Goal: Task Accomplishment & Management: Use online tool/utility

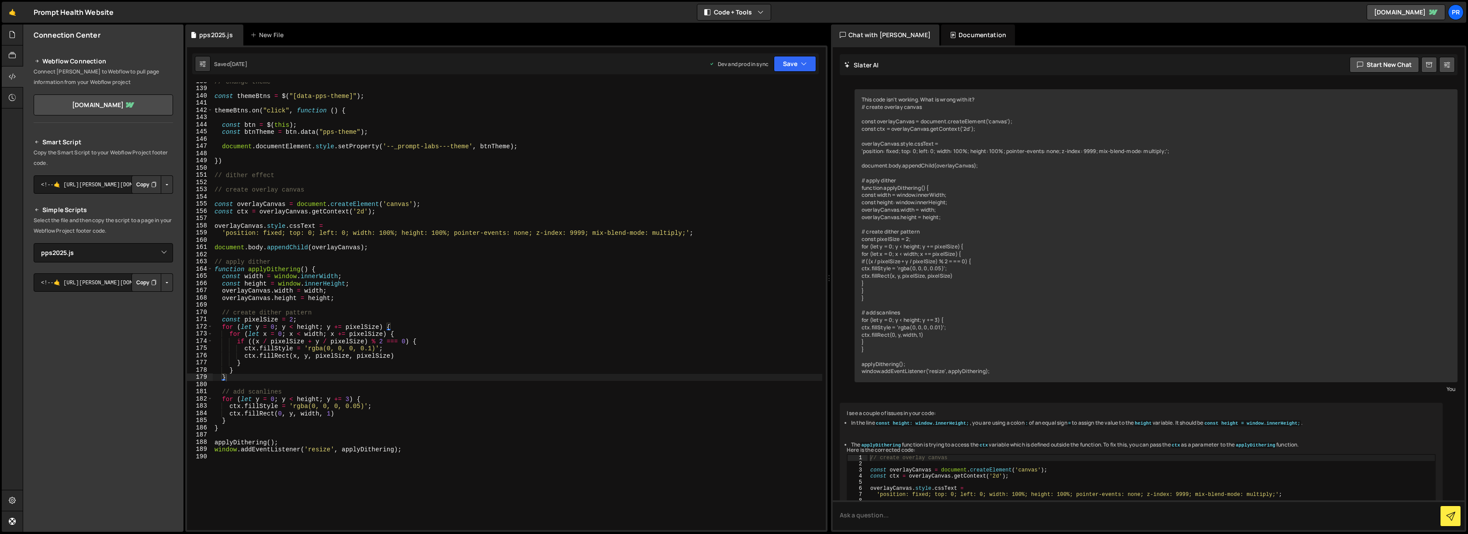
select select "45293"
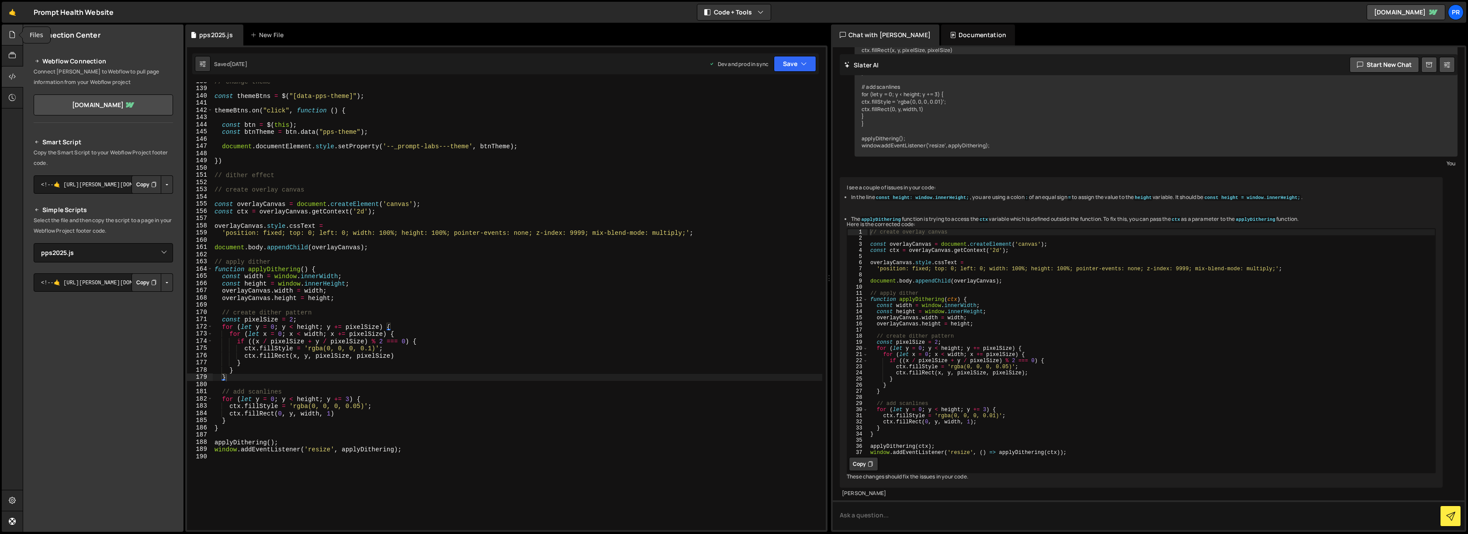
click at [13, 45] on div at bounding box center [12, 34] width 21 height 21
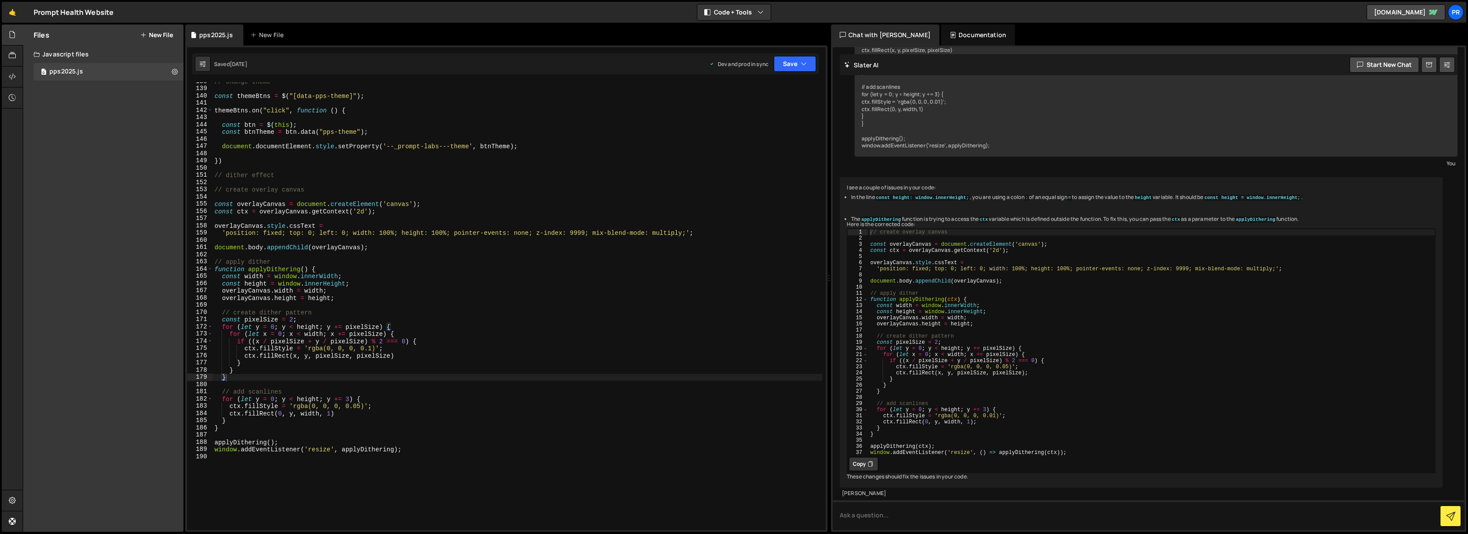
click at [150, 37] on button "New File" at bounding box center [156, 34] width 33 height 7
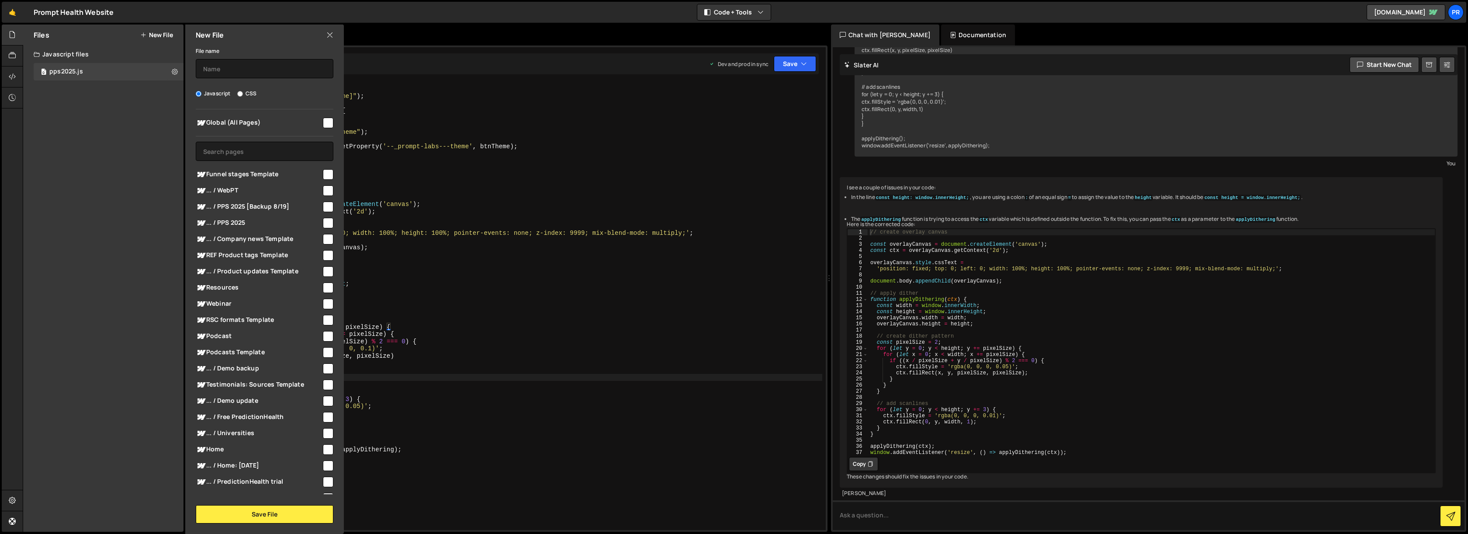
click at [239, 94] on input "CSS" at bounding box center [240, 94] width 6 height 6
radio input "true"
click at [238, 73] on input "text" at bounding box center [265, 68] width 138 height 19
type input "retro-filter"
click at [243, 502] on div "File name retro-filter Javascript CSS Global (All Pages)" at bounding box center [264, 284] width 159 height 478
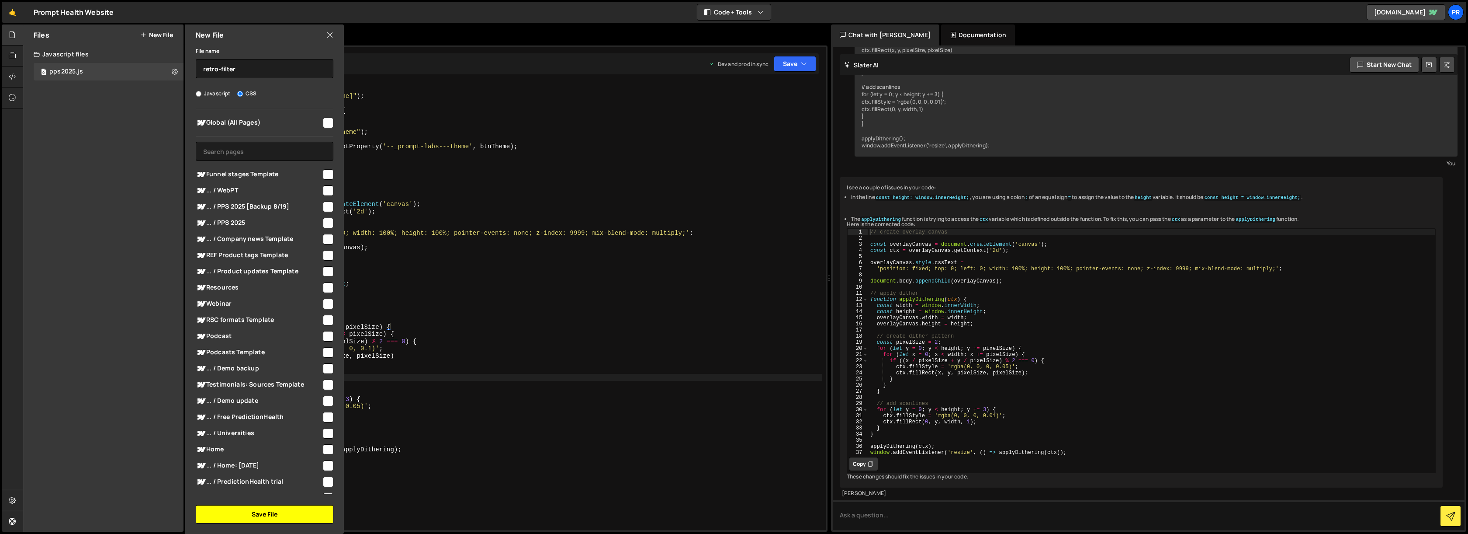
click at [242, 507] on button "Save File" at bounding box center [265, 514] width 138 height 18
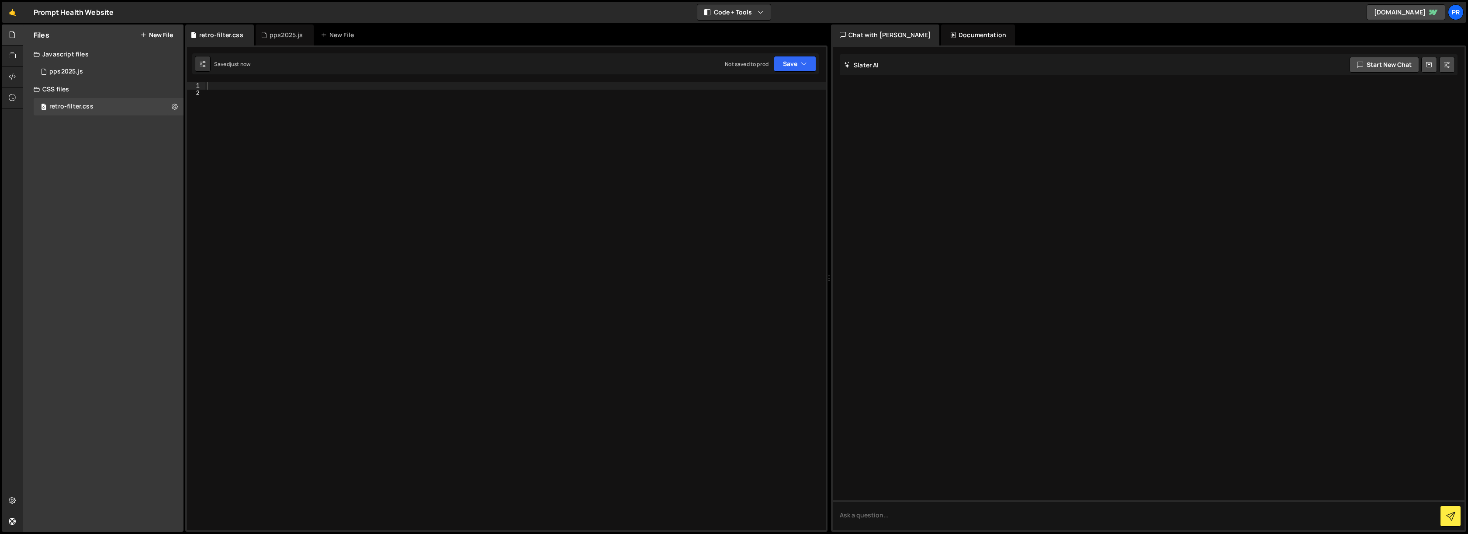
scroll to position [0, 0]
click at [234, 85] on div at bounding box center [515, 313] width 621 height 462
type textarea "body {"
type textarea "background: linear-gradient(135deg, #667);"
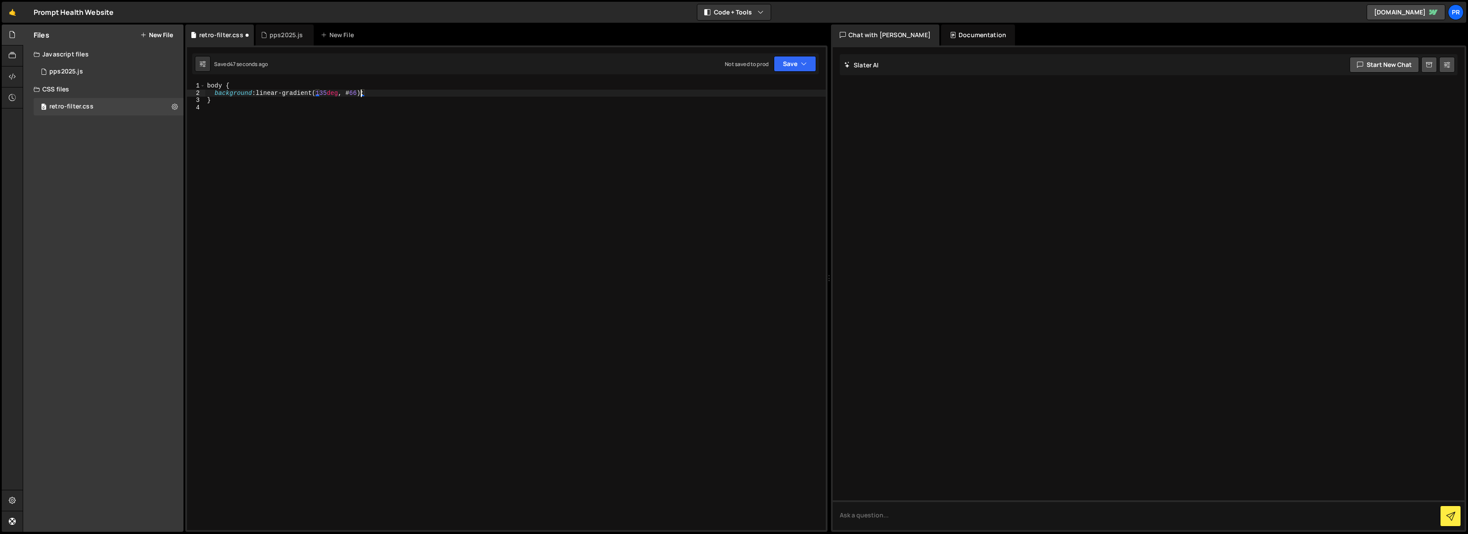
scroll to position [0, 11]
drag, startPoint x: 407, startPoint y: 91, endPoint x: 214, endPoint y: 91, distance: 193.6
click at [214, 91] on div "body { background : linear-gradient( 135 deg , #667 ) ; }" at bounding box center [515, 313] width 621 height 462
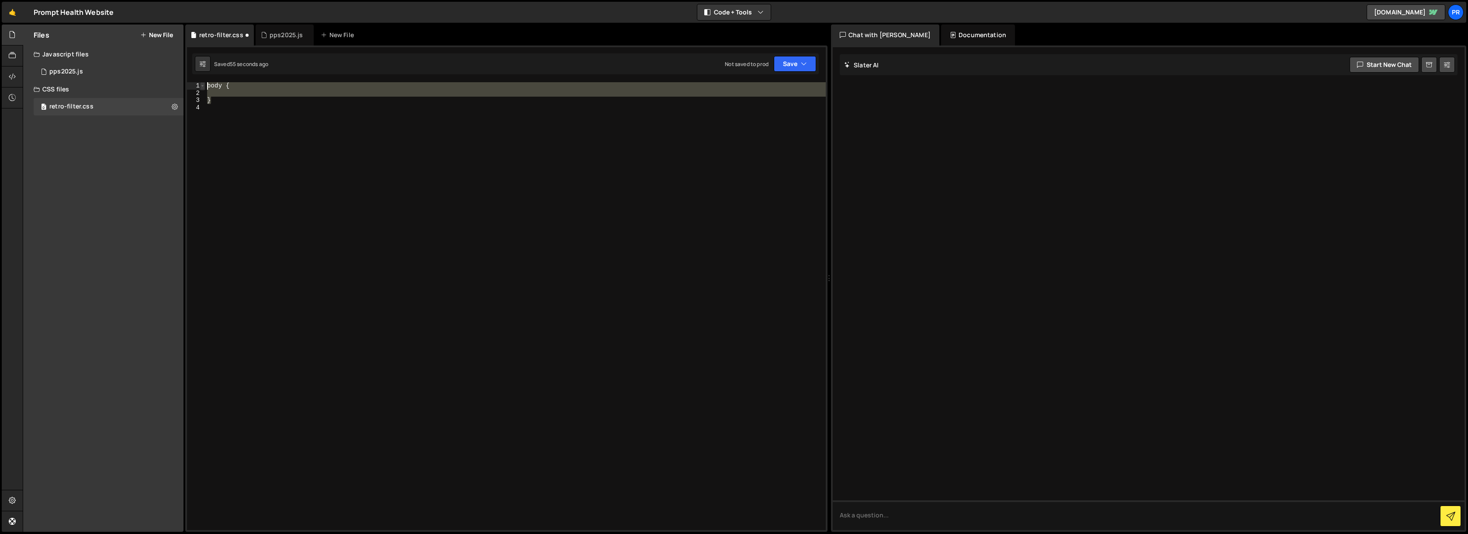
drag, startPoint x: 215, startPoint y: 101, endPoint x: 201, endPoint y: 85, distance: 22.0
click at [201, 85] on div "1 2 3 4 body { } הההההההההההההההההההההההההההההההההההההההההההההההההההההההההההההה…" at bounding box center [506, 305] width 639 height 447
type textarea "body {"
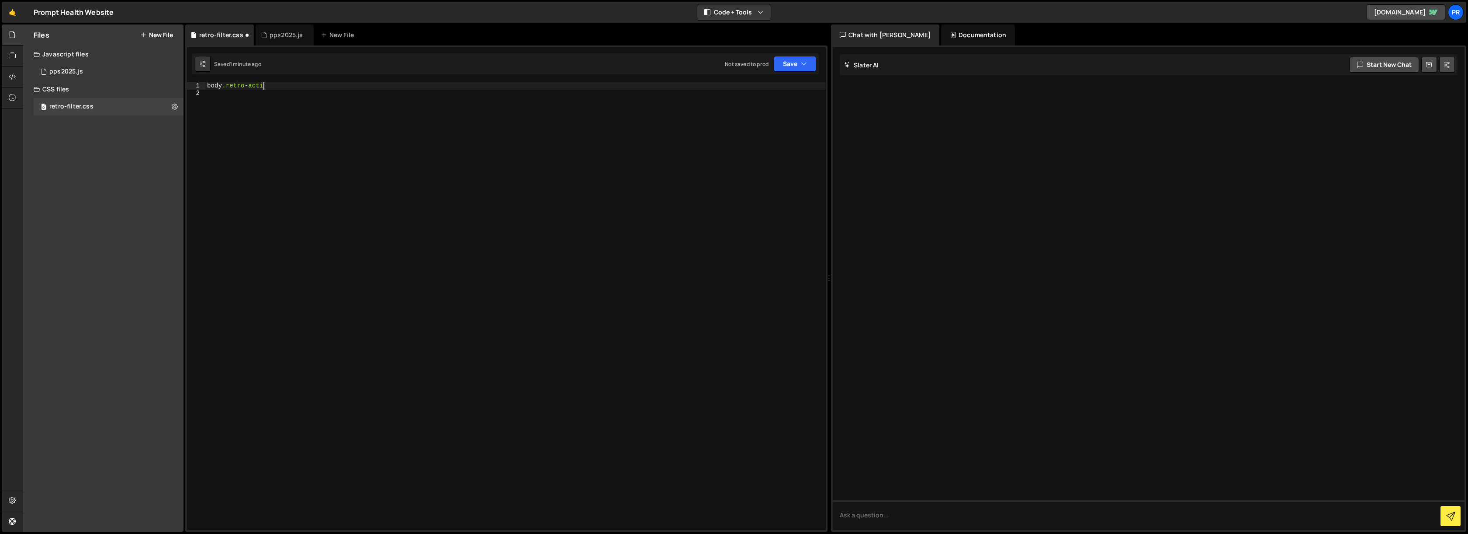
scroll to position [0, 4]
type textarea "body.retro-active {"
type textarea "}"
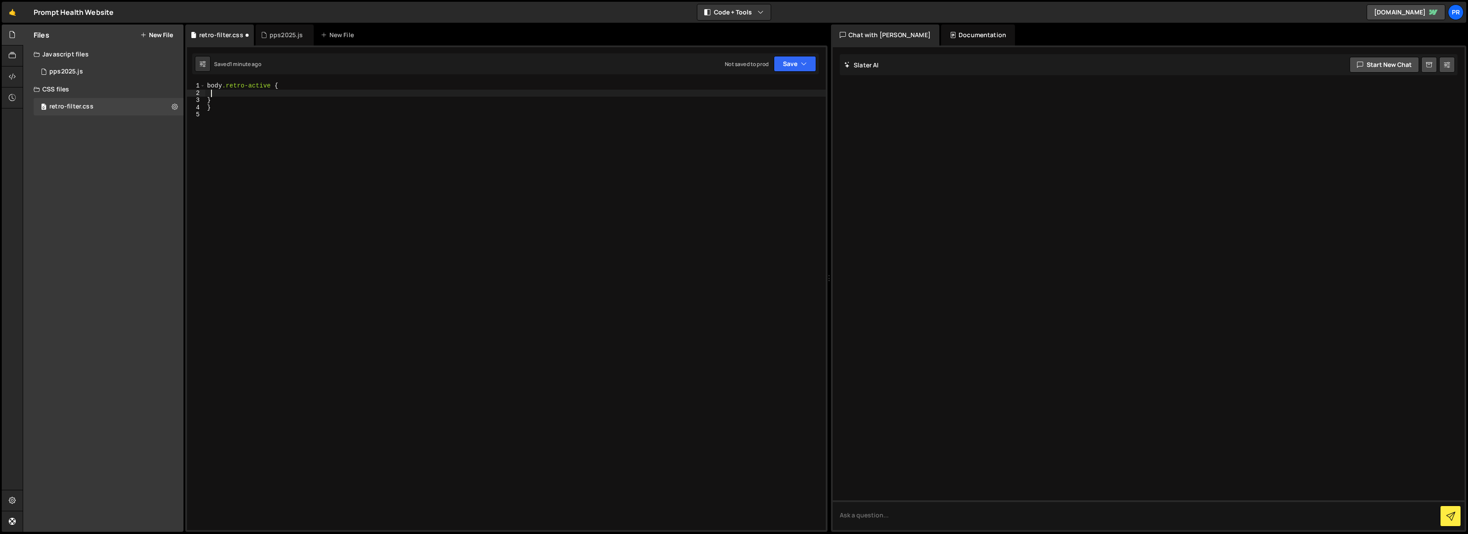
type textarea "}"
type textarea "image-rendering: pixelated;"
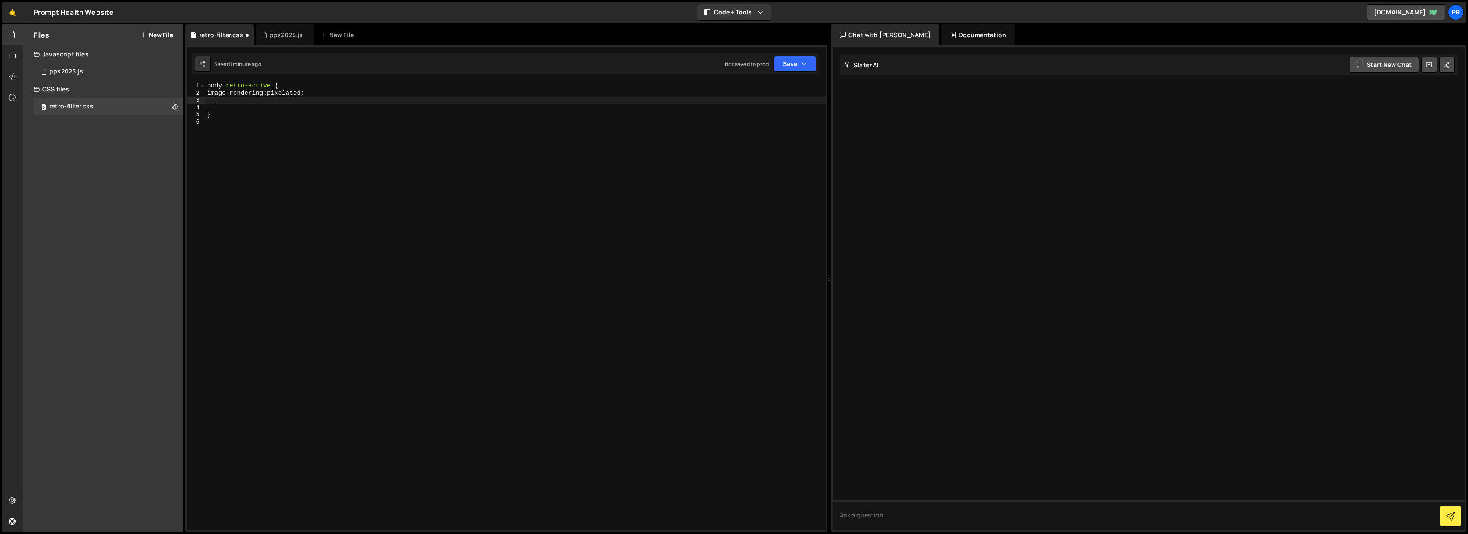
type textarea "image-rendering: pixelated;"
paste textarea "image-rendering: pixelated;"
type textarea "image-rendering: pixelated;"
paste textarea "image-rendering: pixelated;"
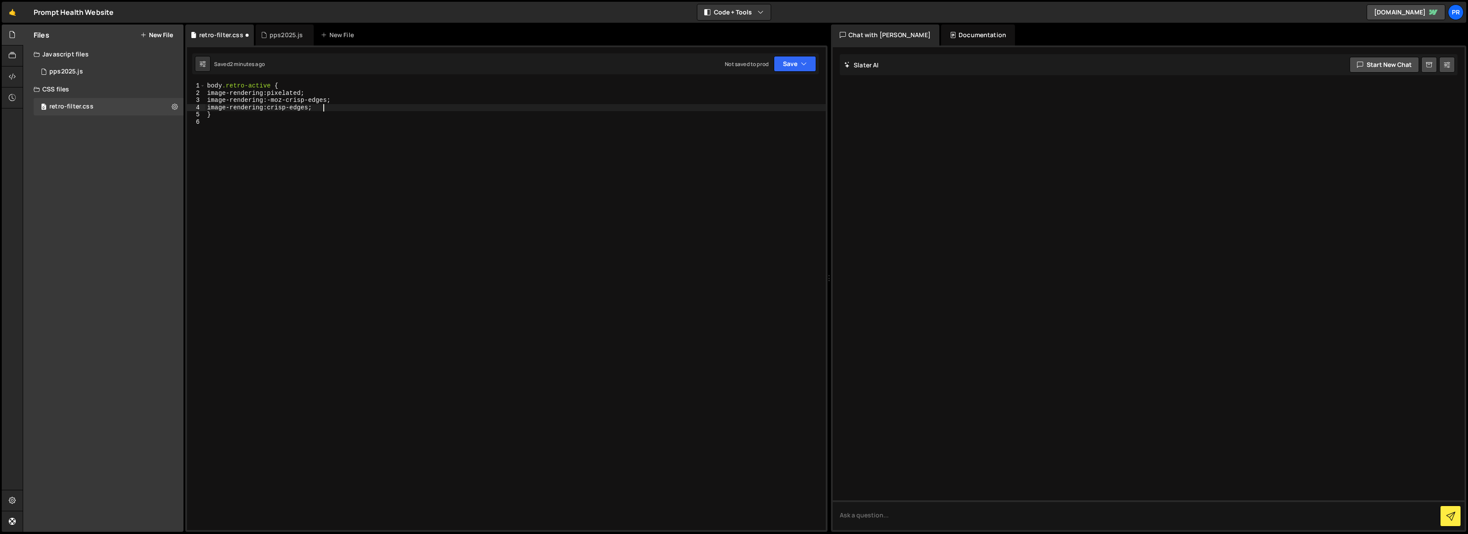
type textarea "}"
type textarea "/* reduce colors and add contrast */"
type textarea "filter: contrast(1.5) brightness(0.95) saturate(1.8)"
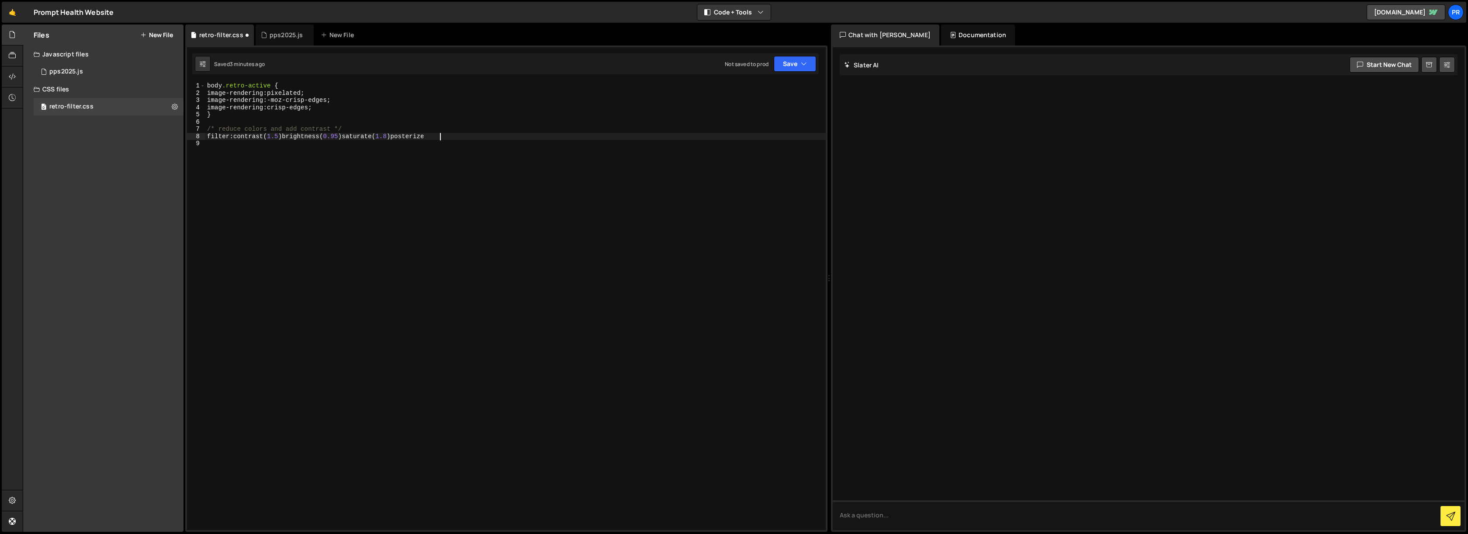
scroll to position [0, 16]
click at [443, 135] on div "body .retro-active { image-rendering : pixelated ; image-rendering : -moz-crisp…" at bounding box center [515, 313] width 621 height 462
click at [458, 132] on div "body .retro-active { image-rendering : pixelated ; image-rendering : -moz-crisp…" at bounding box center [515, 313] width 621 height 462
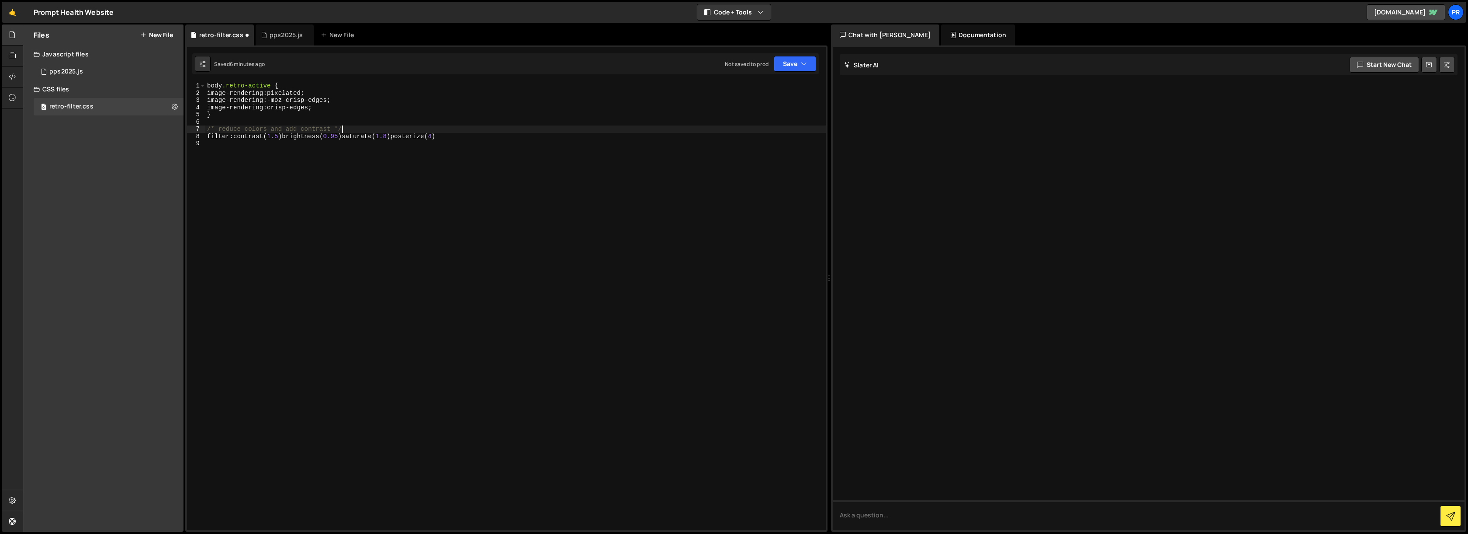
click at [466, 136] on div "body .retro-active { image-rendering : pixelated ; image-rendering : -moz-crisp…" at bounding box center [515, 313] width 621 height 462
type textarea "filter: contrast(1.5) brightness(0.95) saturate(1.8) posterize(4);"
paste textarea "-webkit-filter: contrast(1.5) brightness(0.95) saturate(1.8);"
click at [492, 137] on div "body .retro-active { image-rendering : pixelated ; image-rendering : -moz-crisp…" at bounding box center [517, 313] width 617 height 462
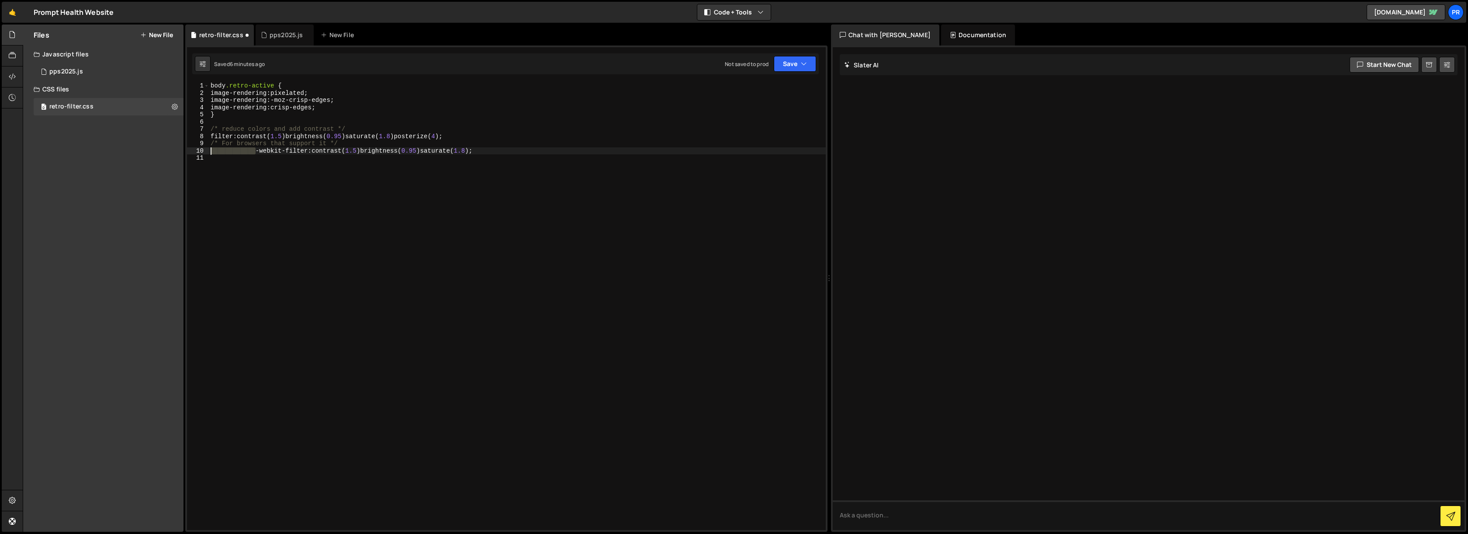
drag, startPoint x: 256, startPoint y: 151, endPoint x: 212, endPoint y: 147, distance: 44.3
click at [209, 147] on div "filter: contrast(1.5) brightness(0.95) saturate(1.8) posterize(4); 1 2 3 4 5 6 …" at bounding box center [506, 305] width 639 height 447
click at [498, 150] on div "body .retro-active { image-rendering : pixelated ; image-rendering : -moz-crisp…" at bounding box center [517, 313] width 617 height 462
type textarea "-webkit-filter: contrast(1.5) brightness(0.95) saturate(1.8);"
paste textarea "}"
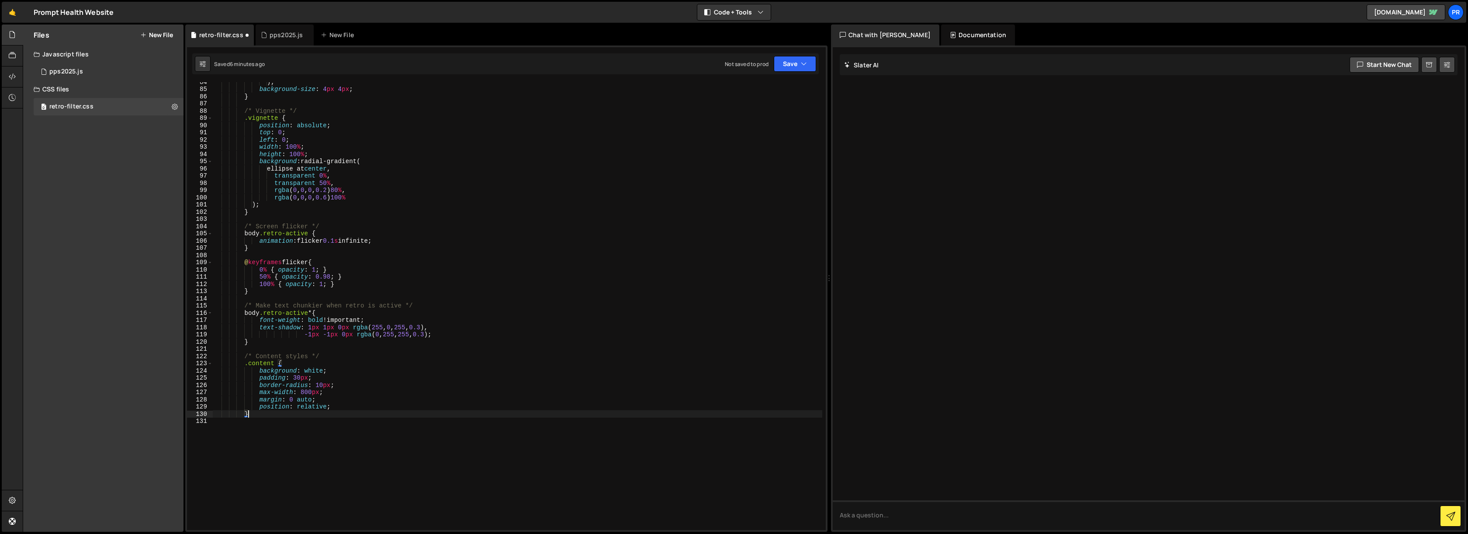
scroll to position [717, 0]
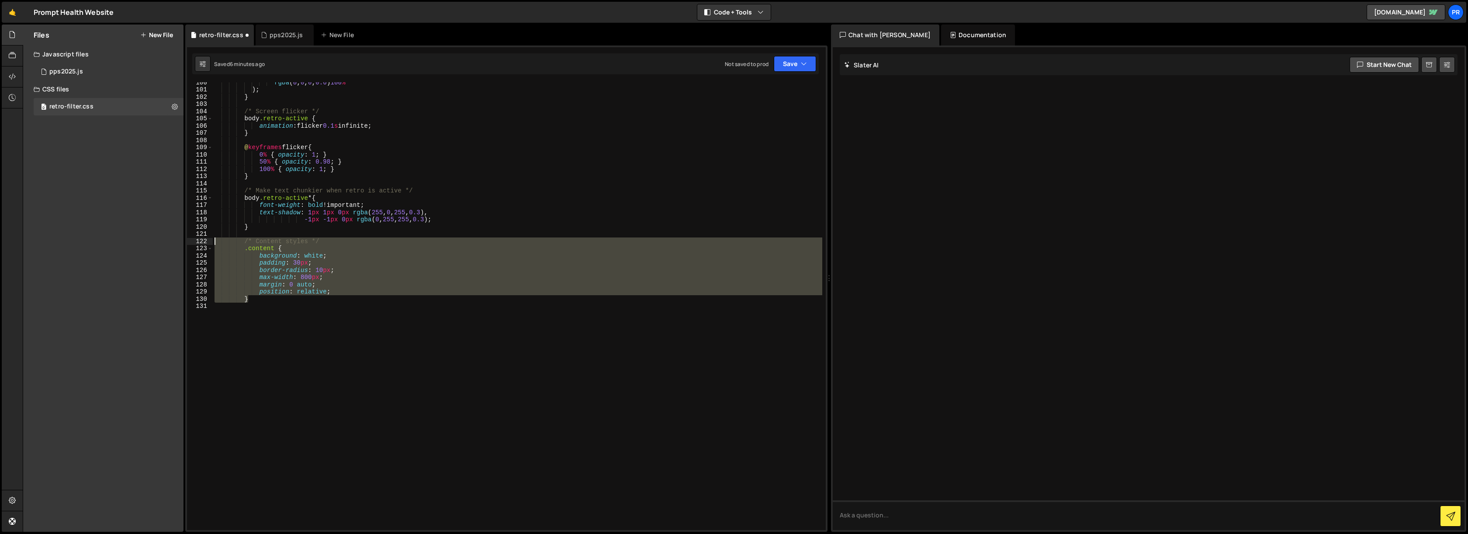
drag, startPoint x: 261, startPoint y: 298, endPoint x: 191, endPoint y: 243, distance: 89.0
click at [191, 243] on div "} 100 101 102 103 104 105 106 107 108 109 110 111 112 113 114 115 116 117 118 1…" at bounding box center [506, 305] width 639 height 447
type textarea "/* Content styles */ .content {"
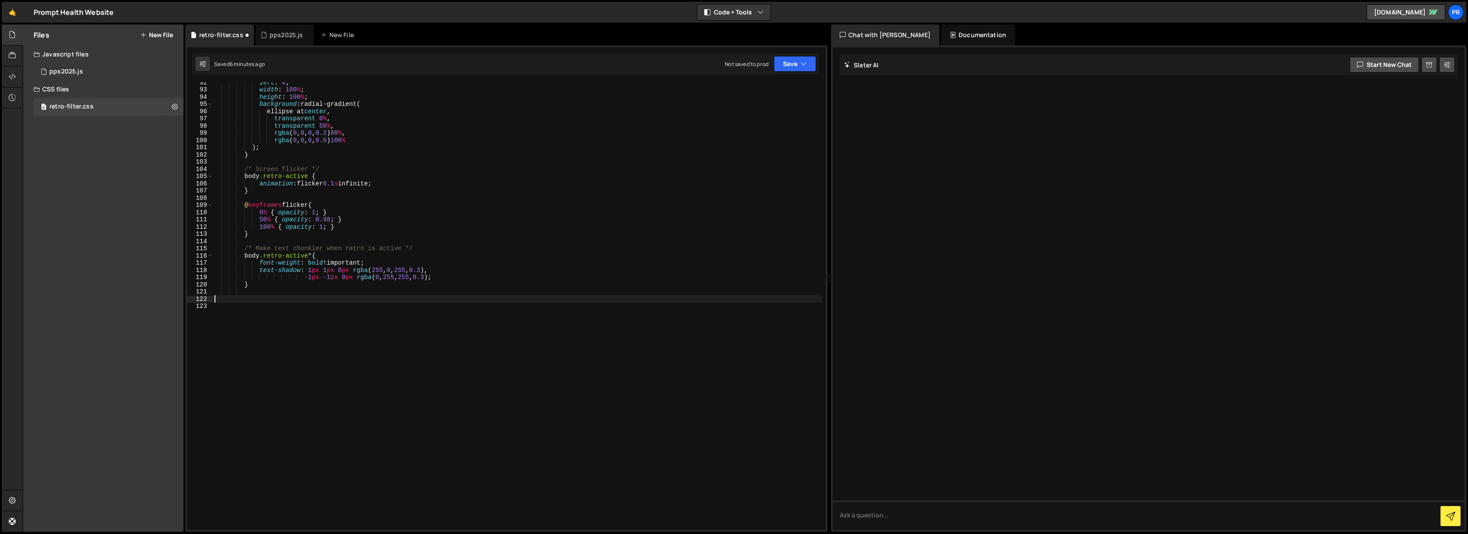
scroll to position [659, 0]
drag, startPoint x: 376, startPoint y: 260, endPoint x: 200, endPoint y: 264, distance: 175.7
click at [199, 263] on div "92 93 94 95 96 97 98 99 100 101 102 103 104 105 106 107 108 109 110 111 112 113…" at bounding box center [506, 305] width 639 height 447
type textarea "font-weight: bold !important;"
type textarea "body.retro-active * {"
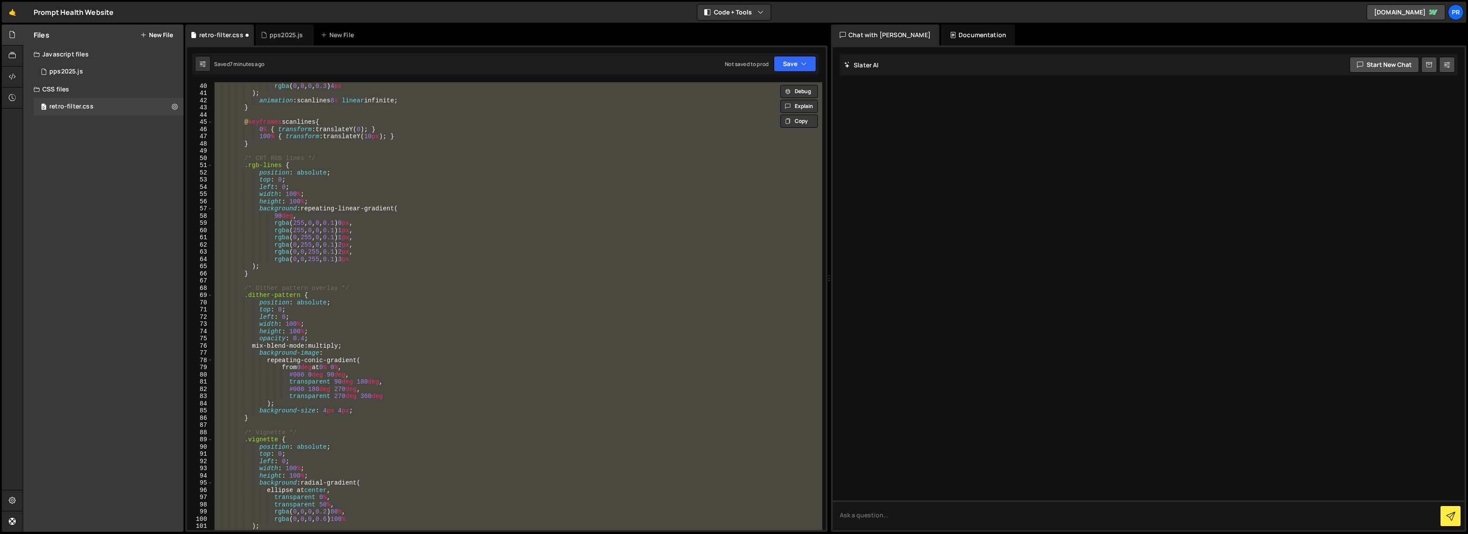
scroll to position [230, 0]
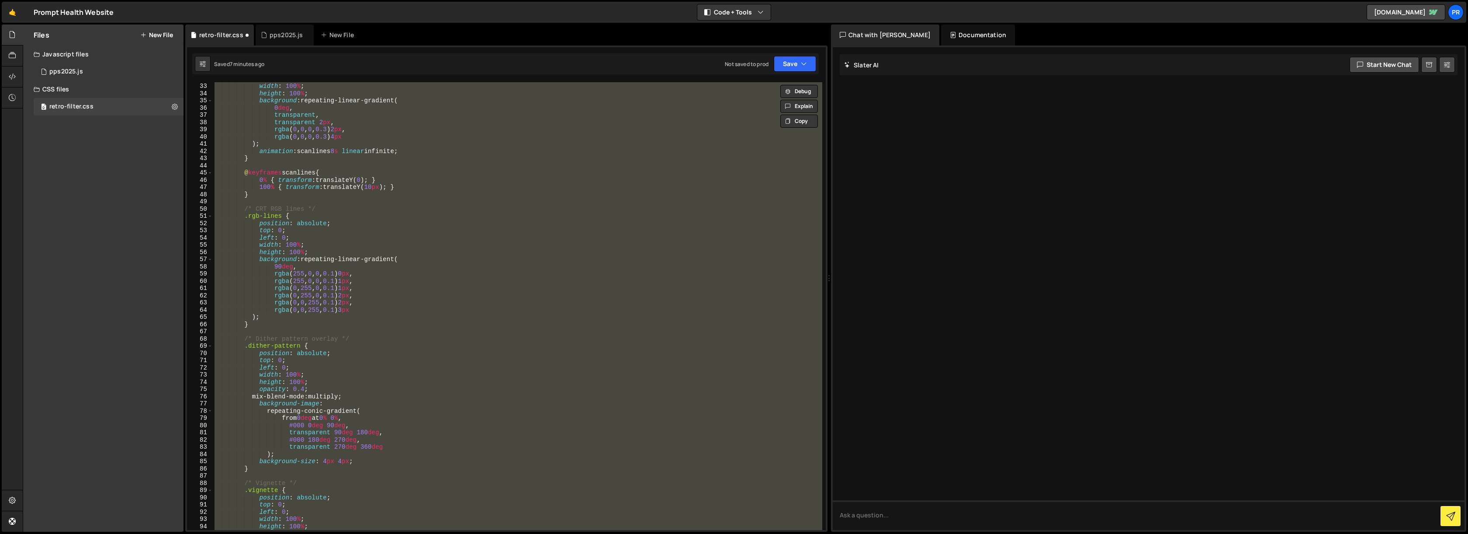
click at [374, 268] on div "left : 0 ; width : 100 % ; height : 100 % ; background : repeating-linear-gradi…" at bounding box center [518, 305] width 610 height 447
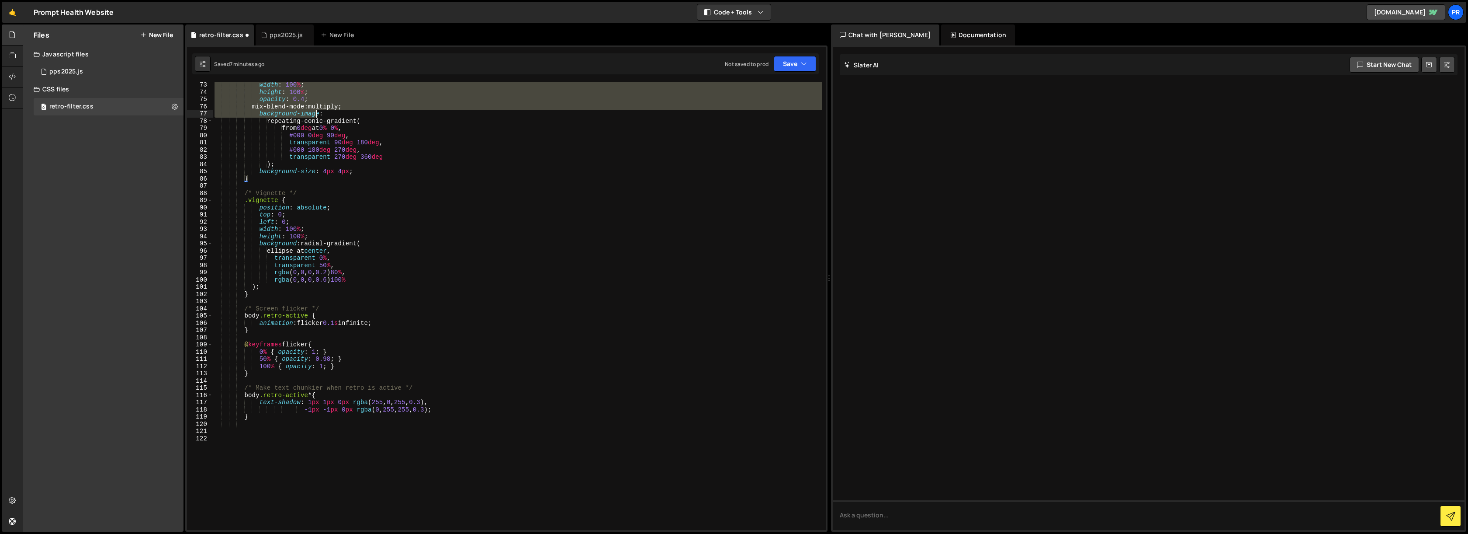
scroll to position [652, 0]
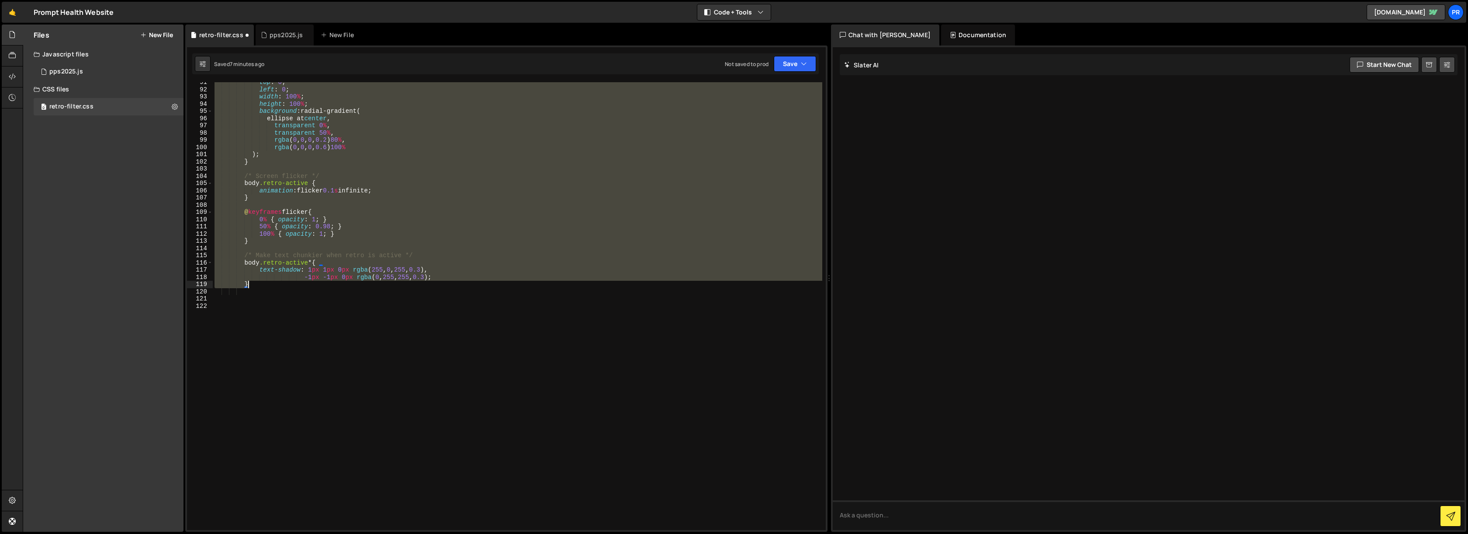
drag, startPoint x: 245, startPoint y: 173, endPoint x: 322, endPoint y: 284, distance: 135.2
click at [322, 284] on div "top : 0 ; left : 0 ; width : 100 % ; height : 100 % ; background : radial-gradi…" at bounding box center [518, 310] width 610 height 462
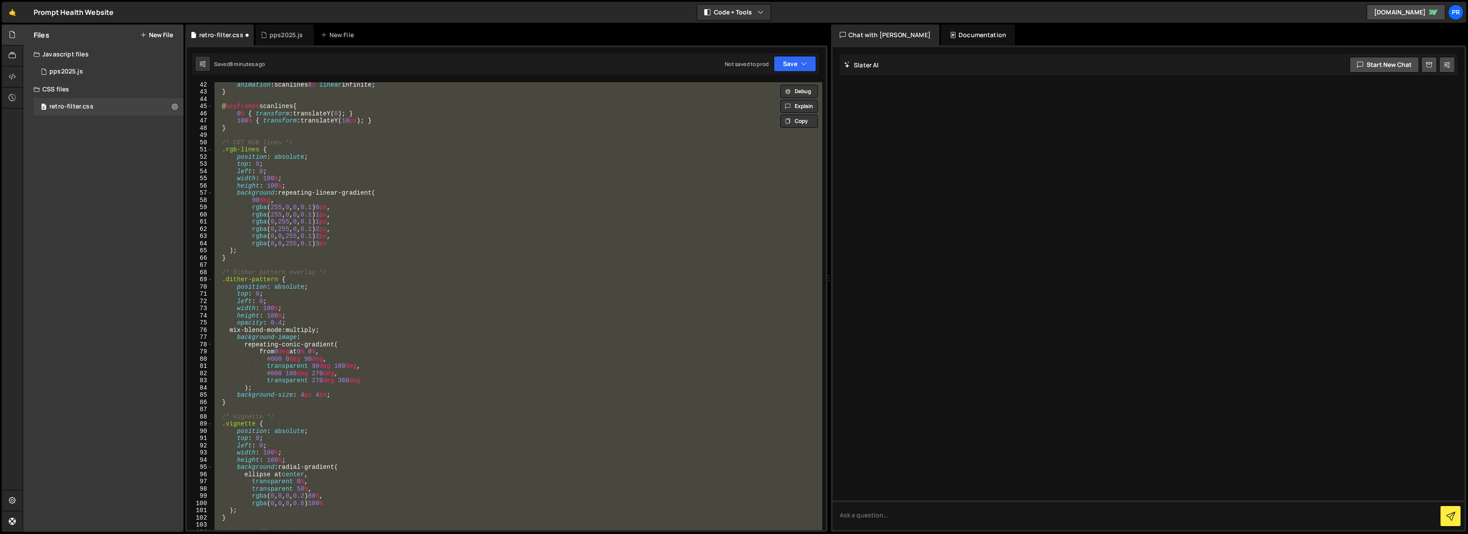
scroll to position [44, 0]
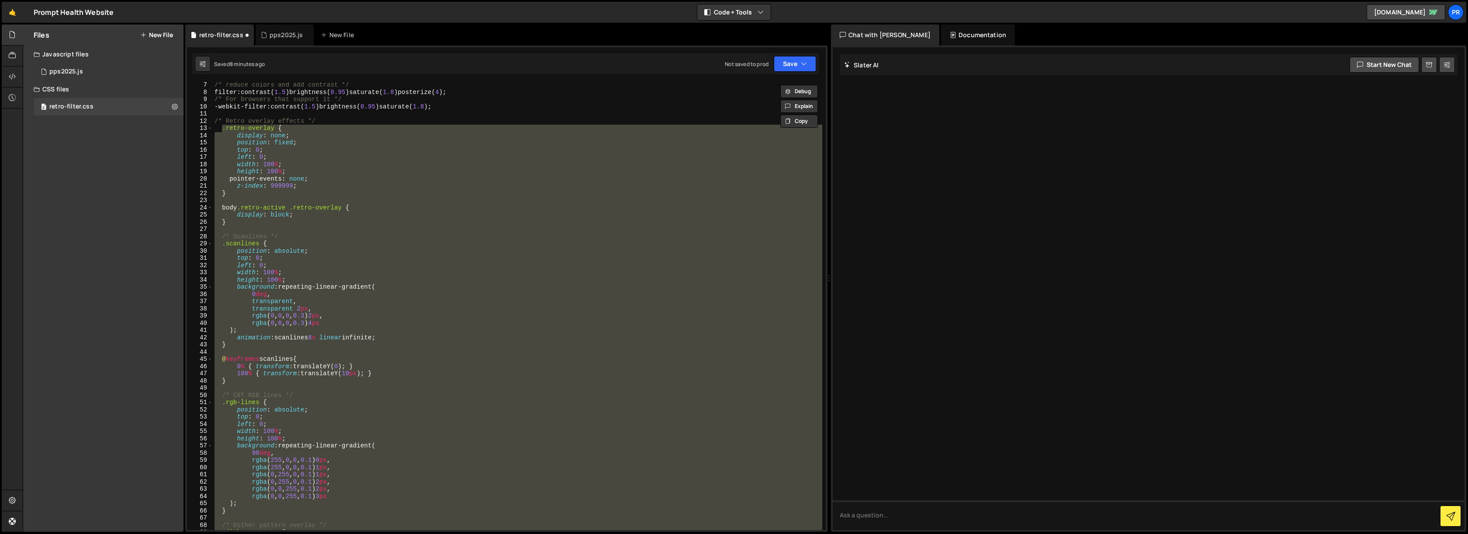
click at [273, 291] on div "/* reduce colors and add contrast */ filter : contrast ( 1.5 ) brightness ( 0.9…" at bounding box center [518, 305] width 610 height 447
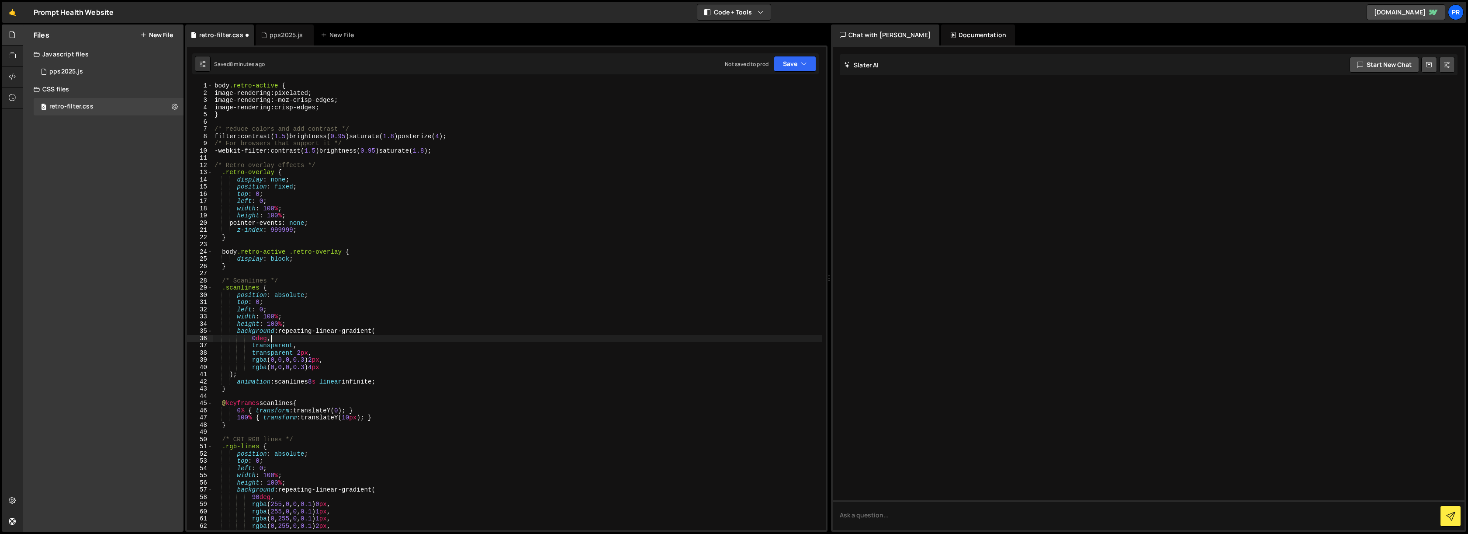
scroll to position [0, 0]
click at [799, 66] on button "Save" at bounding box center [795, 64] width 42 height 16
click at [760, 114] on div "Save to Production S" at bounding box center [765, 113] width 91 height 9
type textarea "transparent,"
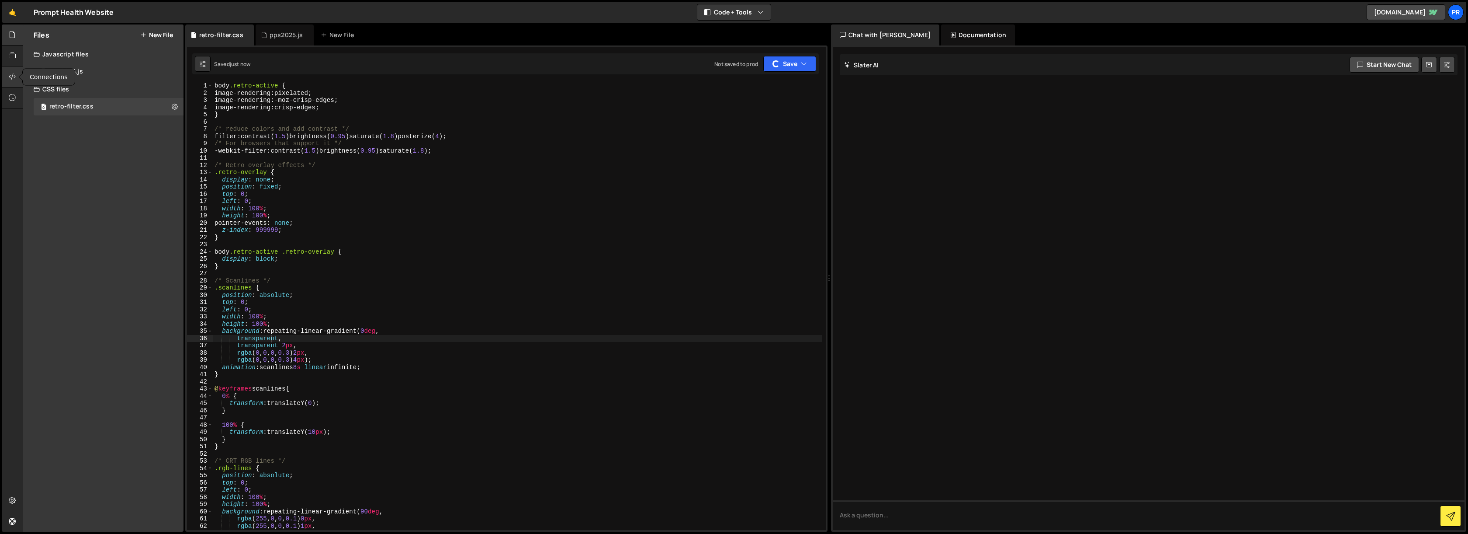
click at [11, 75] on icon at bounding box center [12, 77] width 7 height 10
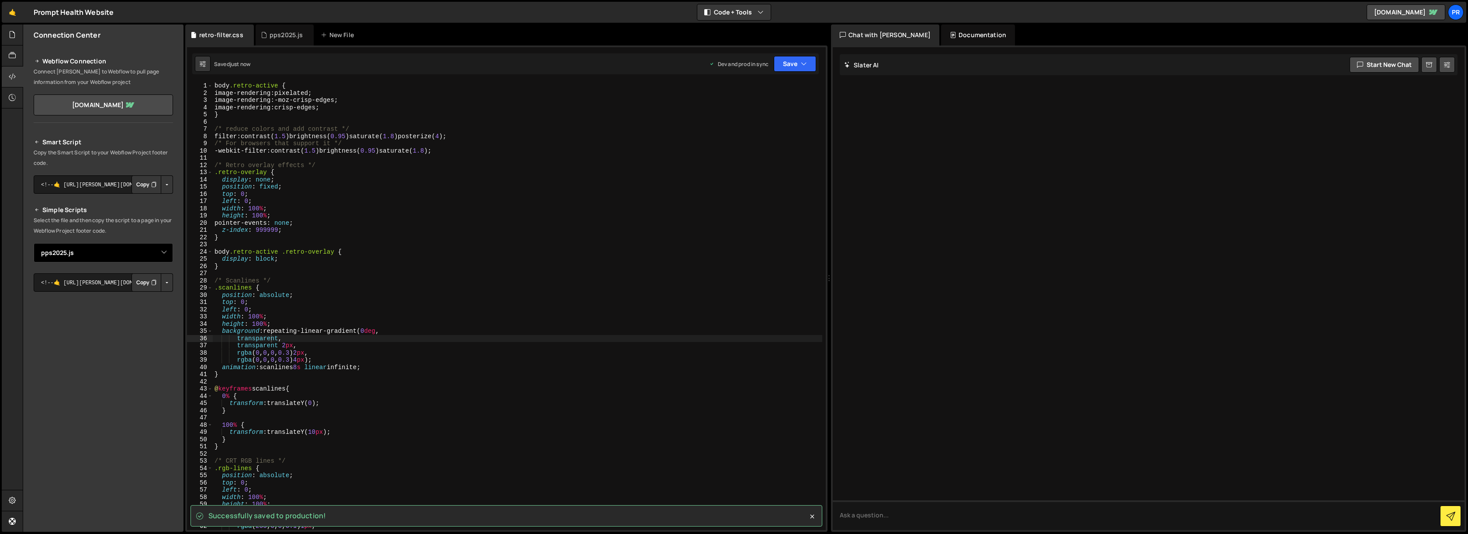
click at [157, 250] on select "Select File pps2025.js retro-filter.css" at bounding box center [103, 252] width 139 height 19
select select "45443"
click at [34, 243] on select "Select File pps2025.js retro-filter.css" at bounding box center [103, 252] width 139 height 19
click at [142, 286] on button "Copy" at bounding box center [147, 282] width 30 height 18
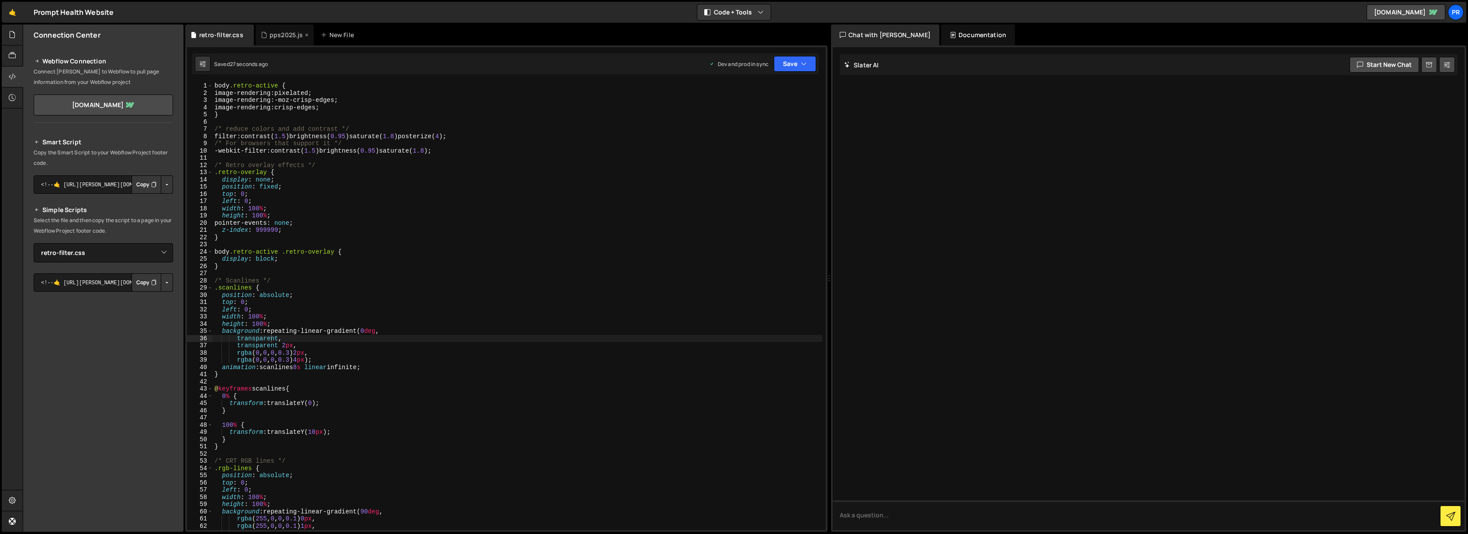
click at [281, 33] on div "pps2025.js" at bounding box center [287, 35] width 34 height 9
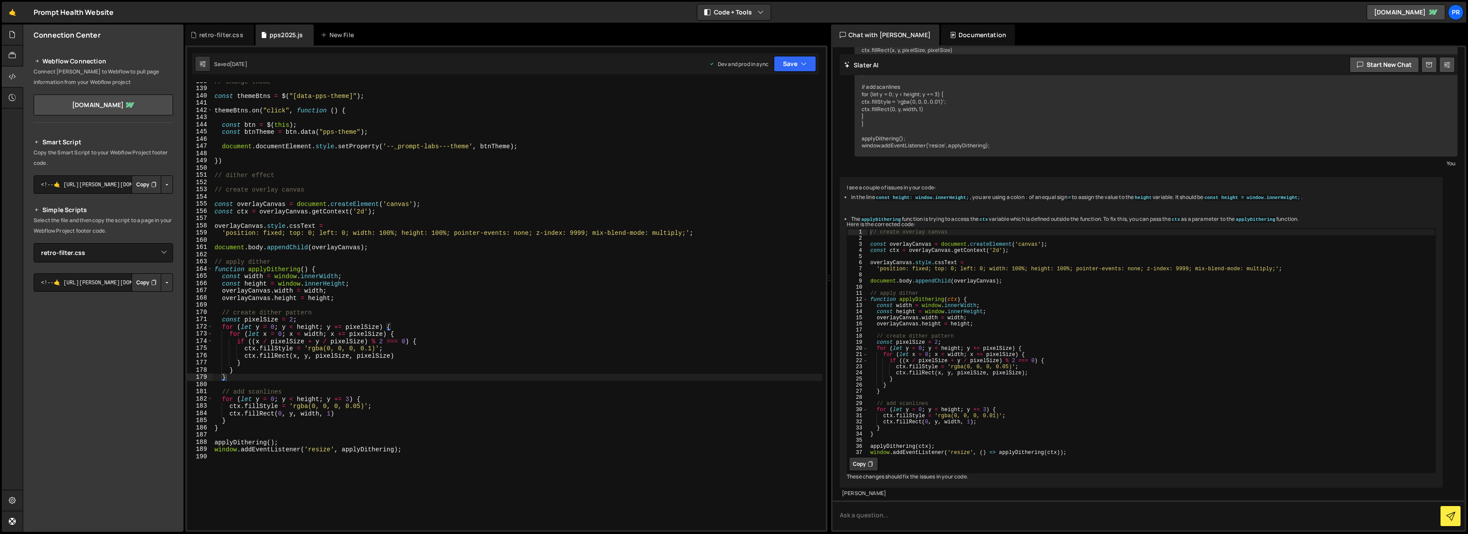
scroll to position [270, 0]
click at [742, 16] on button "Code + Tools" at bounding box center [733, 12] width 73 height 16
click at [728, 29] on button "Code Only" at bounding box center [734, 32] width 73 height 16
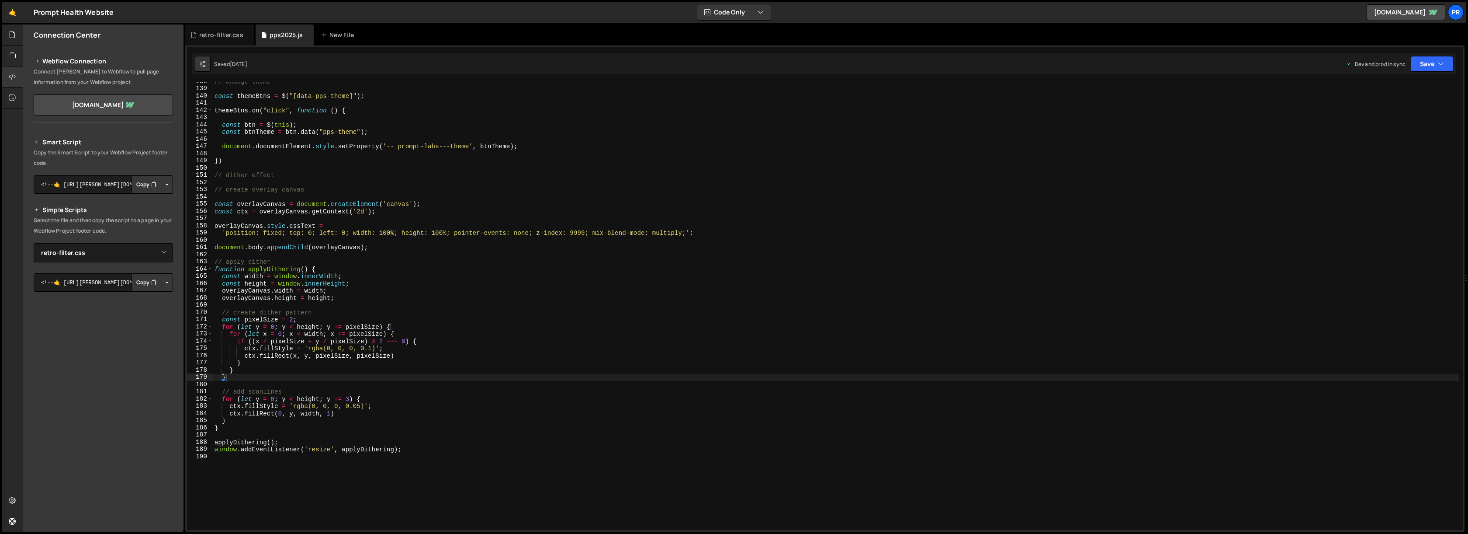
scroll to position [291, 0]
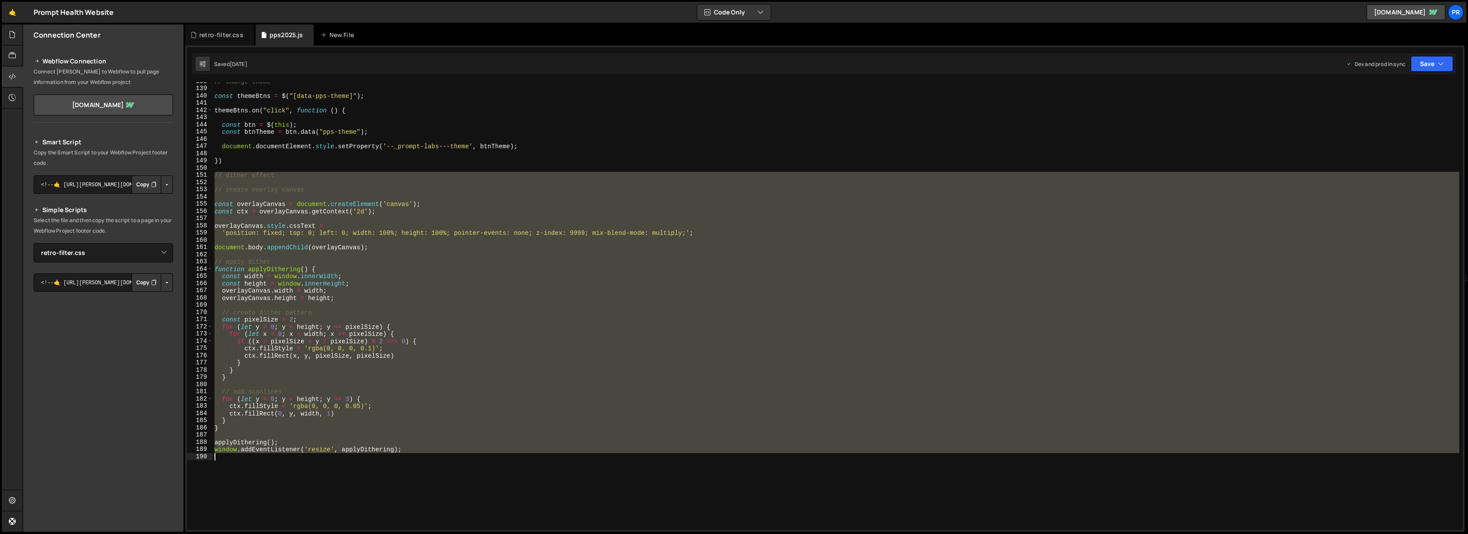
drag, startPoint x: 215, startPoint y: 176, endPoint x: 464, endPoint y: 460, distance: 377.5
click at [464, 460] on div "// change theme const themeBtns = $ ( "[data-pps-theme]" ) ; themeBtns . on ( "…" at bounding box center [836, 309] width 1247 height 462
type textarea "window.addEventListener('resize', applyDithering);"
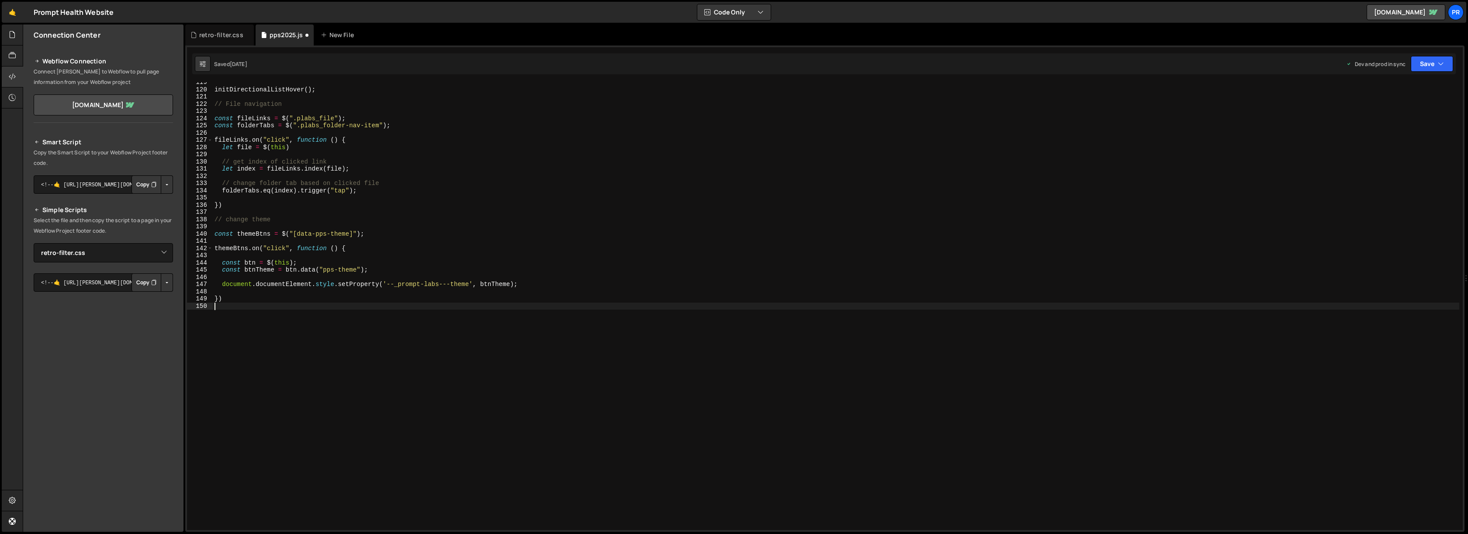
type textarea "})"
click at [1445, 65] on button "Save" at bounding box center [1432, 64] width 42 height 16
click at [1387, 114] on div "Save to Production S" at bounding box center [1402, 113] width 91 height 9
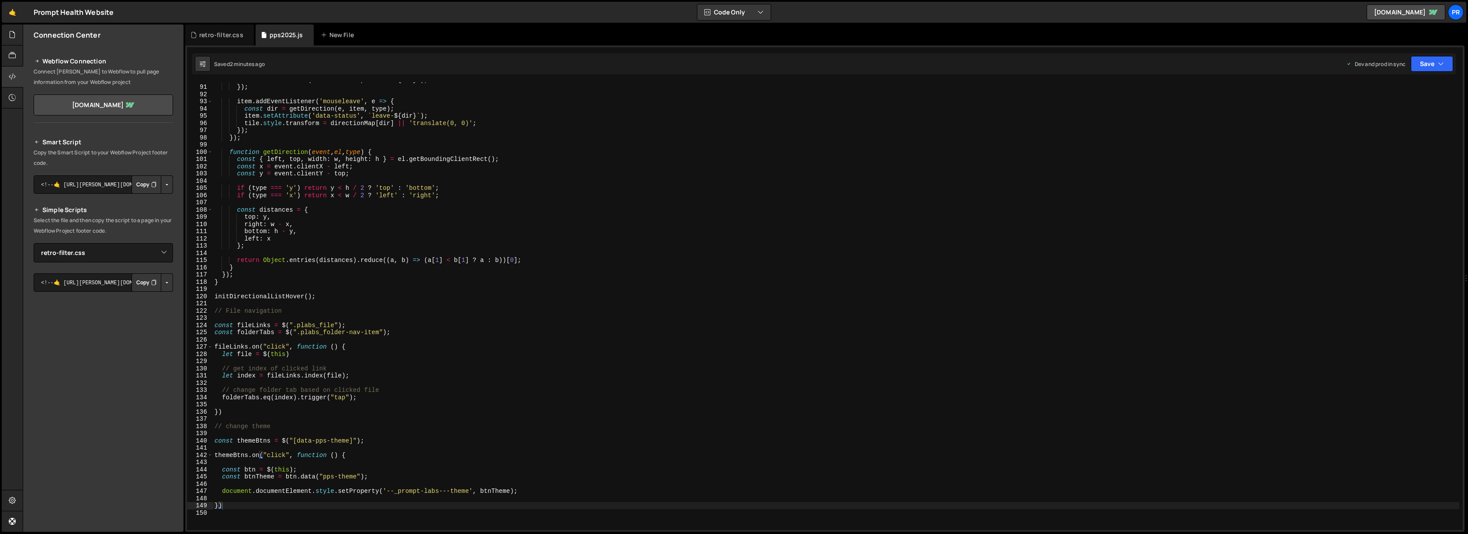
scroll to position [648, 0]
click at [208, 33] on div "retro-filter.css" at bounding box center [221, 35] width 44 height 9
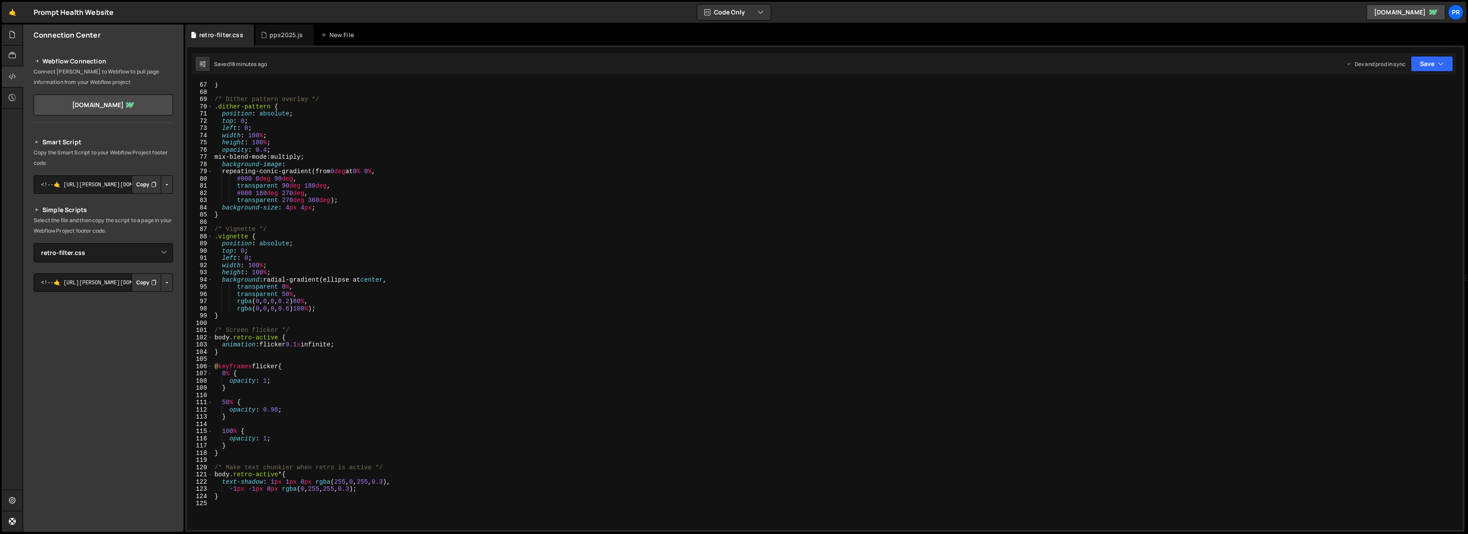
scroll to position [674, 0]
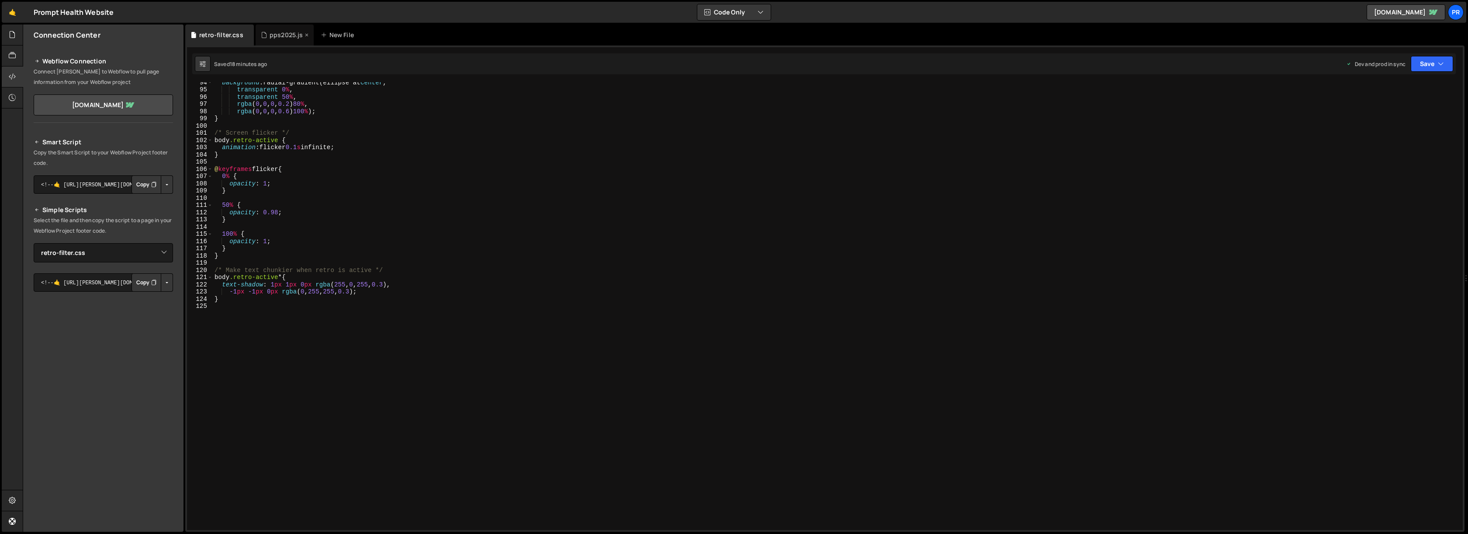
click at [283, 33] on div "pps2025.js" at bounding box center [287, 35] width 34 height 9
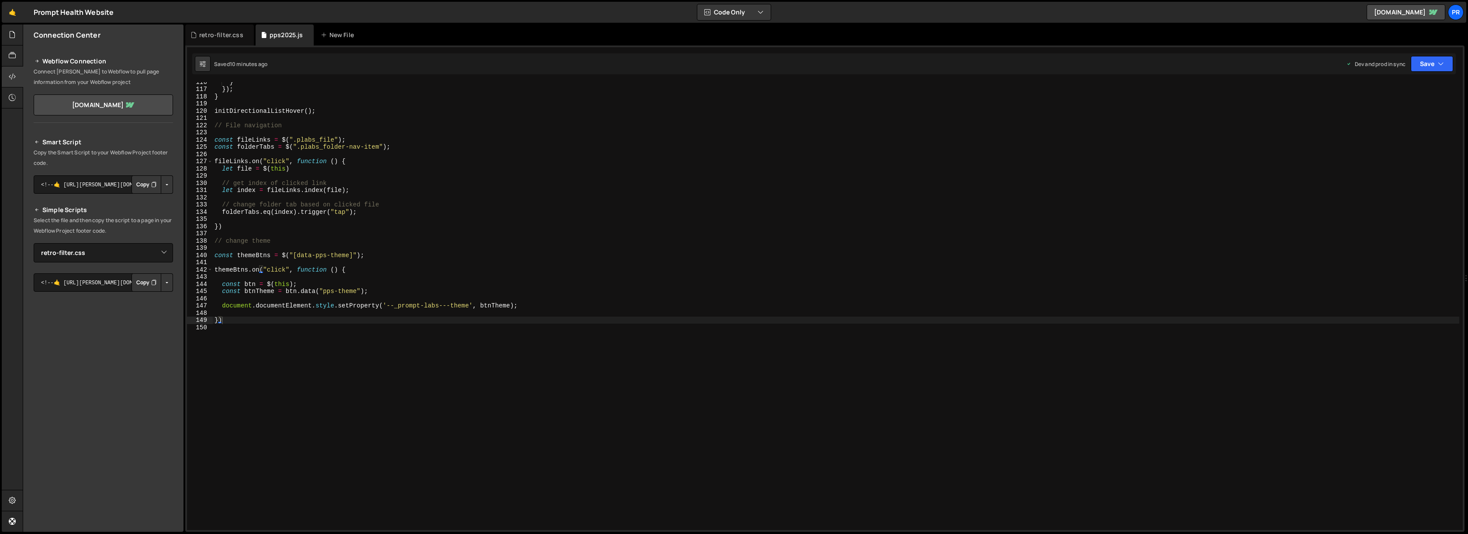
scroll to position [854, 0]
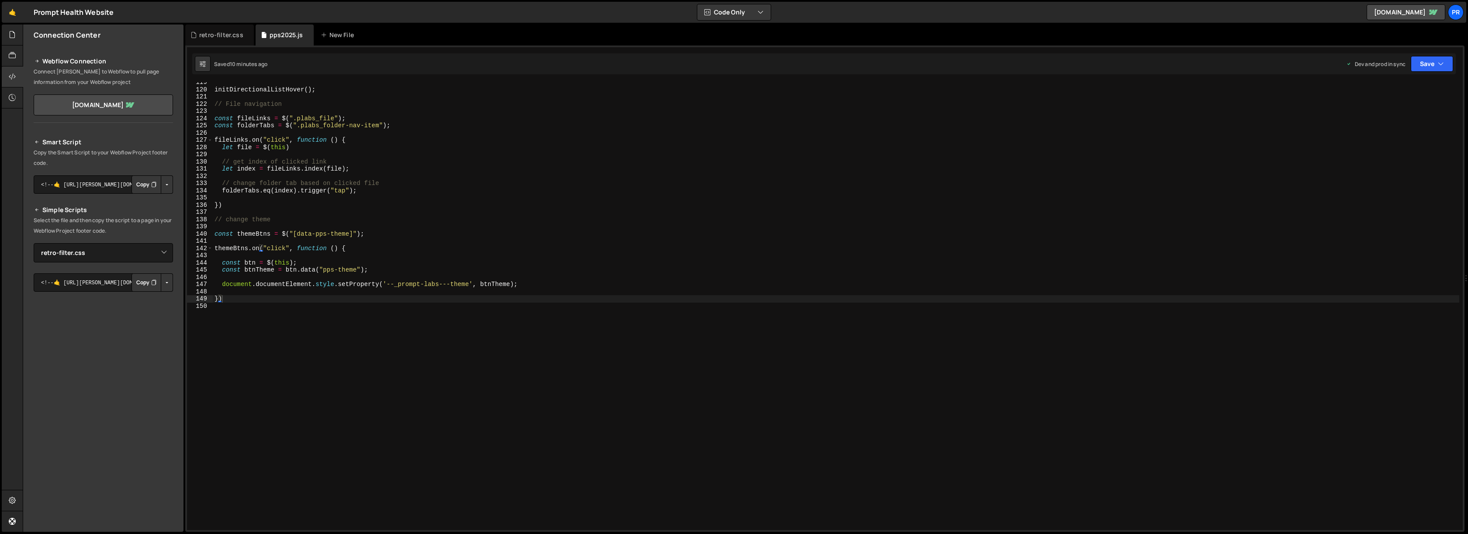
click at [246, 298] on div "initDirectionalListHover ( ) ; // File navigation const fileLinks = $ ( ".plabs…" at bounding box center [836, 310] width 1247 height 462
type textarea "// text scramble"
paste textarea "});"
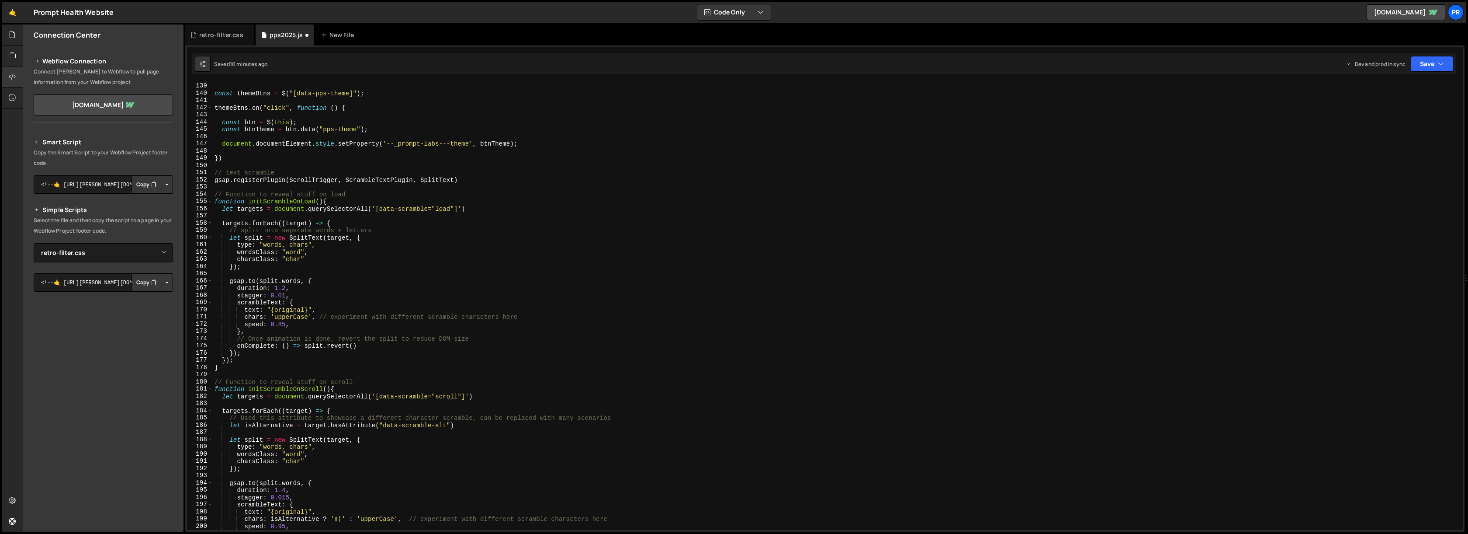
scroll to position [994, 0]
drag, startPoint x: 290, startPoint y: 180, endPoint x: 346, endPoint y: 180, distance: 55.9
click at [346, 180] on div "// change theme const themeBtns = $ ( "[data-pps-theme]" ) ; themeBtns . on ( "…" at bounding box center [836, 307] width 1247 height 462
drag, startPoint x: 358, startPoint y: 181, endPoint x: 397, endPoint y: 181, distance: 39.3
click at [397, 181] on div "// change theme const themeBtns = $ ( "[data-pps-theme]" ) ; themeBtns . on ( "…" at bounding box center [836, 307] width 1247 height 462
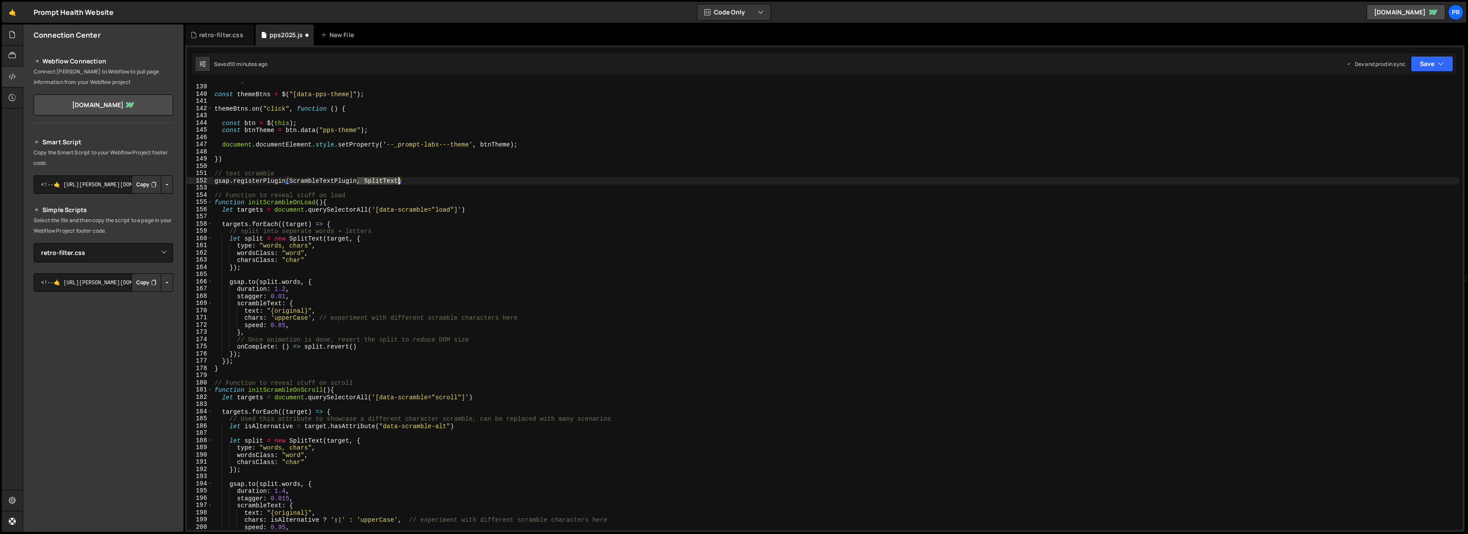
type textarea "gsap.registerPlugin(ScrambleTextPlugin)"
click at [295, 167] on div "// change theme const themeBtns = $ ( "[data-pps-theme]" ) ; themeBtns . on ( "…" at bounding box center [836, 307] width 1247 height 462
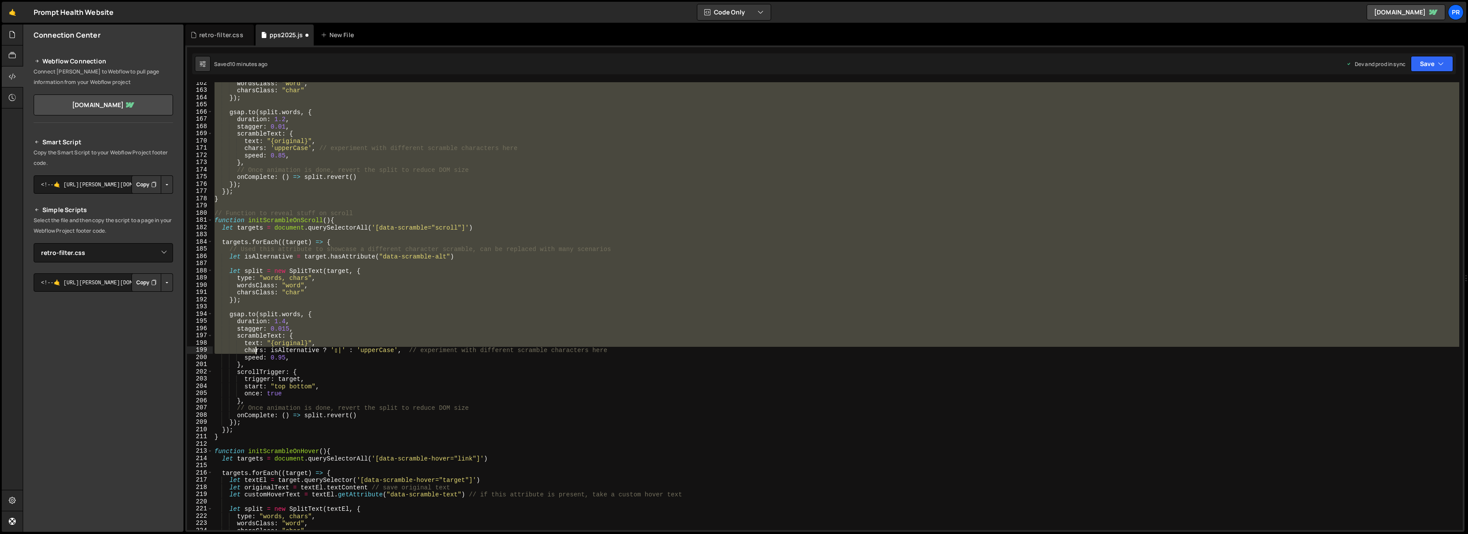
scroll to position [1164, 0]
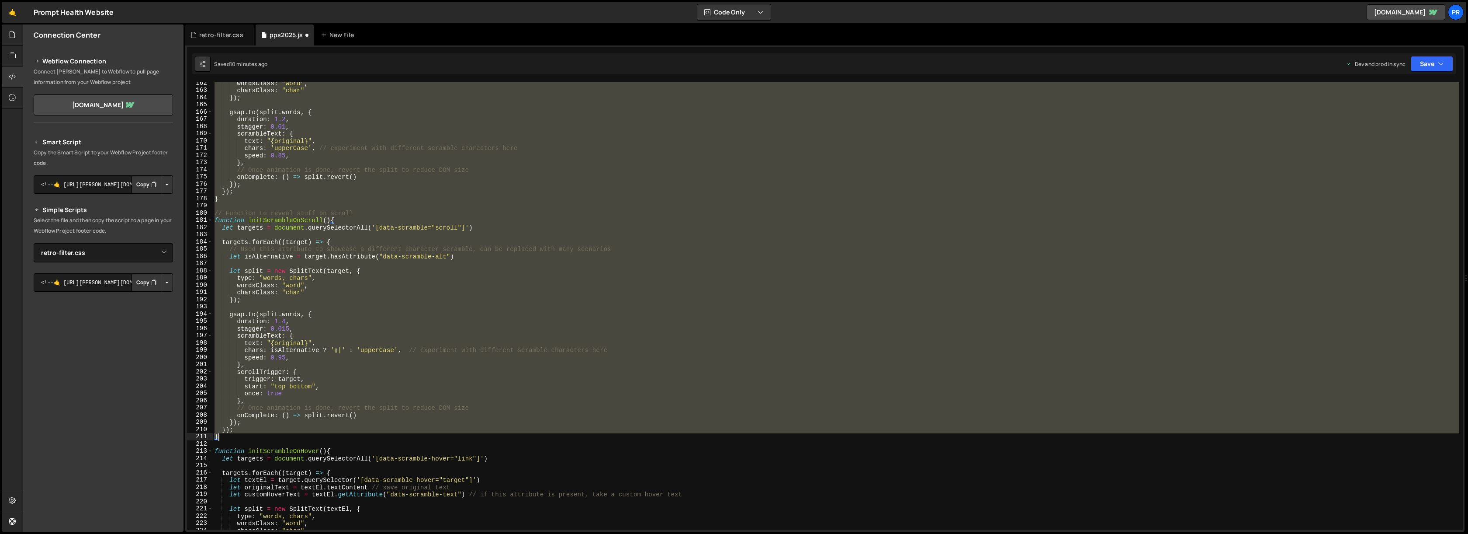
drag, startPoint x: 215, startPoint y: 195, endPoint x: 256, endPoint y: 438, distance: 245.9
click at [256, 438] on div "wordsClass : "word" , charsClass : "char" }) ; gsap . to ( split . words , { du…" at bounding box center [836, 311] width 1247 height 462
type textarea "}); }"
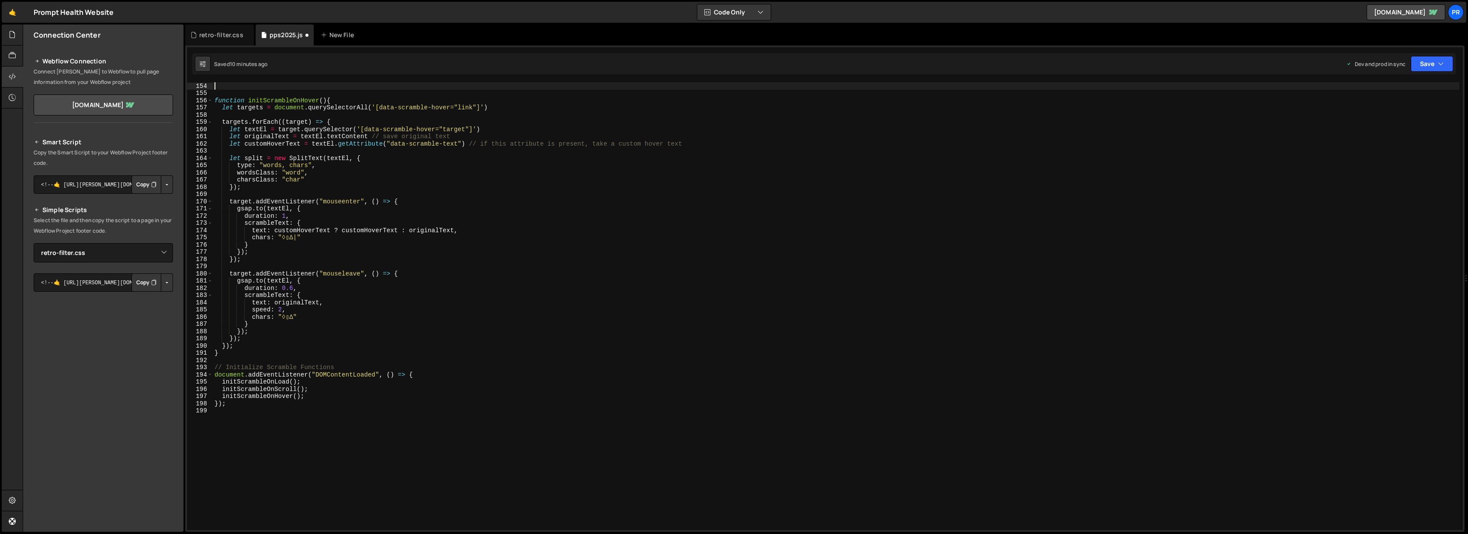
scroll to position [1059, 0]
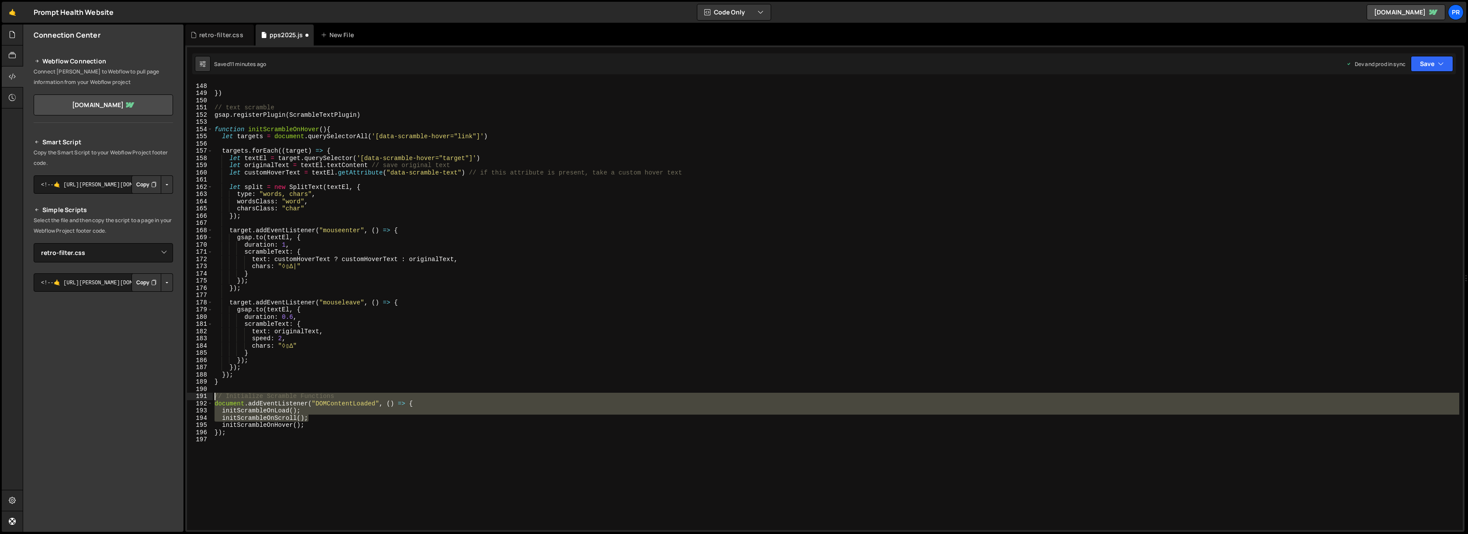
drag, startPoint x: 314, startPoint y: 420, endPoint x: 198, endPoint y: 395, distance: 117.9
click at [198, 395] on div "gsap.registerPlugin(ScrambleTextPlugin) 147 148 149 150 151 152 153 154 155 156…" at bounding box center [825, 305] width 1276 height 447
type textarea "// Initialize Scramble Functions document.addEventListener("DOMContentLoaded", …"
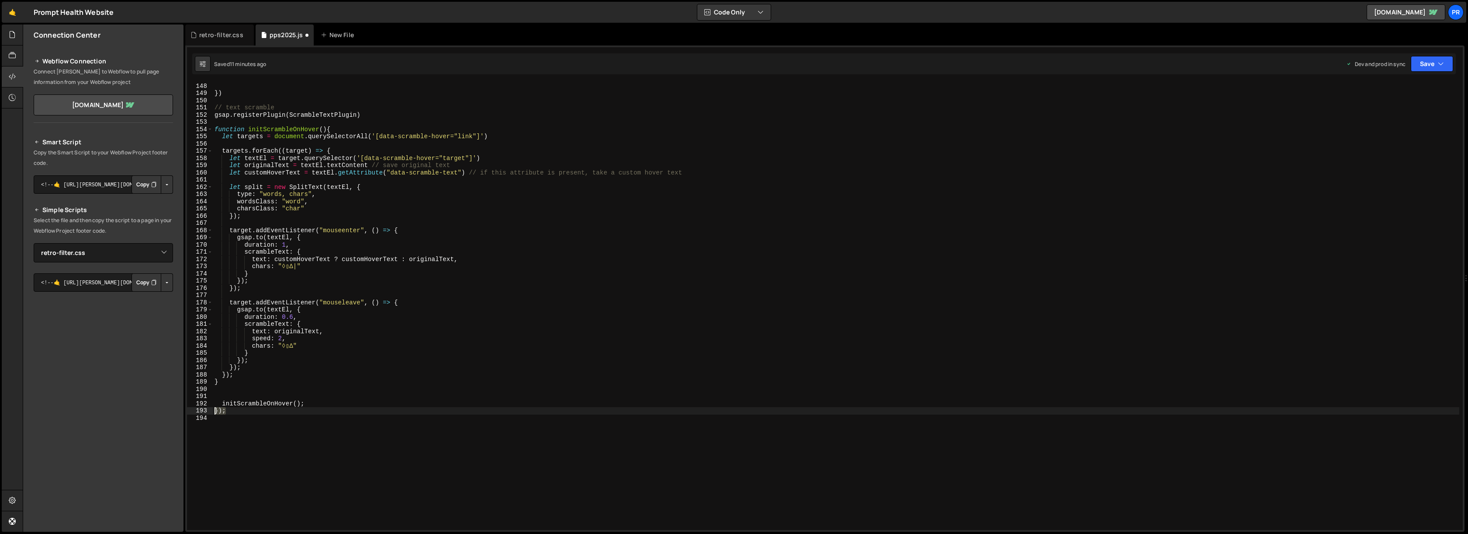
drag, startPoint x: 230, startPoint y: 409, endPoint x: 204, endPoint y: 408, distance: 26.7
click at [204, 408] on div "147 148 149 150 151 152 153 154 155 156 157 158 159 160 161 162 163 164 165 166…" at bounding box center [825, 305] width 1276 height 447
type textarea "});"
drag, startPoint x: 222, startPoint y: 402, endPoint x: 205, endPoint y: 402, distance: 17.0
click at [207, 402] on div "147 148 149 150 151 152 153 154 155 156 157 158 159 160 161 162 163 164 165 166…" at bounding box center [825, 305] width 1276 height 447
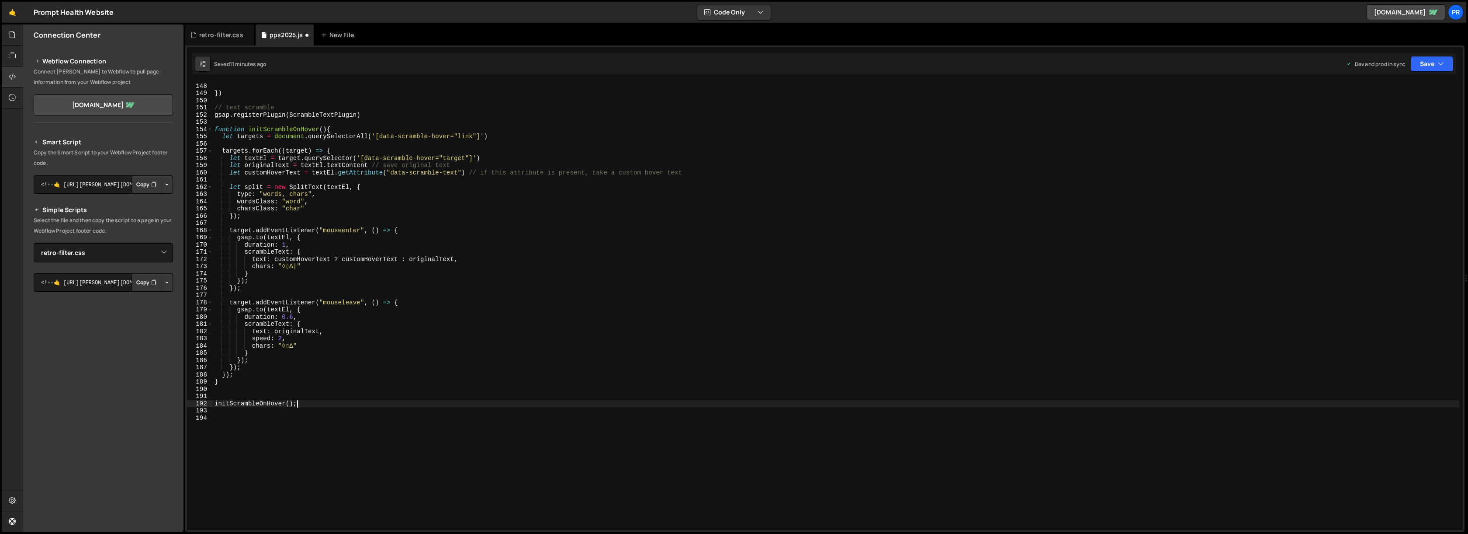
click at [314, 405] on div "document . documentElement . style . setProperty ( '--_prompt-labs---theme' , b…" at bounding box center [836, 306] width 1247 height 462
drag, startPoint x: 702, startPoint y: 173, endPoint x: 202, endPoint y: 170, distance: 499.5
click at [202, 170] on div "initScrambleOnHover(); 147 148 149 150 151 152 153 154 155 156 157 158 159 160 …" at bounding box center [825, 305] width 1276 height 447
type textarea "let customHoverText = textEl.getAttribute("data-scramble-text") // if this attr…"
click at [256, 173] on div "document . documentElement . style . setProperty ( '--_prompt-labs---theme' , b…" at bounding box center [836, 305] width 1247 height 447
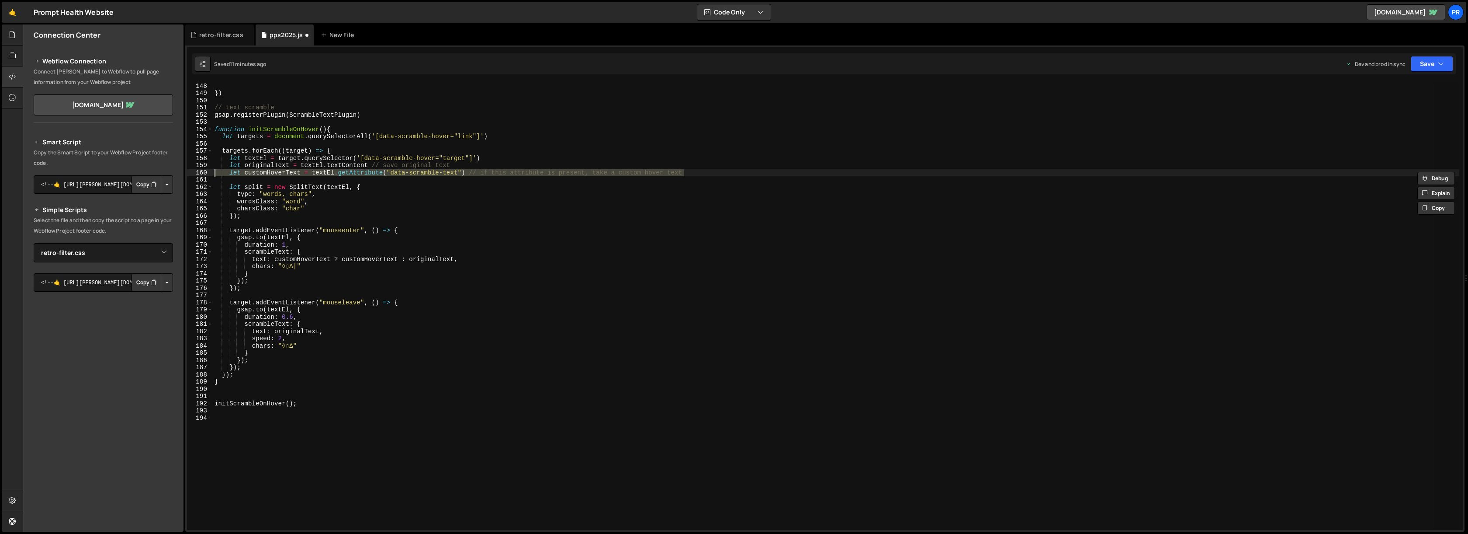
click at [256, 173] on div "document . documentElement . style . setProperty ( '--_prompt-labs---theme' , b…" at bounding box center [836, 306] width 1247 height 462
drag, startPoint x: 691, startPoint y: 172, endPoint x: 205, endPoint y: 172, distance: 485.9
click at [205, 172] on div "let customHoverText = textEl.getAttribute("data-scramble-text") // if this attr…" at bounding box center [825, 305] width 1276 height 447
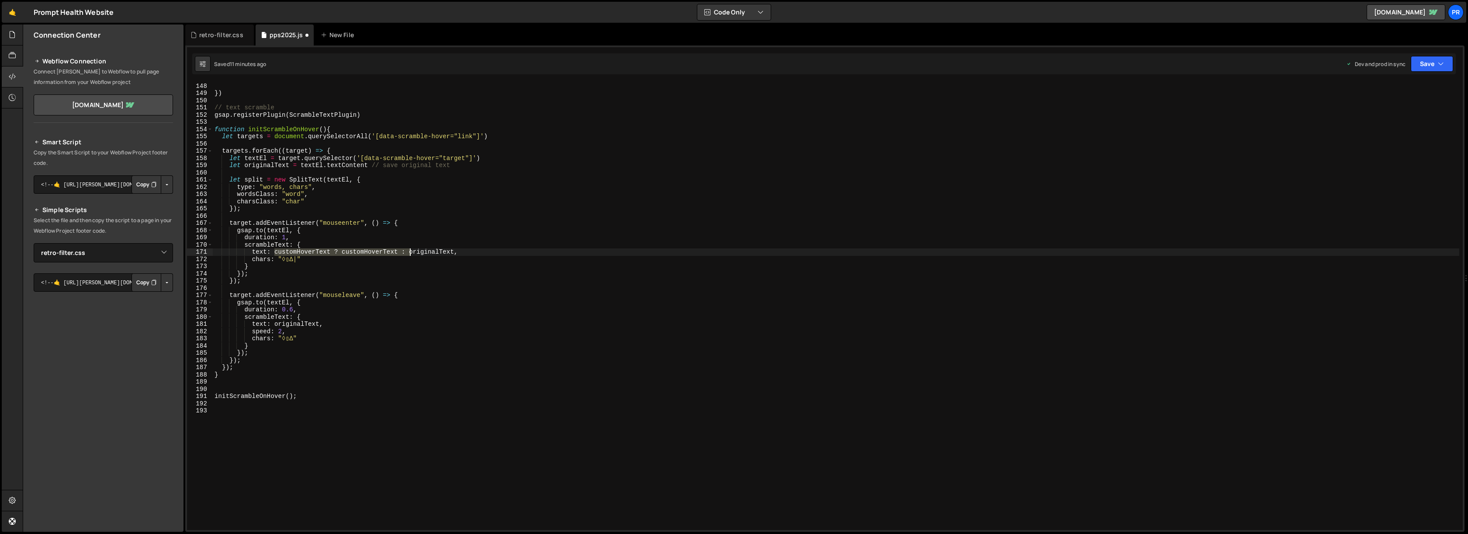
drag, startPoint x: 276, startPoint y: 252, endPoint x: 409, endPoint y: 253, distance: 133.7
click at [409, 253] on div "document . documentElement . style . setProperty ( '--_prompt-labs---theme' , b…" at bounding box center [836, 306] width 1247 height 462
click at [332, 322] on div "document . documentElement . style . setProperty ( '--_prompt-labs---theme' , b…" at bounding box center [836, 306] width 1247 height 462
click at [377, 181] on div "document . documentElement . style . setProperty ( '--_prompt-labs---theme' , b…" at bounding box center [836, 306] width 1247 height 462
drag, startPoint x: 1433, startPoint y: 62, endPoint x: 1418, endPoint y: 80, distance: 22.6
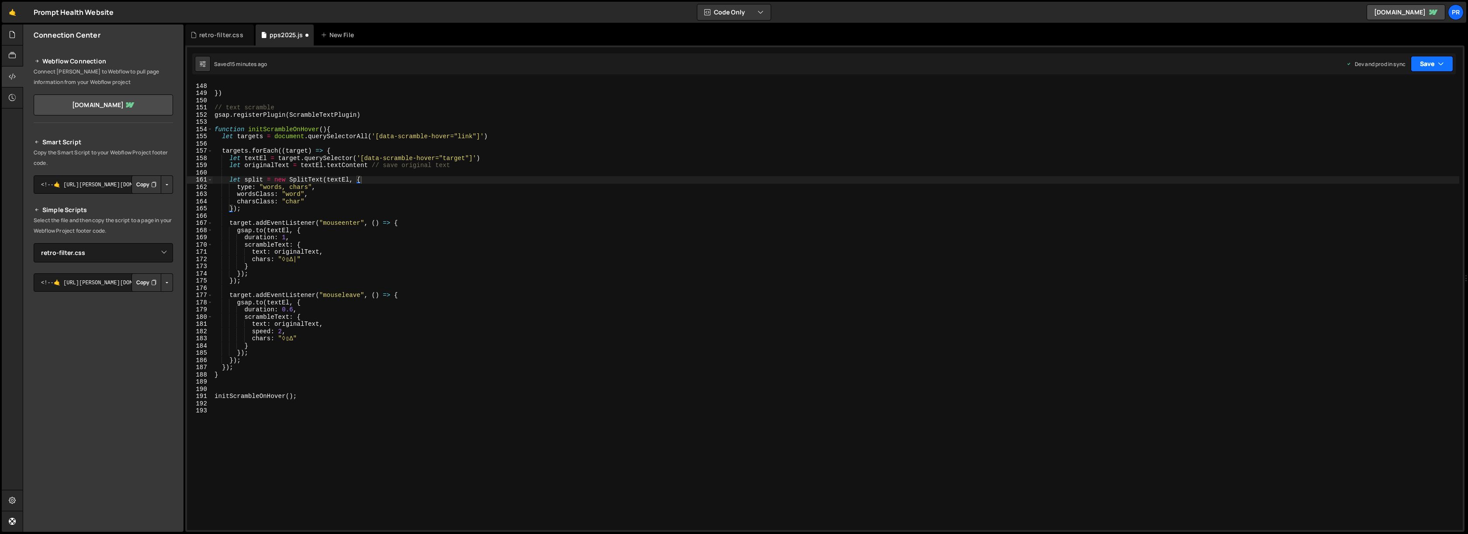
click at [1433, 63] on button "Save" at bounding box center [1432, 64] width 42 height 16
click at [1391, 120] on div "15 minutes ago" at bounding box center [1391, 122] width 36 height 7
drag, startPoint x: 299, startPoint y: 341, endPoint x: 279, endPoint y: 340, distance: 20.1
click at [279, 340] on div "document . documentElement . style . setProperty ( '--_prompt-labs---theme' , b…" at bounding box center [836, 306] width 1247 height 462
paste textarea "'upperCase'"
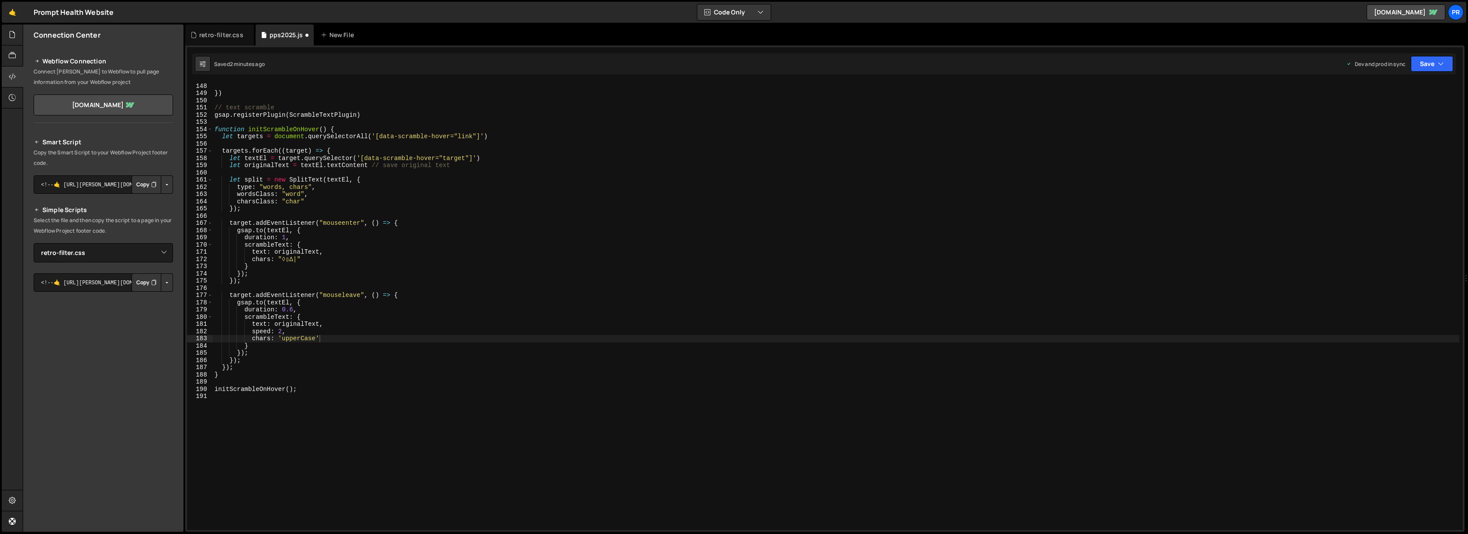
click at [1455, 69] on div "Saved 2 minutes ago Dev and prod in sync Upgrade to Edit Save Save to Staging S…" at bounding box center [824, 63] width 1264 height 21
click at [1442, 65] on icon "button" at bounding box center [1441, 63] width 6 height 9
click at [1406, 114] on div "Save to Production S" at bounding box center [1402, 113] width 91 height 9
drag, startPoint x: 330, startPoint y: 338, endPoint x: 279, endPoint y: 336, distance: 51.1
click at [279, 336] on div "document . documentElement . style . setProperty ( '--_prompt-labs---theme' , b…" at bounding box center [836, 306] width 1247 height 462
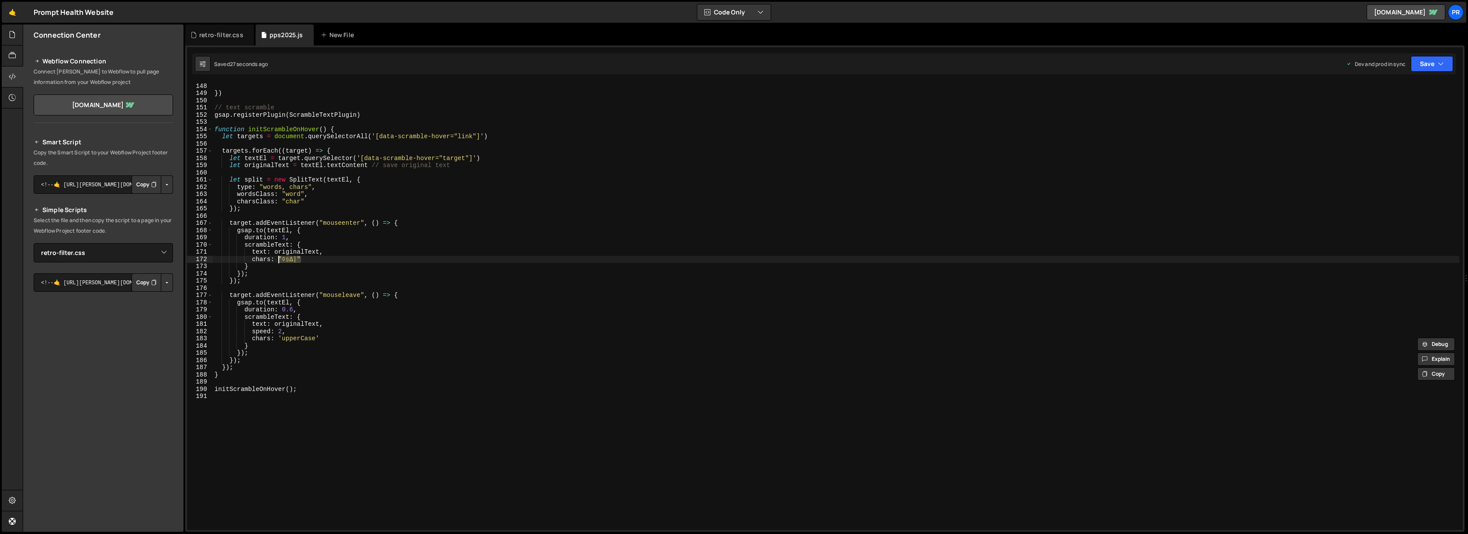
drag, startPoint x: 301, startPoint y: 260, endPoint x: 277, endPoint y: 259, distance: 23.6
click at [277, 259] on div "document . documentElement . style . setProperty ( '--_prompt-labs---theme' , b…" at bounding box center [836, 306] width 1247 height 462
paste textarea "'upperCase'"
click at [1435, 62] on button "Save" at bounding box center [1432, 64] width 42 height 16
click at [1398, 112] on div "Save to Production S" at bounding box center [1402, 113] width 91 height 9
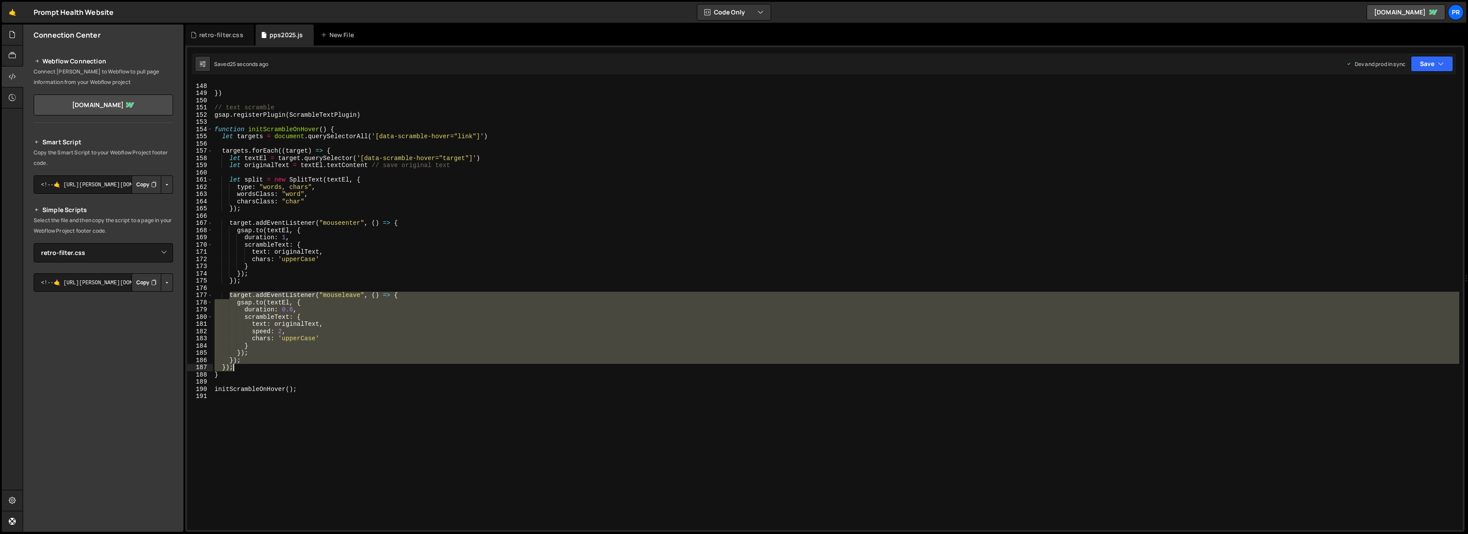
drag, startPoint x: 230, startPoint y: 295, endPoint x: 260, endPoint y: 366, distance: 76.9
click at [260, 366] on div "document . documentElement . style . setProperty ( '--_prompt-labs---theme' , b…" at bounding box center [836, 306] width 1247 height 462
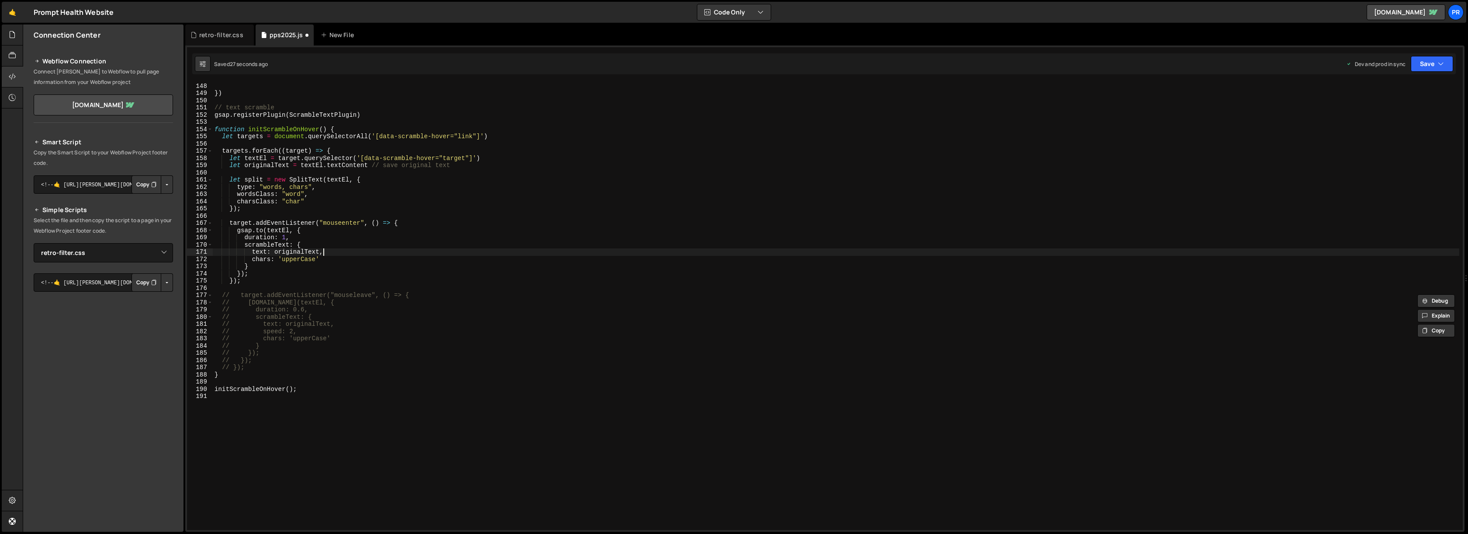
click at [501, 252] on div "document . documentElement . style . setProperty ( '--_prompt-labs---theme' , b…" at bounding box center [836, 306] width 1247 height 462
click at [223, 368] on div "document . documentElement . style . setProperty ( '--_prompt-labs---theme' , b…" at bounding box center [836, 306] width 1247 height 462
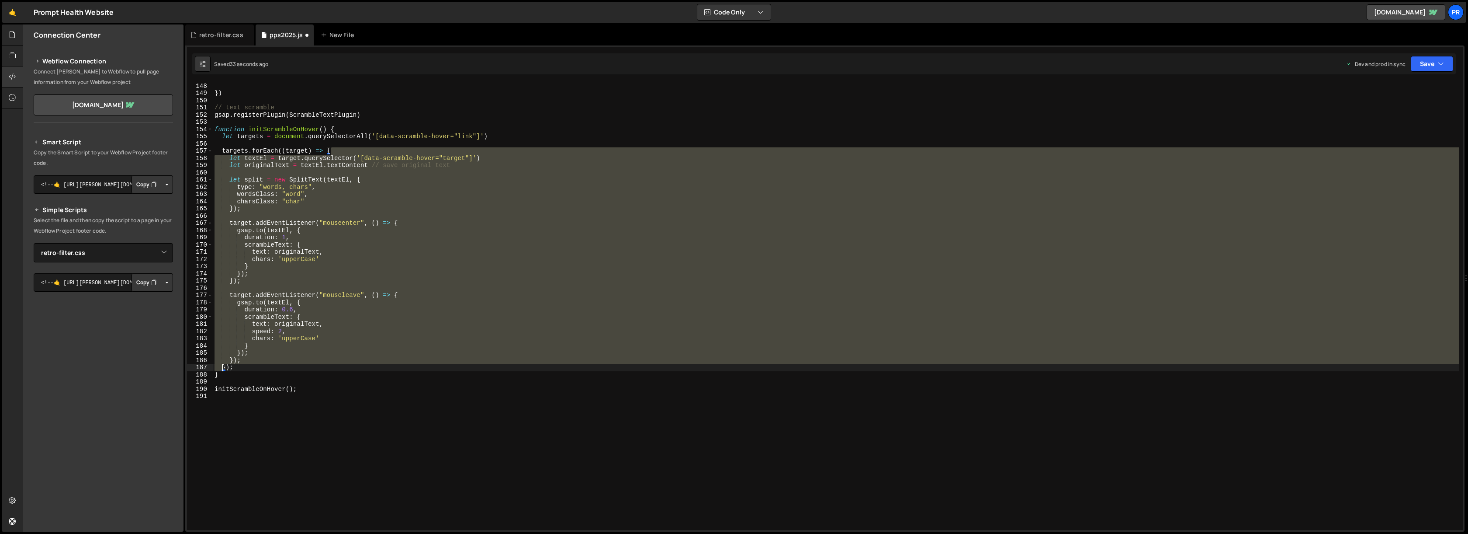
click at [223, 368] on div "document . documentElement . style . setProperty ( '--_prompt-labs---theme' , b…" at bounding box center [836, 306] width 1247 height 462
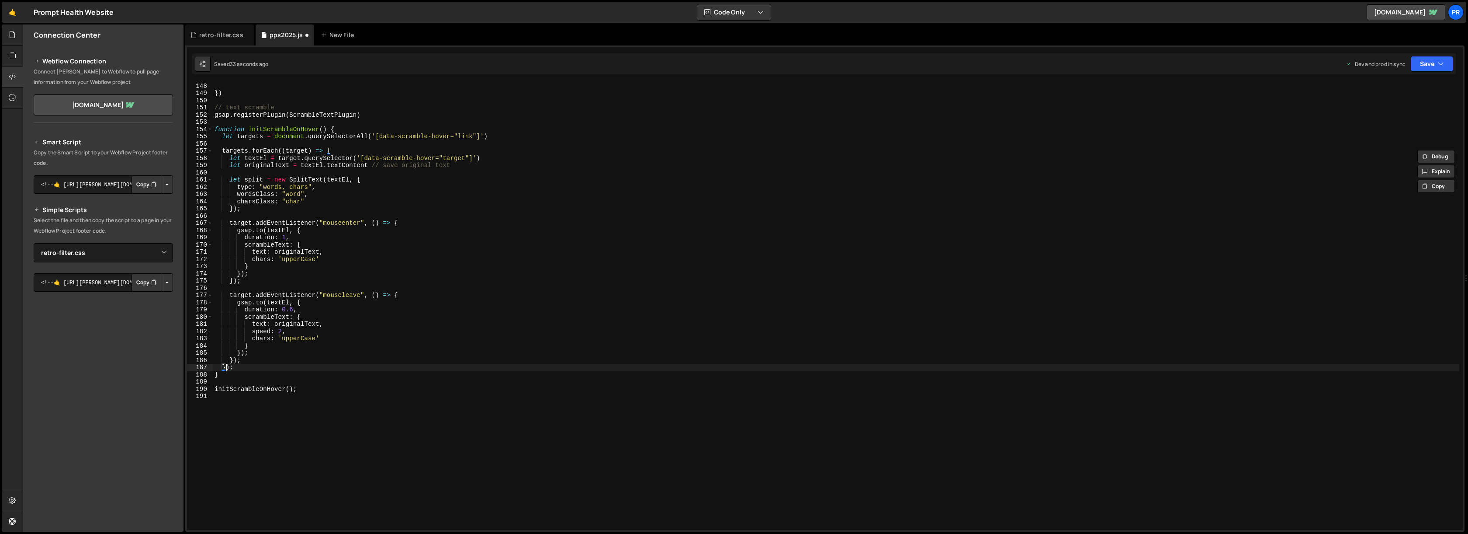
click at [228, 368] on div "document . documentElement . style . setProperty ( '--_prompt-labs---theme' , b…" at bounding box center [836, 306] width 1247 height 462
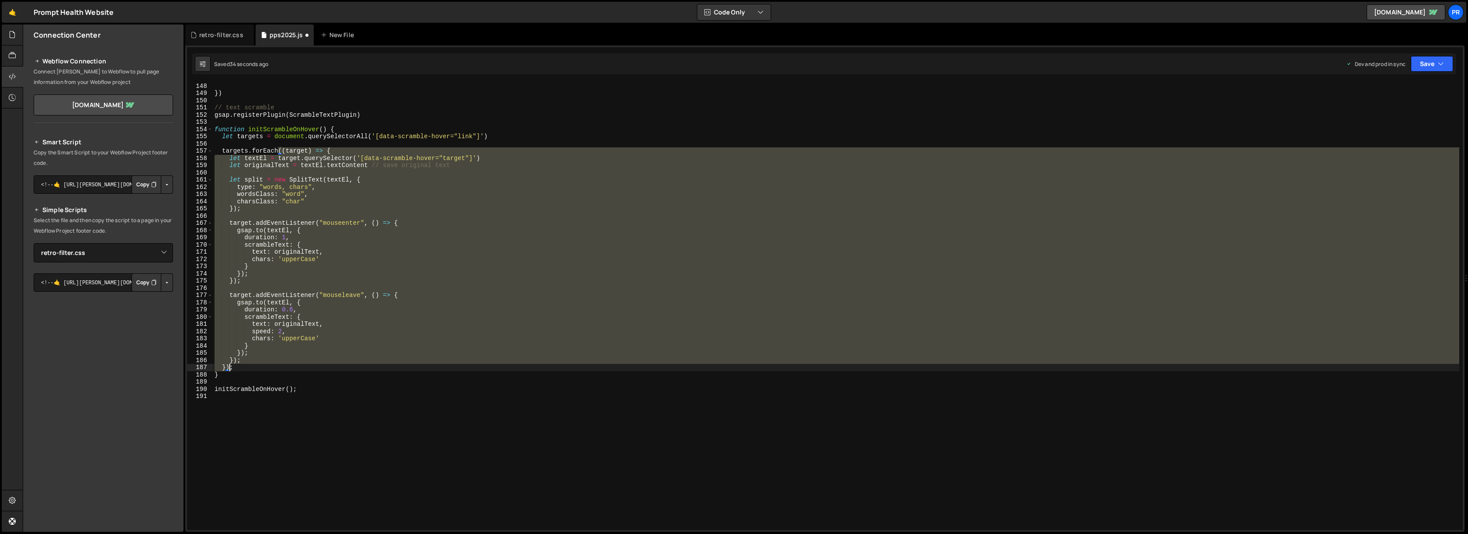
click at [228, 368] on div "document . documentElement . style . setProperty ( '--_prompt-labs---theme' , b…" at bounding box center [836, 306] width 1247 height 462
click at [223, 368] on div "document . documentElement . style . setProperty ( '--_prompt-labs---theme' , b…" at bounding box center [836, 305] width 1247 height 447
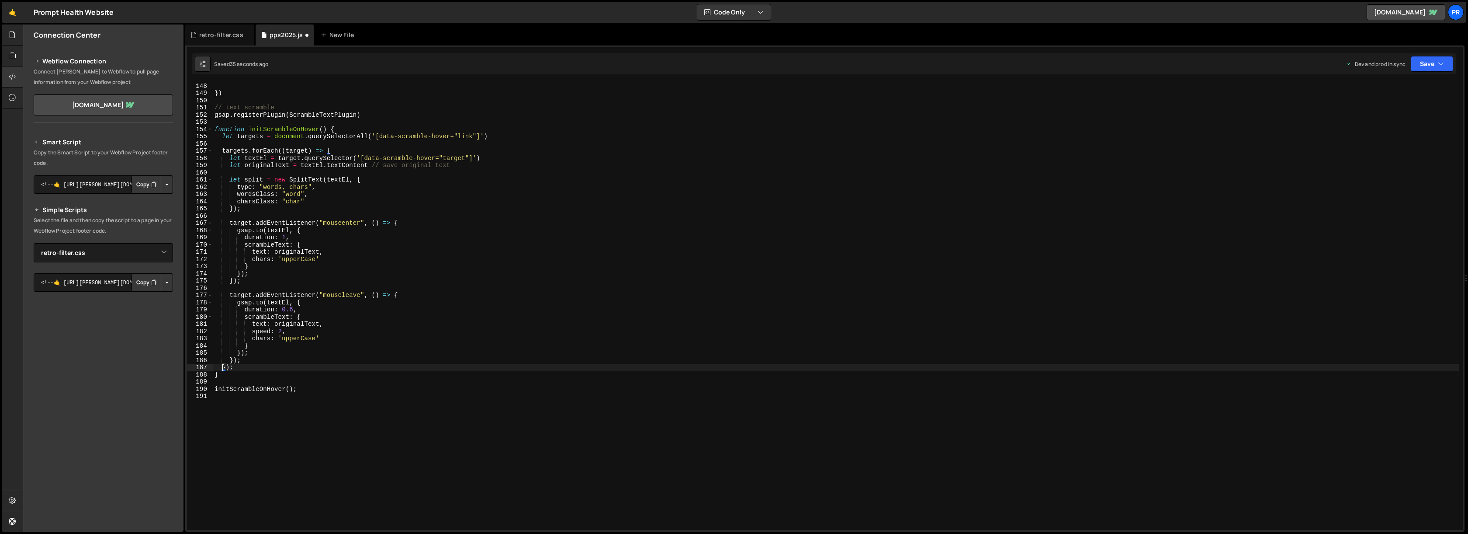
click at [223, 368] on div "document . documentElement . style . setProperty ( '--_prompt-labs---theme' , b…" at bounding box center [836, 306] width 1247 height 462
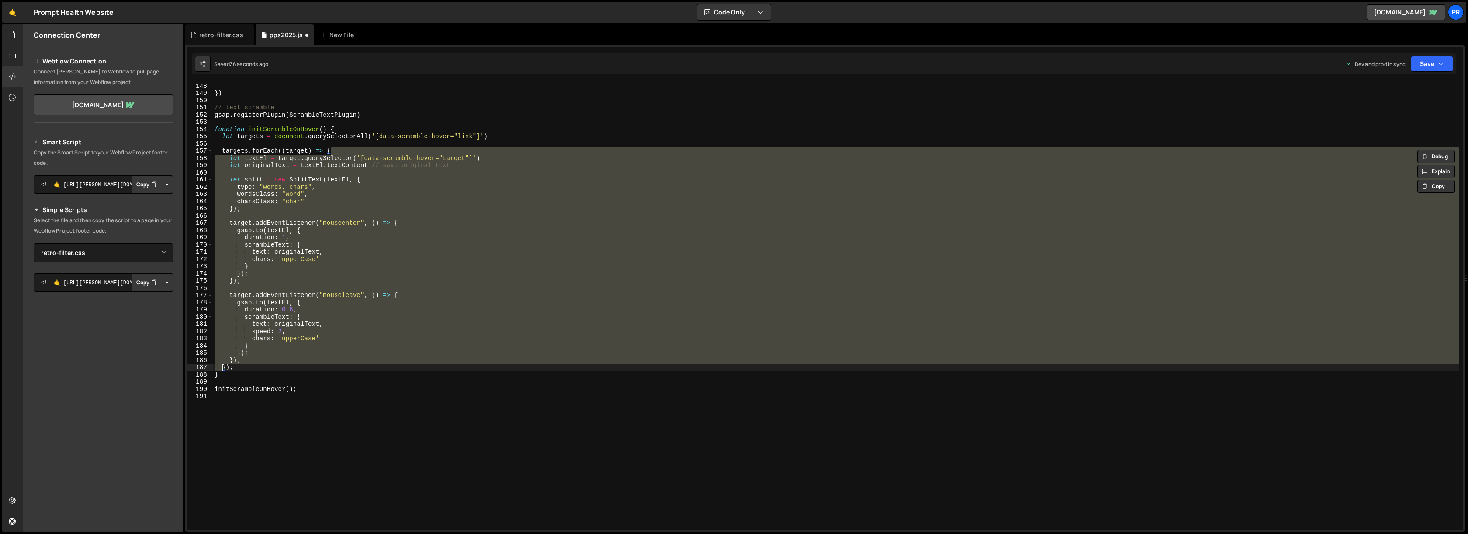
click at [231, 360] on div "document . documentElement . style . setProperty ( '--_prompt-labs---theme' , b…" at bounding box center [836, 305] width 1247 height 447
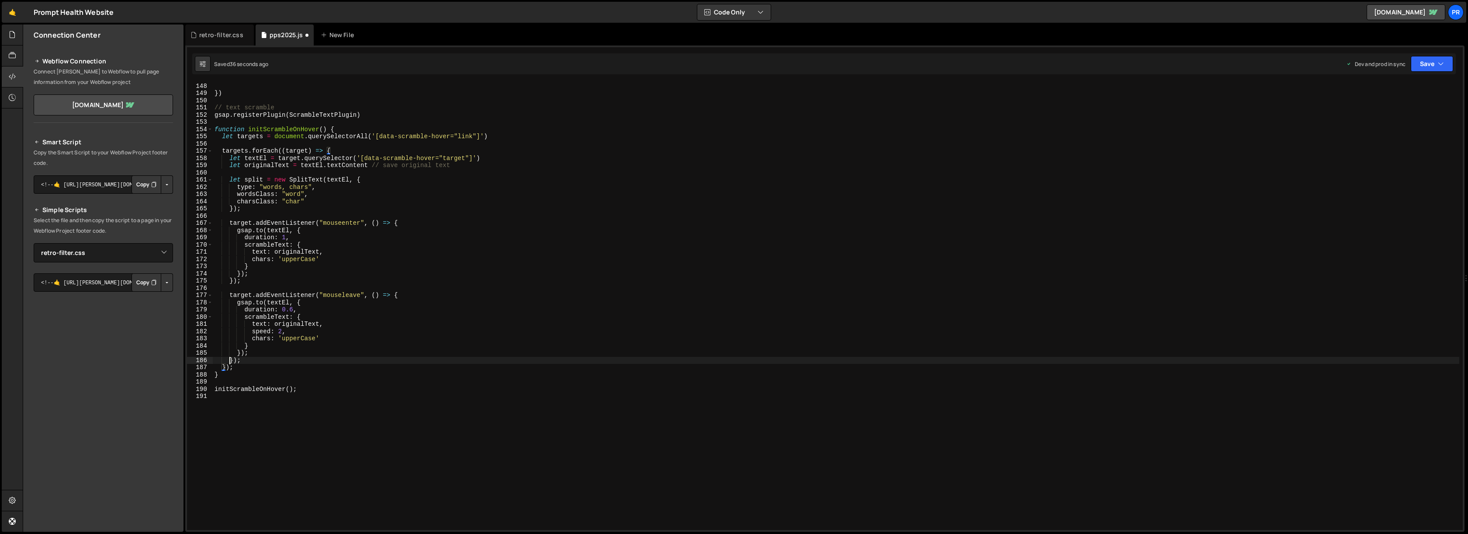
click at [231, 360] on div "document . documentElement . style . setProperty ( '--_prompt-labs---theme' , b…" at bounding box center [836, 306] width 1247 height 462
click at [250, 360] on div "document . documentElement . style . setProperty ( '--_prompt-labs---theme' , b…" at bounding box center [836, 306] width 1247 height 462
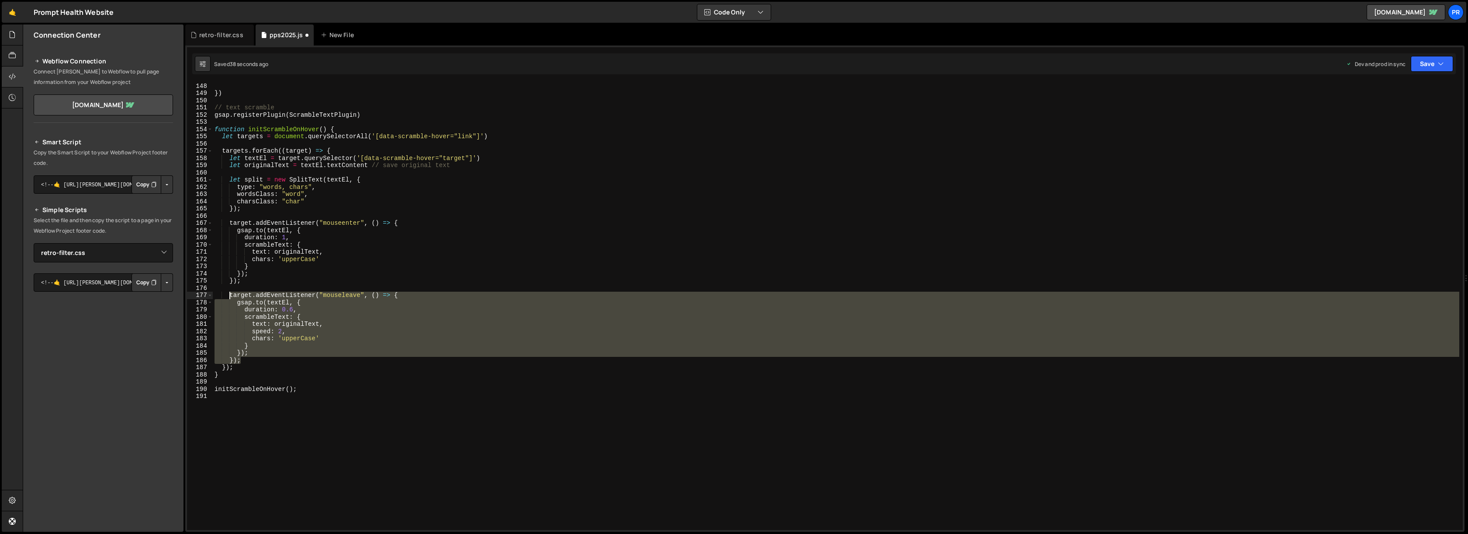
drag, startPoint x: 250, startPoint y: 360, endPoint x: 230, endPoint y: 297, distance: 65.6
click at [230, 297] on div "document . documentElement . style . setProperty ( '--_prompt-labs---theme' , b…" at bounding box center [836, 306] width 1247 height 462
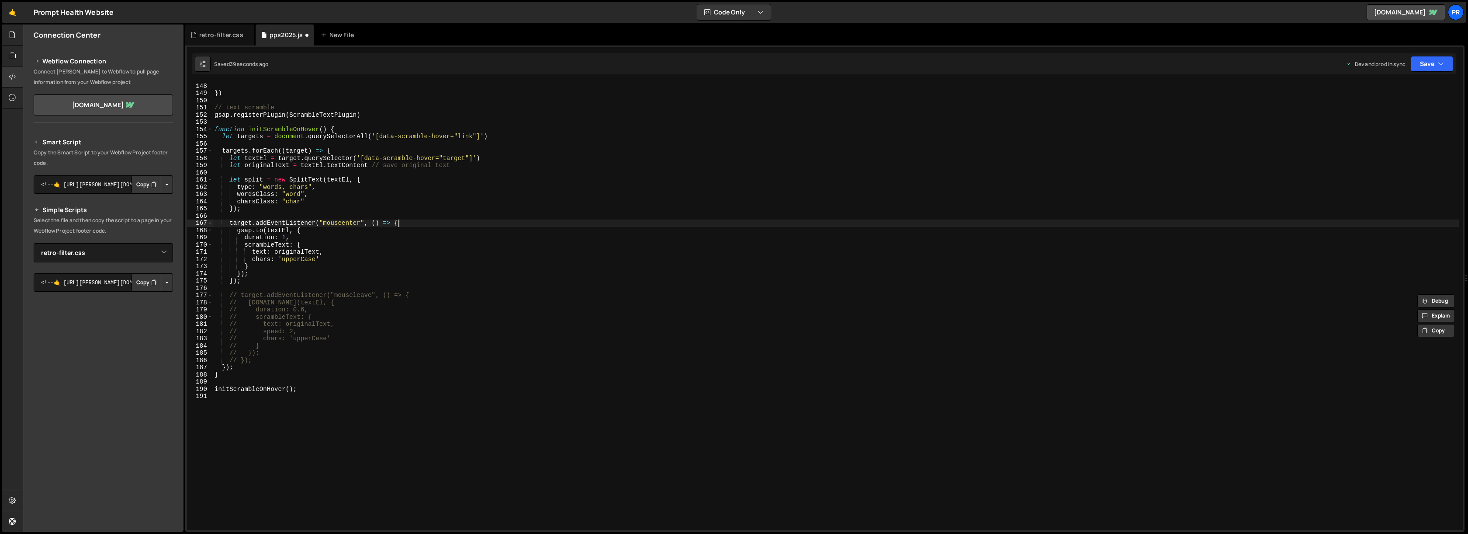
click at [574, 223] on div "document . documentElement . style . setProperty ( '--_prompt-labs---theme' , b…" at bounding box center [836, 306] width 1247 height 462
click at [1441, 61] on icon "button" at bounding box center [1441, 63] width 6 height 9
click at [1410, 109] on div "Save to Production S" at bounding box center [1402, 113] width 91 height 9
click at [284, 238] on div "document . documentElement . style . setProperty ( '--_prompt-labs---theme' , b…" at bounding box center [836, 306] width 1247 height 462
type textarea "duration: .5,"
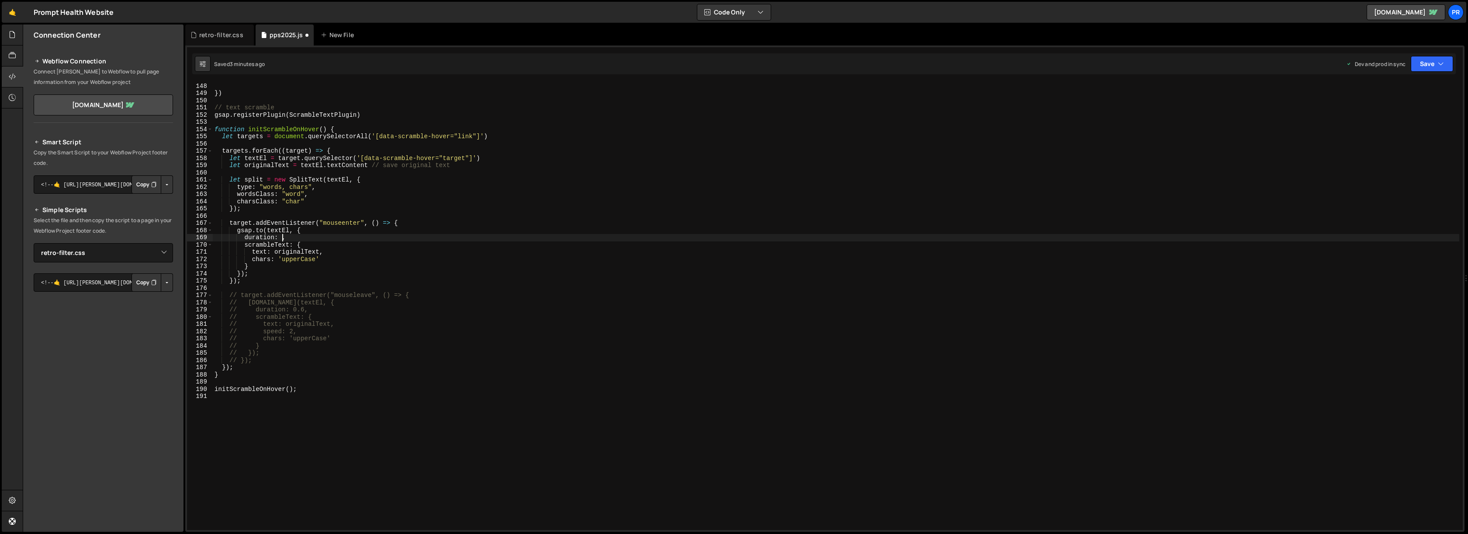
scroll to position [0, 5]
click at [380, 218] on div "document . documentElement . style . setProperty ( '--_prompt-labs---theme' , b…" at bounding box center [836, 306] width 1247 height 462
click at [286, 234] on div "document . documentElement . style . setProperty ( '--_prompt-labs---theme' , b…" at bounding box center [836, 306] width 1247 height 462
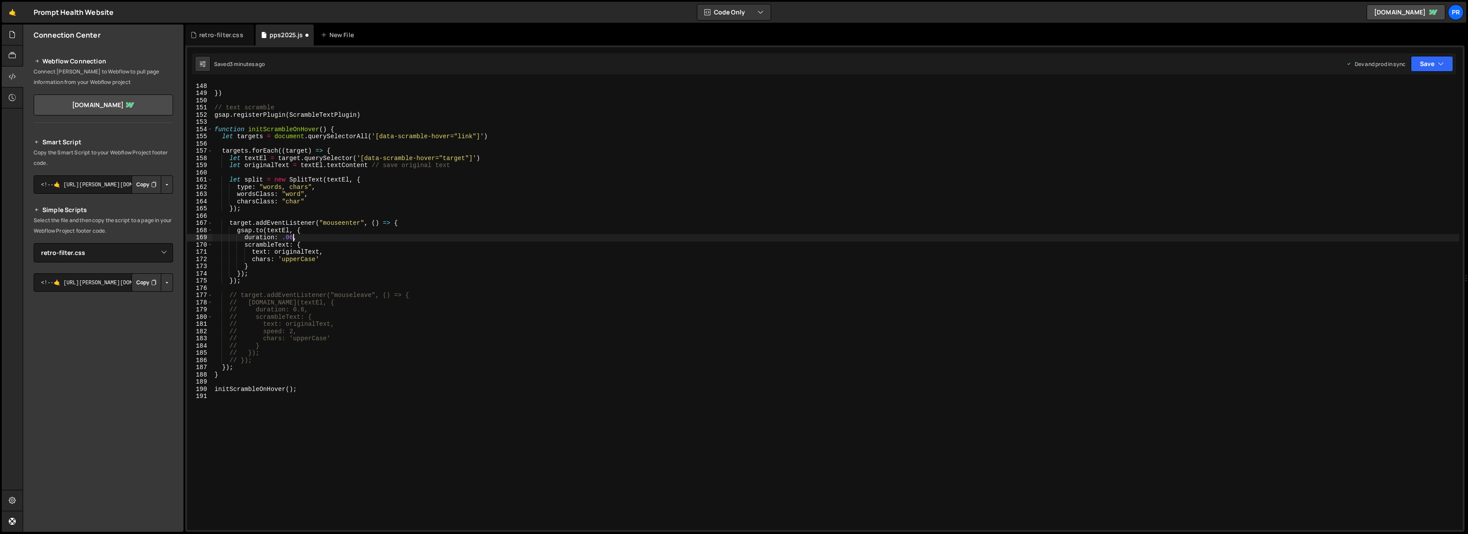
click at [501, 235] on div "document . documentElement . style . setProperty ( '--_prompt-labs---theme' , b…" at bounding box center [836, 306] width 1247 height 462
click at [1440, 62] on icon "button" at bounding box center [1441, 63] width 6 height 9
click at [1410, 111] on div "Save to Production S" at bounding box center [1402, 113] width 91 height 9
click at [291, 238] on div "document . documentElement . style . setProperty ( '--_prompt-labs---theme' , b…" at bounding box center [836, 306] width 1247 height 462
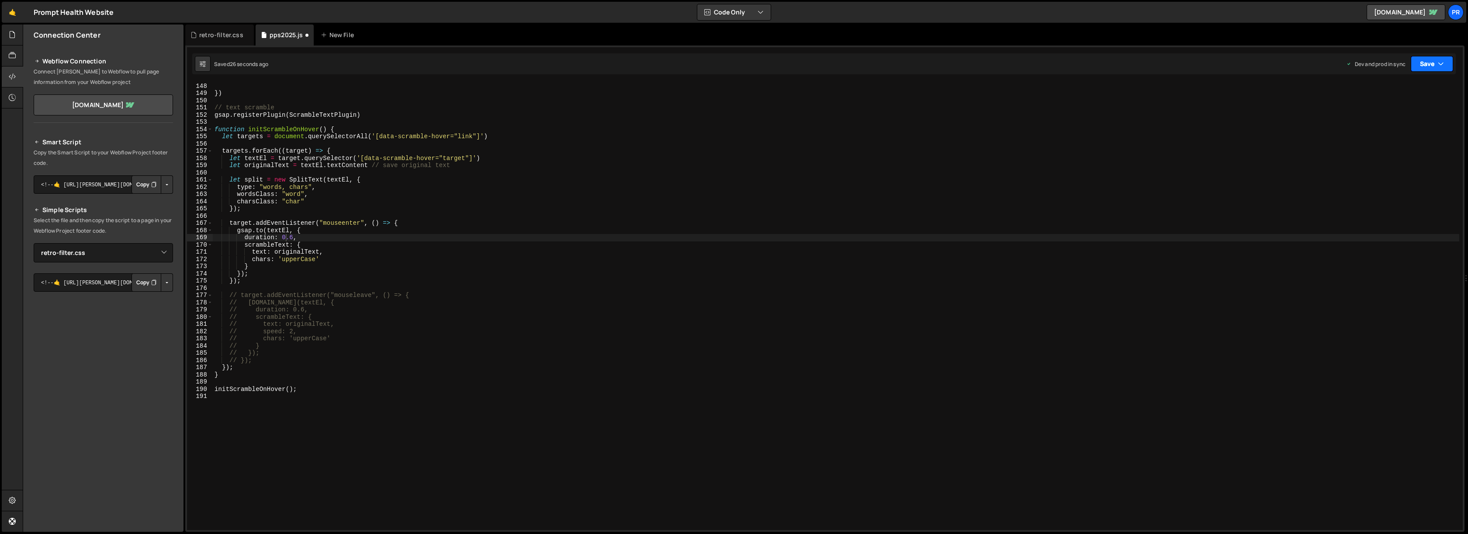
click at [1434, 65] on button "Save" at bounding box center [1432, 64] width 42 height 16
click at [1406, 122] on div "24 seconds ago" at bounding box center [1392, 122] width 39 height 7
drag, startPoint x: 464, startPoint y: 166, endPoint x: 371, endPoint y: 164, distance: 93.1
click at [369, 163] on div "document . documentElement . style . setProperty ( '--_prompt-labs---theme' , b…" at bounding box center [836, 306] width 1247 height 462
type textarea "let originalText = textEl.textContent"
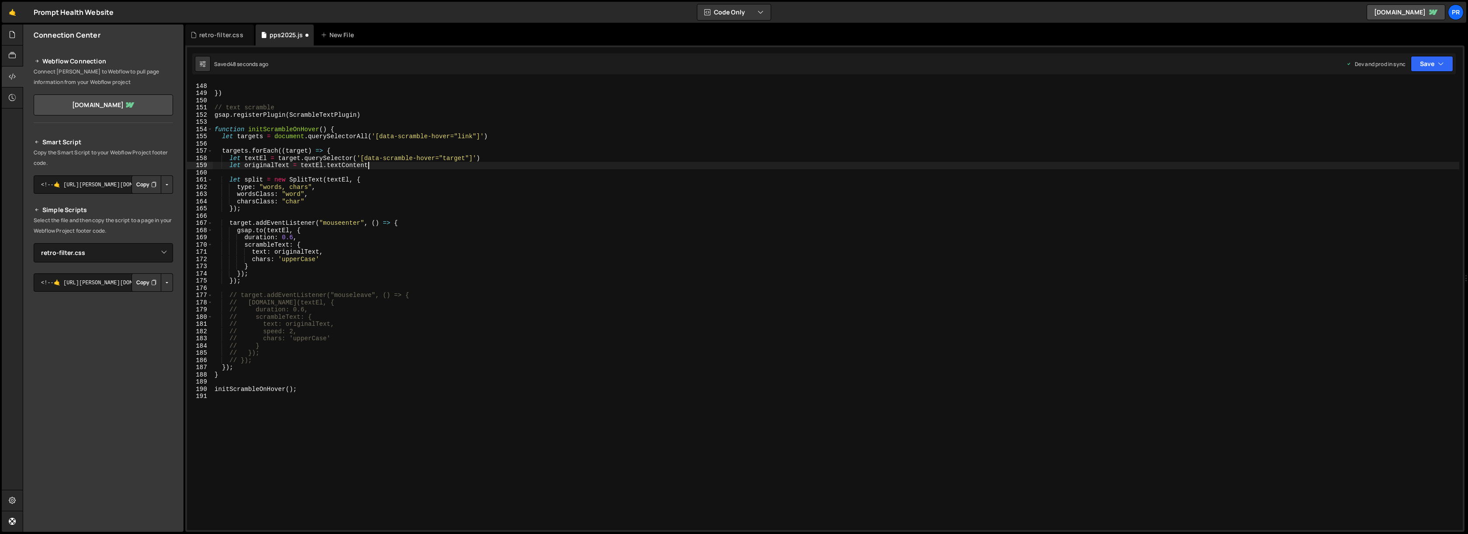
click at [563, 146] on div "document . documentElement . style . setProperty ( '--_prompt-labs---theme' , b…" at bounding box center [836, 306] width 1247 height 462
click at [320, 235] on div "document . documentElement . style . setProperty ( '--_prompt-labs---theme' , b…" at bounding box center [836, 306] width 1247 height 462
type textarea "duration: 0.6,"
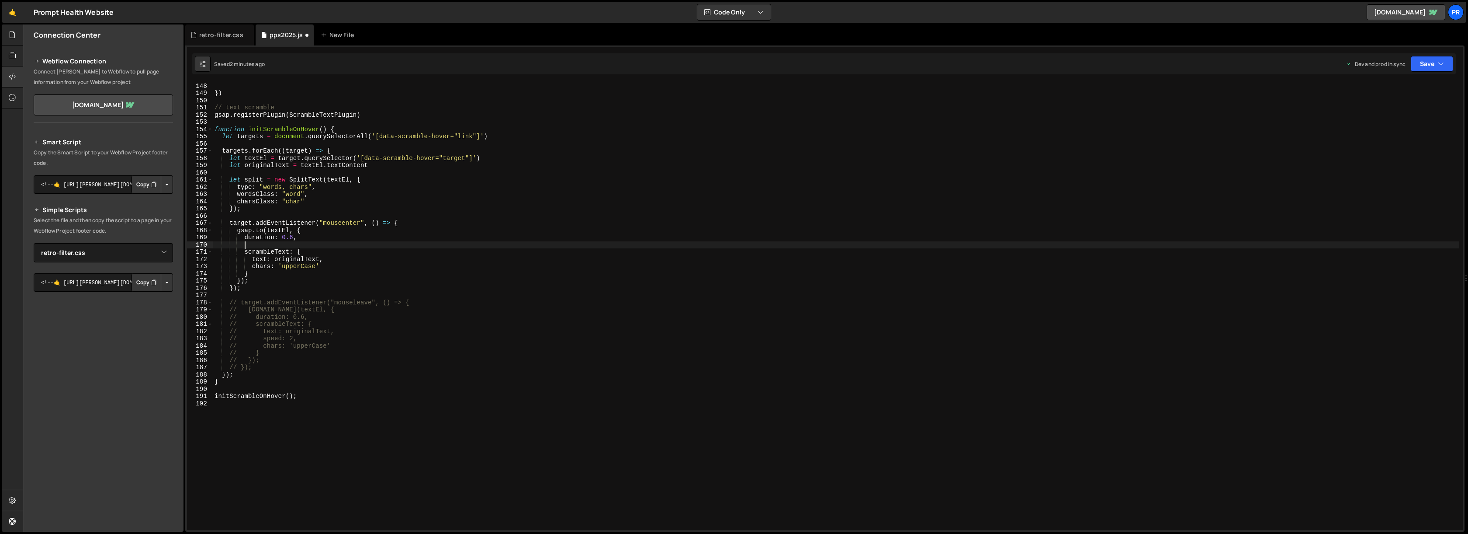
paste textarea "stagger: 0.01"
click at [405, 261] on div "document . documentElement . style . setProperty ( '--_prompt-labs---theme' , b…" at bounding box center [836, 306] width 1247 height 462
drag, startPoint x: 1428, startPoint y: 67, endPoint x: 1405, endPoint y: 106, distance: 45.0
click at [1428, 67] on button "Save" at bounding box center [1432, 64] width 42 height 16
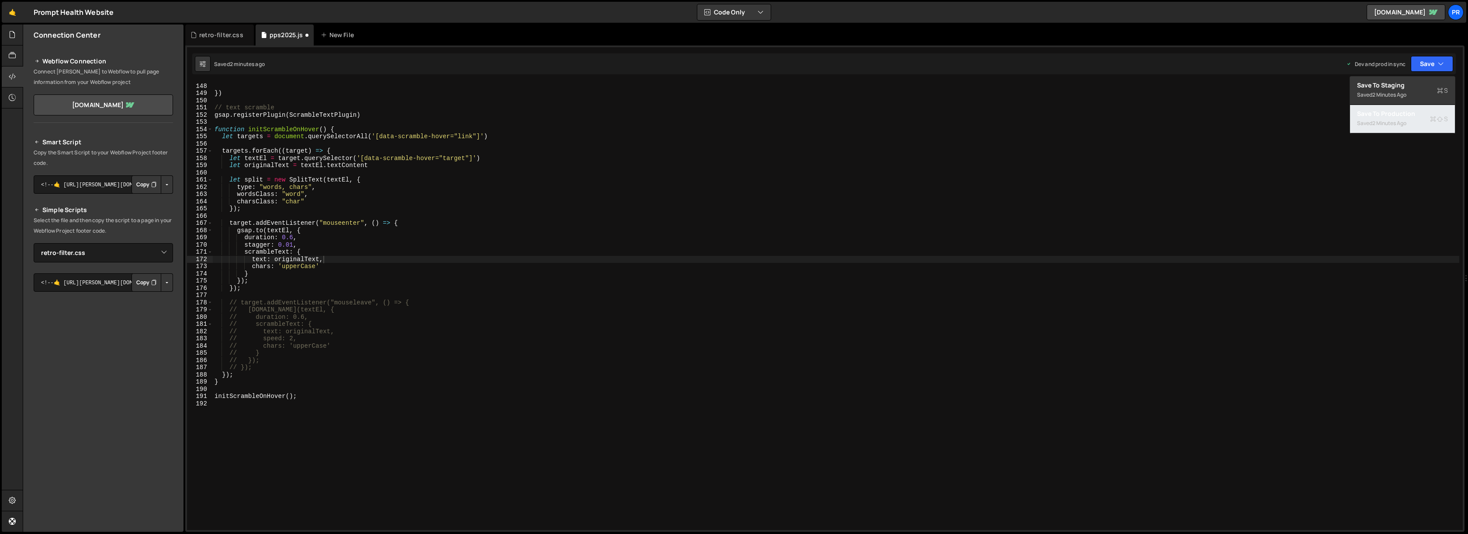
click at [1394, 122] on div "2 minutes ago" at bounding box center [1390, 122] width 34 height 7
drag, startPoint x: 292, startPoint y: 236, endPoint x: 283, endPoint y: 236, distance: 9.6
click at [283, 236] on div "document . documentElement . style . setProperty ( '--_prompt-labs---theme' , b…" at bounding box center [836, 306] width 1247 height 462
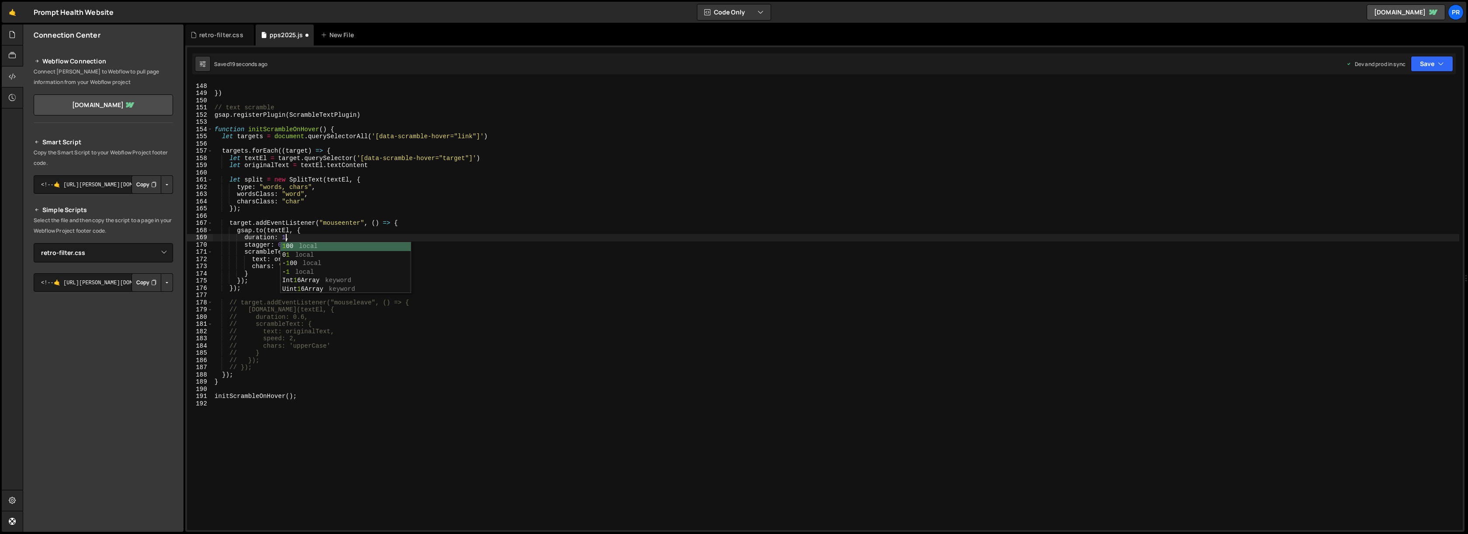
click at [330, 239] on div "document . documentElement . style . setProperty ( '--_prompt-labs---theme' , b…" at bounding box center [836, 306] width 1247 height 462
click at [285, 236] on div "document . documentElement . style . setProperty ( '--_prompt-labs---theme' , b…" at bounding box center [836, 306] width 1247 height 462
click at [294, 237] on div "document . documentElement . style . setProperty ( '--_prompt-labs---theme' , b…" at bounding box center [836, 306] width 1247 height 462
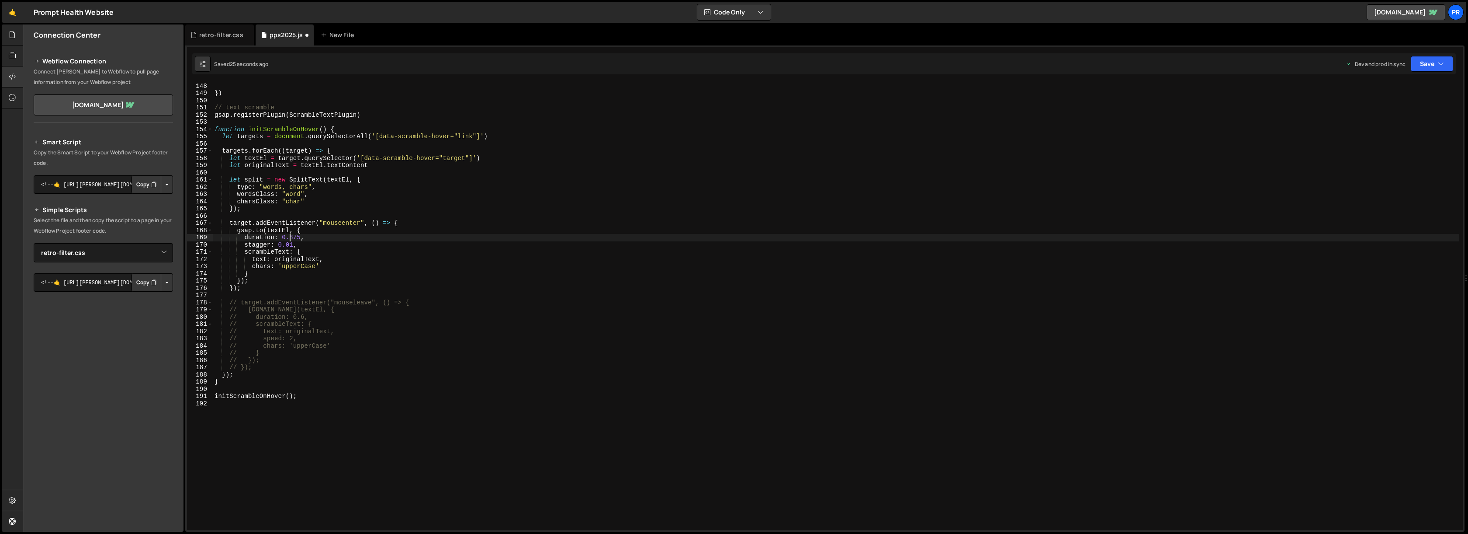
click at [364, 237] on div "document . documentElement . style . setProperty ( '--_prompt-labs---theme' , b…" at bounding box center [836, 306] width 1247 height 462
click at [1432, 63] on button "Save" at bounding box center [1432, 64] width 42 height 16
click at [1402, 111] on div "Save to Production S" at bounding box center [1402, 113] width 91 height 9
type textarea "stagger: 0.01,"
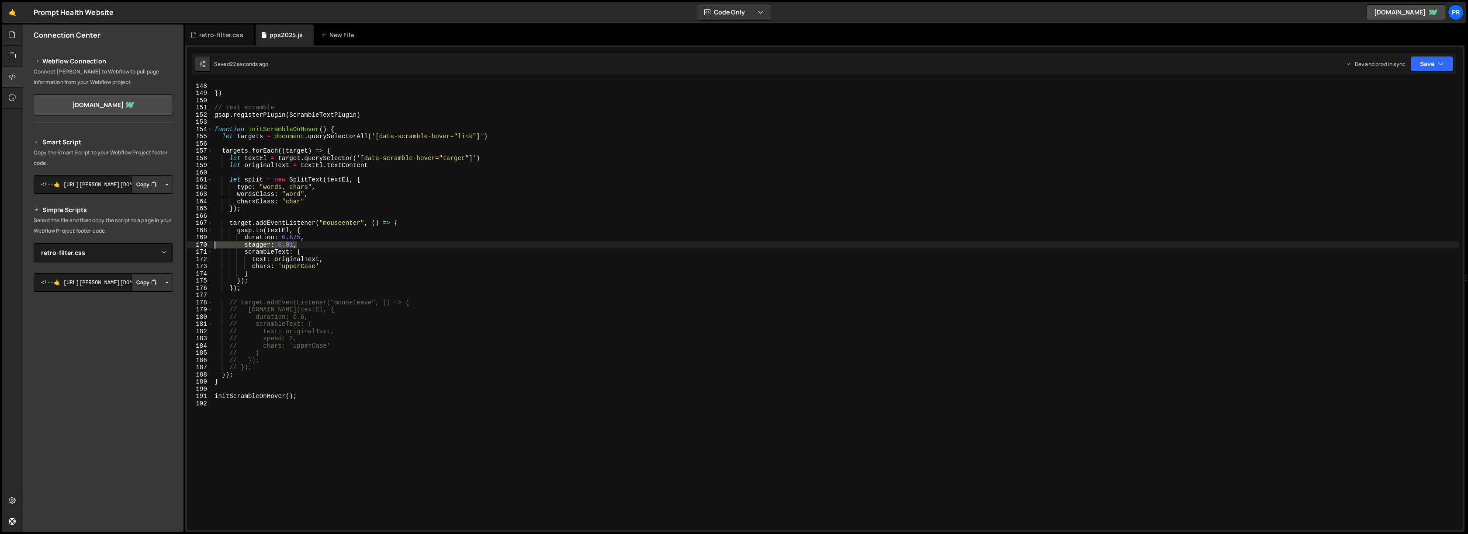
drag, startPoint x: 305, startPoint y: 245, endPoint x: 207, endPoint y: 244, distance: 97.9
click at [207, 244] on div "stagger: 0.01, 147 148 149 150 151 152 153 154 155 156 157 158 159 160 161 162 …" at bounding box center [825, 305] width 1276 height 447
click at [1433, 66] on button "Save" at bounding box center [1432, 64] width 42 height 16
click at [1386, 125] on div "22 seconds ago" at bounding box center [1392, 122] width 39 height 7
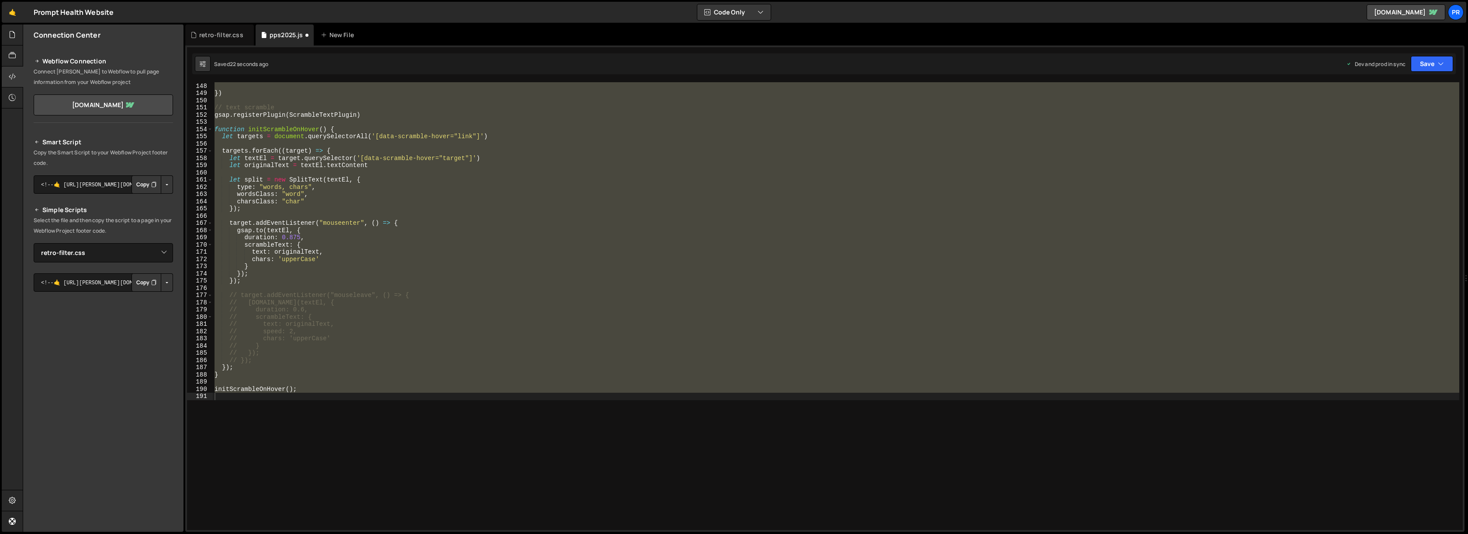
click at [330, 236] on div "document . documentElement . style . setProperty ( '--_prompt-labs---theme' , b…" at bounding box center [836, 305] width 1247 height 447
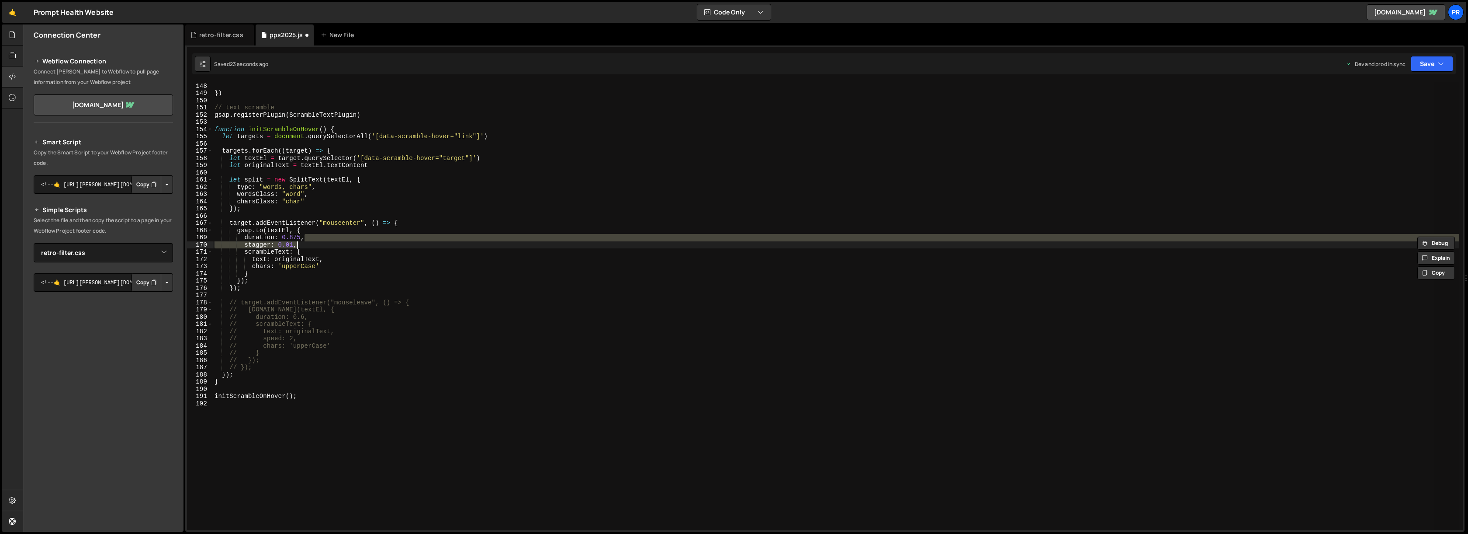
click at [328, 243] on div "document . documentElement . style . setProperty ( '--_prompt-labs---theme' , b…" at bounding box center [836, 305] width 1247 height 447
type textarea "stagger: 0.01,"
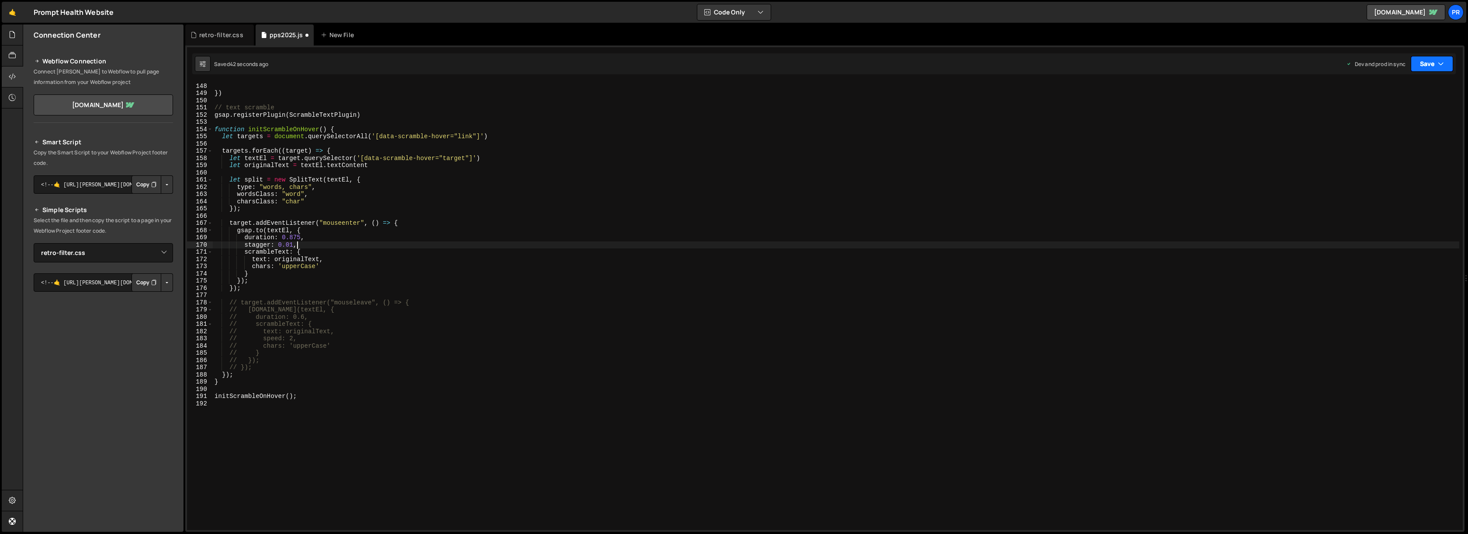
click at [1437, 67] on button "Save" at bounding box center [1432, 64] width 42 height 16
click at [1401, 121] on div "42 seconds ago" at bounding box center [1392, 122] width 39 height 7
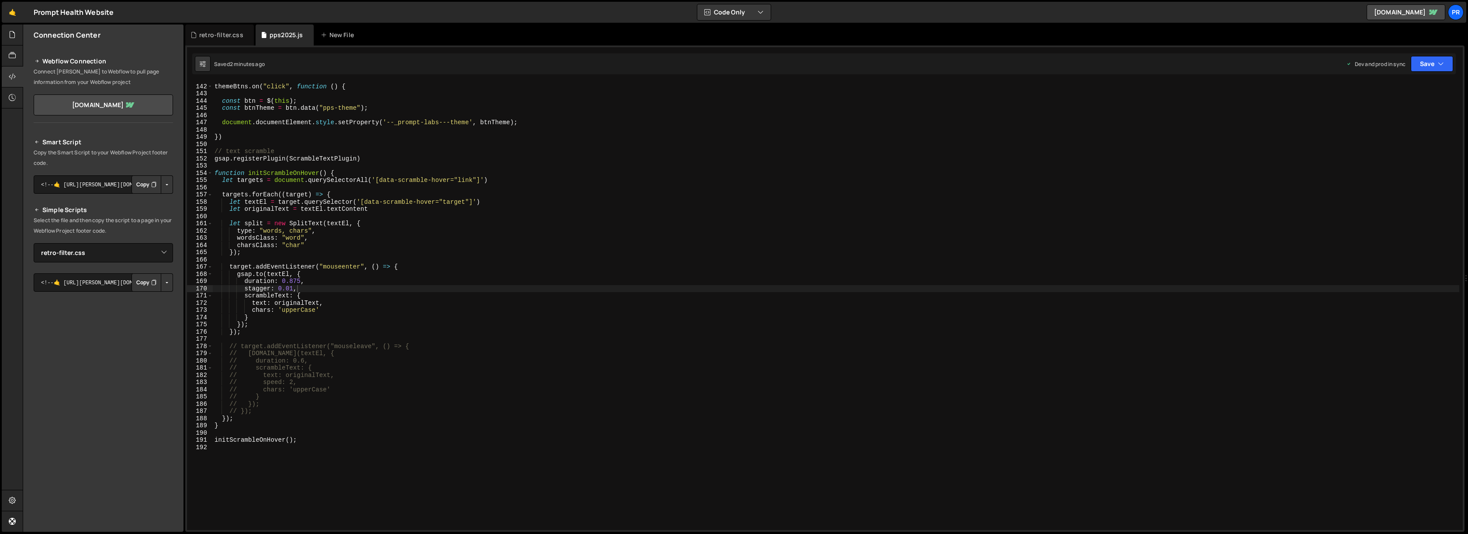
scroll to position [1015, 0]
click at [210, 34] on div "retro-filter.css" at bounding box center [221, 35] width 44 height 9
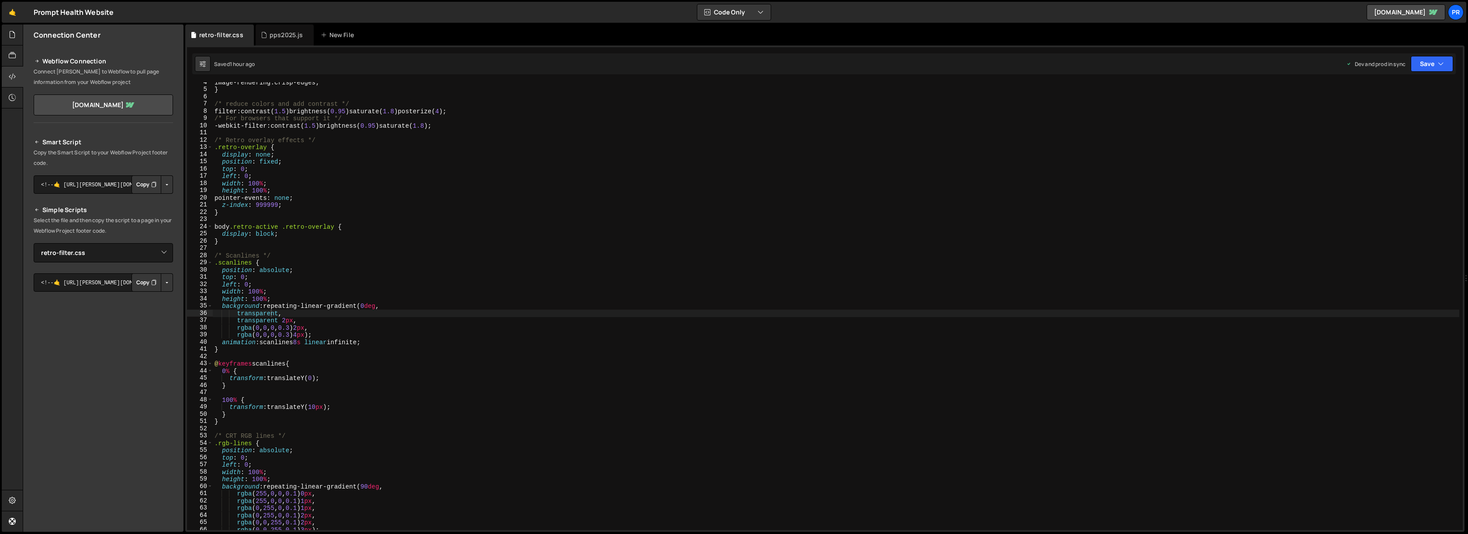
scroll to position [0, 0]
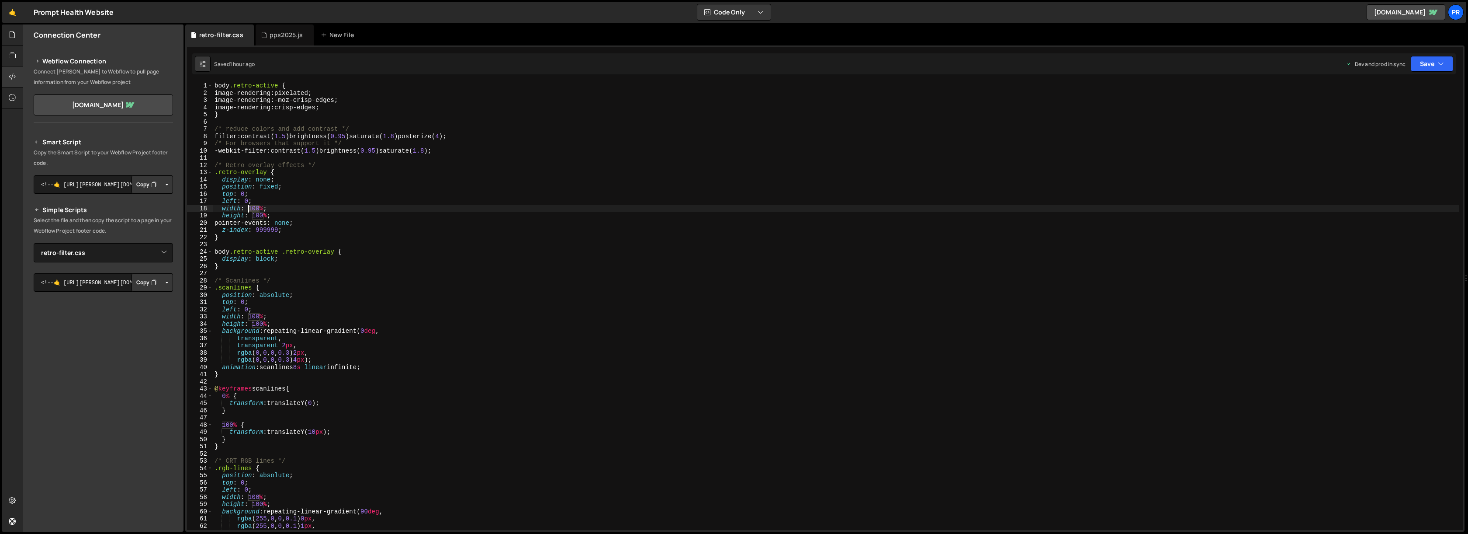
drag, startPoint x: 258, startPoint y: 208, endPoint x: 305, endPoint y: 206, distance: 46.3
click at [248, 208] on div "body .retro-active { image-rendering : pixelated ; image-rendering : -moz-crisp…" at bounding box center [836, 313] width 1247 height 462
drag, startPoint x: 252, startPoint y: 215, endPoint x: 267, endPoint y: 216, distance: 15.3
click at [267, 216] on div "body .retro-active { image-rendering : pixelated ; image-rendering : -moz-crisp…" at bounding box center [836, 313] width 1247 height 462
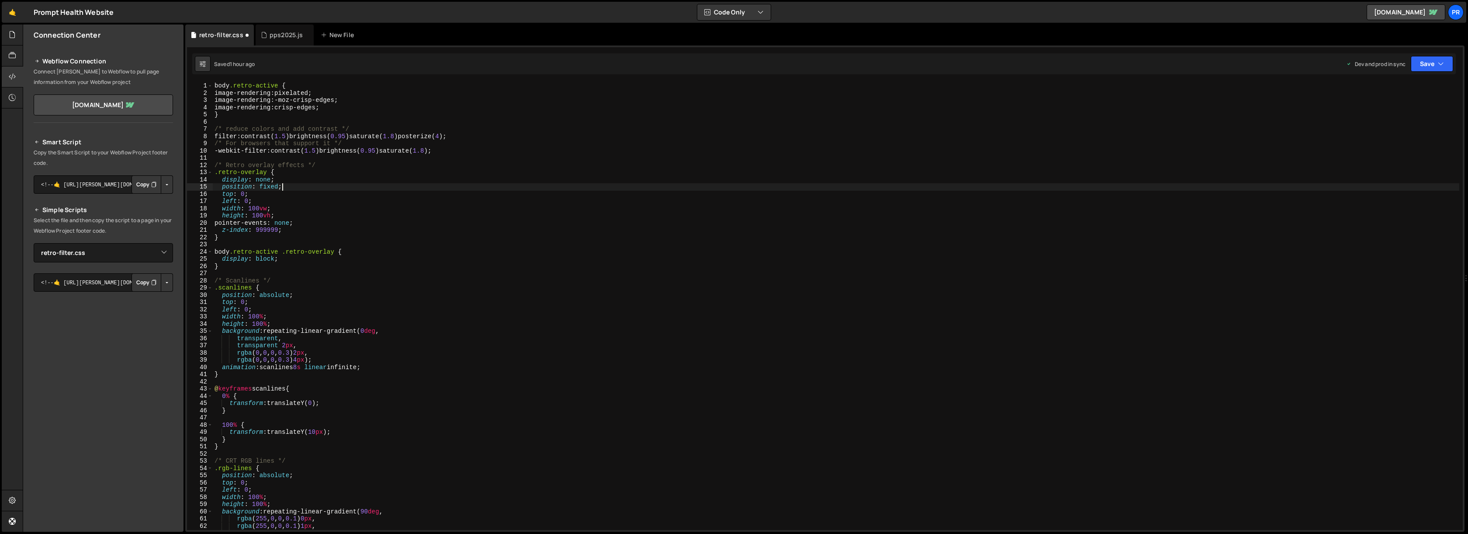
click at [398, 190] on div "body .retro-active { image-rendering : pixelated ; image-rendering : -moz-crisp…" at bounding box center [836, 313] width 1247 height 462
click at [1433, 66] on button "Save" at bounding box center [1432, 64] width 42 height 16
click at [1404, 118] on div "Saved 1 hour ago" at bounding box center [1402, 123] width 91 height 10
click at [262, 265] on div "body .retro-active { image-rendering : pixelated ; image-rendering : -moz-crisp…" at bounding box center [836, 313] width 1247 height 462
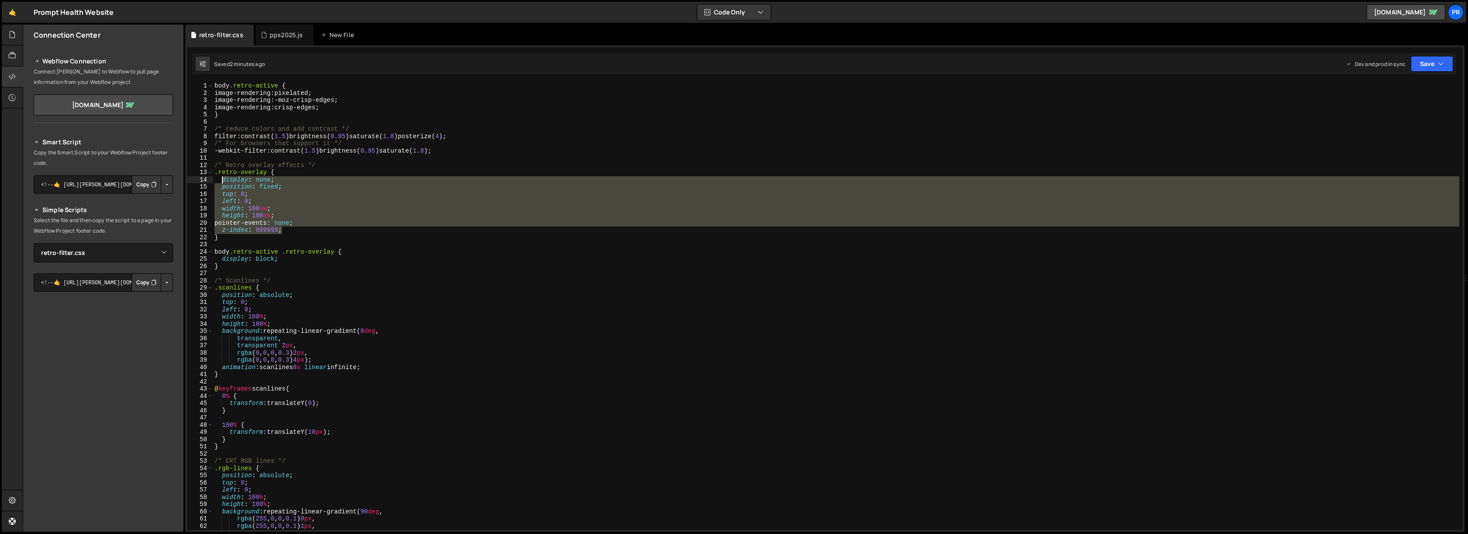
drag, startPoint x: 288, startPoint y: 230, endPoint x: 222, endPoint y: 180, distance: 83.0
click at [222, 180] on div "body .retro-active { image-rendering : pixelated ; image-rendering : -moz-crisp…" at bounding box center [836, 313] width 1247 height 462
click at [299, 232] on div "body .retro-active { image-rendering : pixelated ; image-rendering : -moz-crisp…" at bounding box center [836, 305] width 1247 height 447
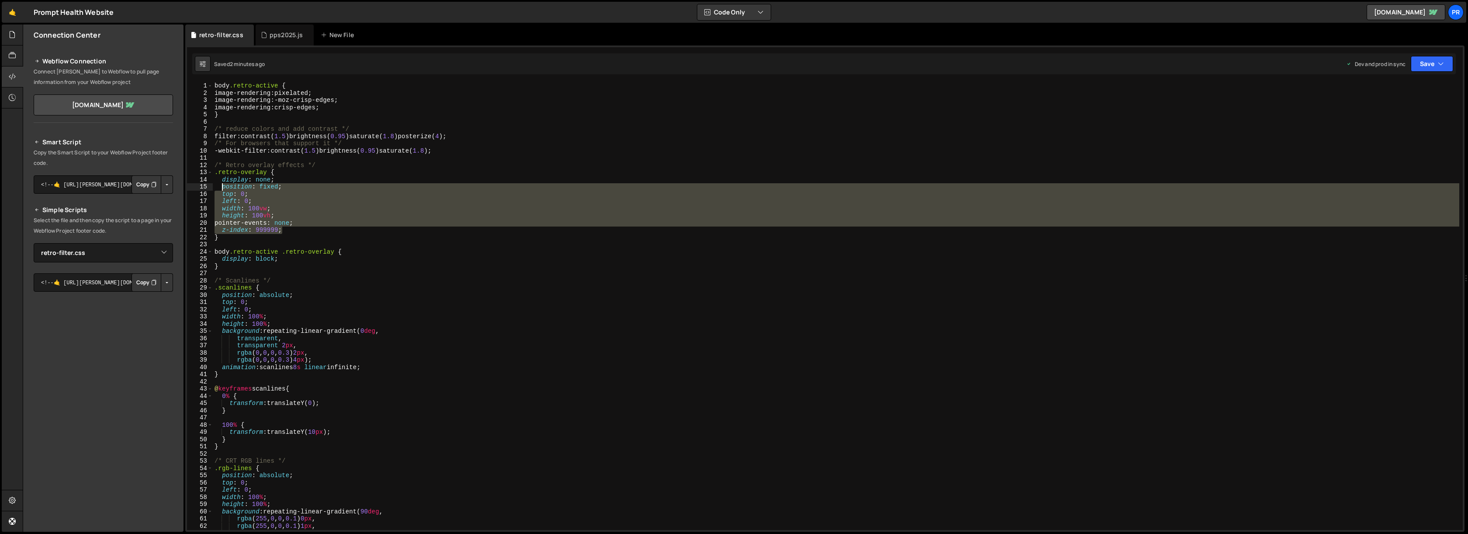
drag, startPoint x: 295, startPoint y: 232, endPoint x: 222, endPoint y: 188, distance: 84.9
click at [222, 187] on div "body .retro-active { image-rendering : pixelated ; image-rendering : -moz-crisp…" at bounding box center [836, 313] width 1247 height 462
click at [284, 258] on div "body .retro-active { image-rendering : pixelated ; image-rendering : -moz-crisp…" at bounding box center [836, 313] width 1247 height 462
type textarea "display: block;"
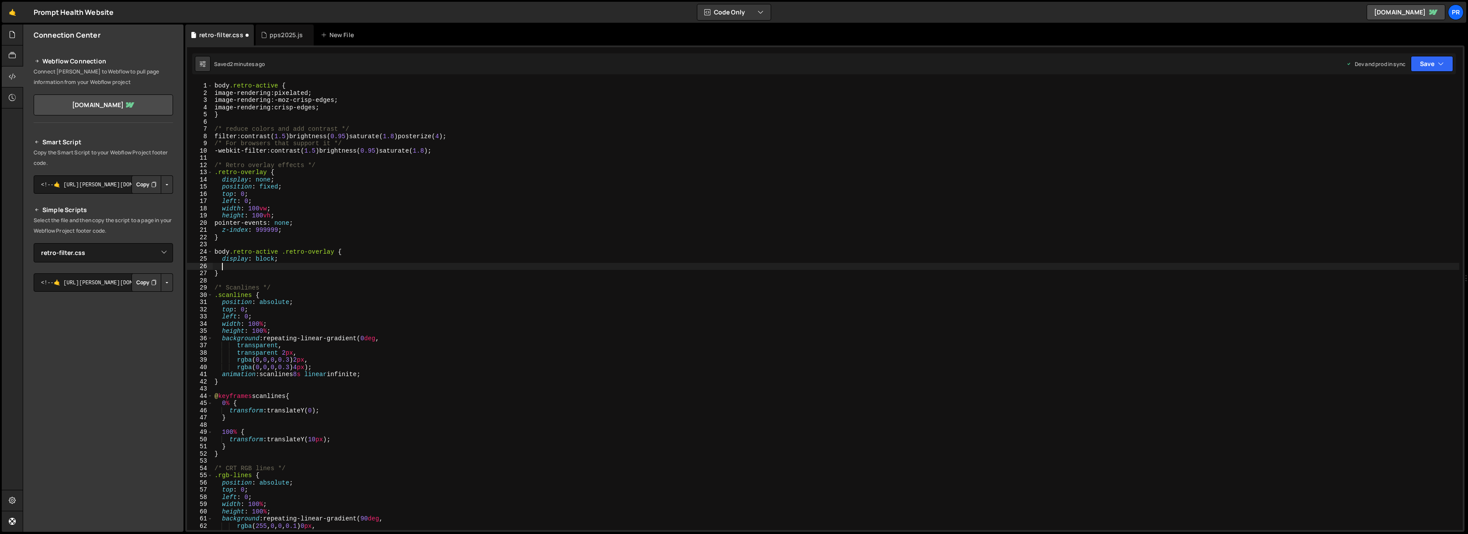
paste textarea "z-index: 999999;"
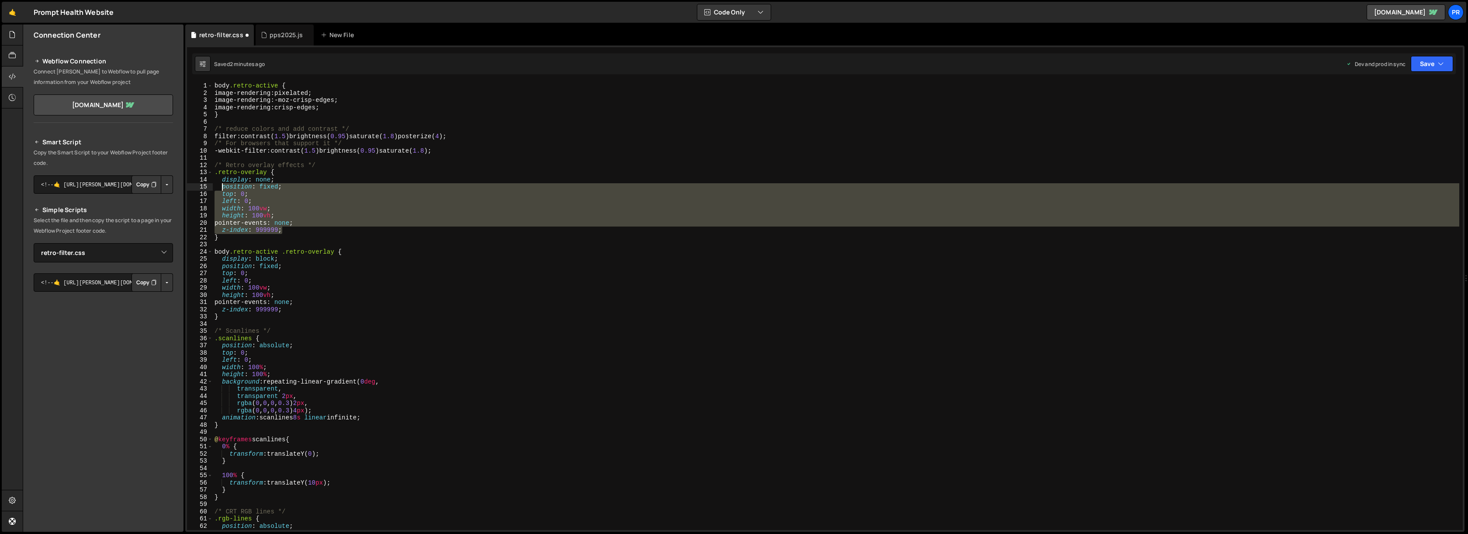
drag, startPoint x: 287, startPoint y: 227, endPoint x: 221, endPoint y: 184, distance: 79.5
click at [221, 184] on div "body .retro-active { image-rendering : pixelated ; image-rendering : -moz-crisp…" at bounding box center [836, 313] width 1247 height 462
click at [228, 240] on div "body .retro-active { image-rendering : pixelated ; image-rendering : -moz-crisp…" at bounding box center [836, 313] width 1247 height 462
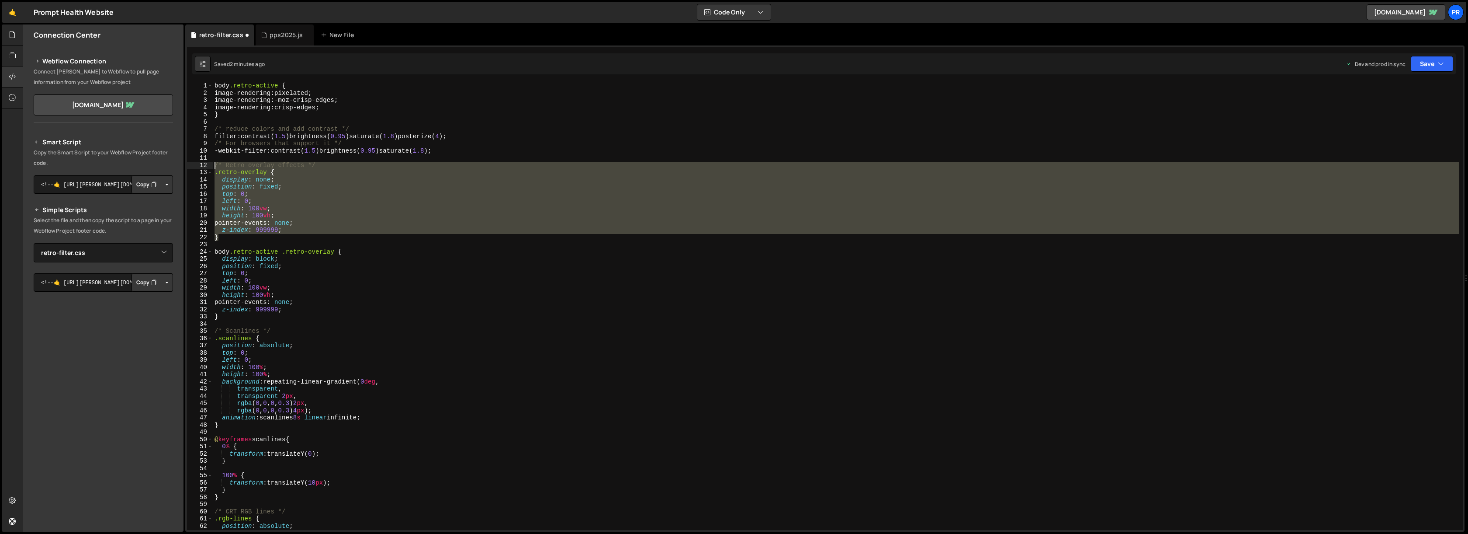
drag, startPoint x: 228, startPoint y: 238, endPoint x: 200, endPoint y: 165, distance: 78.2
click at [200, 165] on div "} 1 2 3 4 5 6 7 8 9 10 11 12 13 14 15 16 17 18 19 20 21 22 23 24 25 26 27 28 29…" at bounding box center [825, 305] width 1276 height 447
type textarea "/* Retro overlay effects */ .retro-overlay {"
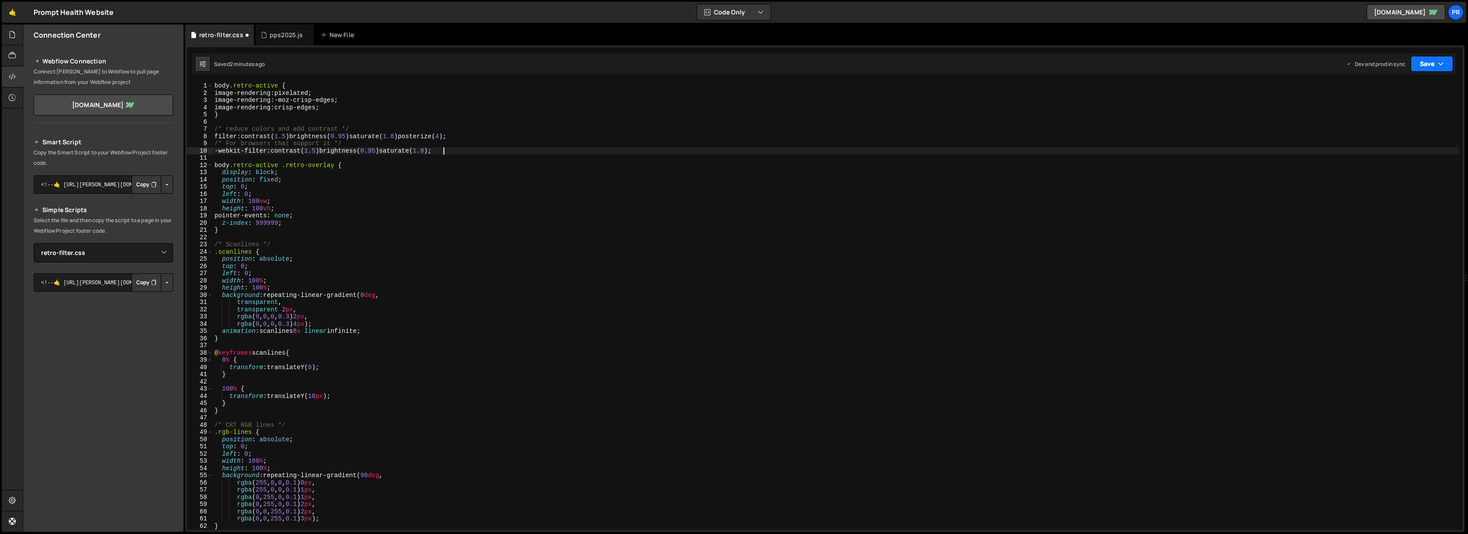
click at [1427, 69] on button "Save" at bounding box center [1432, 64] width 42 height 16
click at [1410, 115] on div "Save to Production S" at bounding box center [1402, 113] width 91 height 9
drag, startPoint x: 284, startPoint y: 166, endPoint x: 206, endPoint y: 167, distance: 77.4
click at [205, 166] on div "body.retro-active .retro-overlay { 1 2 3 4 5 6 7 8 9 10 11 12 13 14 15 16 17 18…" at bounding box center [825, 305] width 1276 height 447
click at [1428, 67] on button "Save" at bounding box center [1432, 64] width 42 height 16
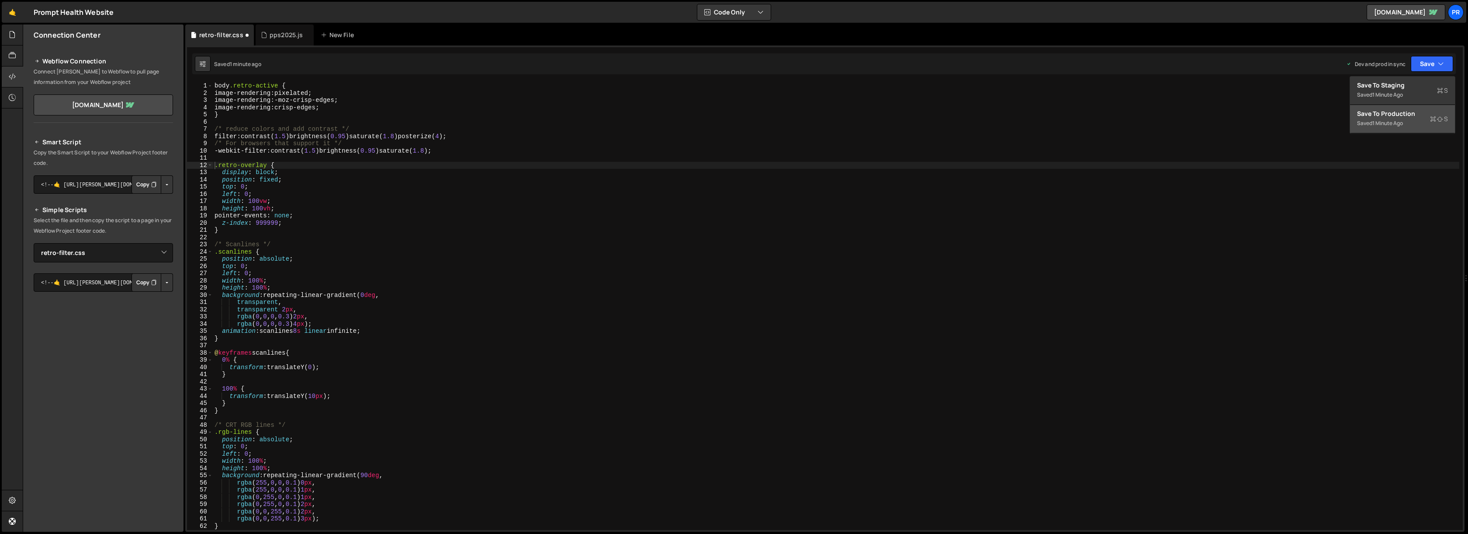
click at [1403, 118] on div "Saved 1 minute ago" at bounding box center [1402, 123] width 91 height 10
click at [291, 210] on div "body .retro-active { image-rendering : pixelated ; image-rendering : -moz-crisp…" at bounding box center [836, 313] width 1247 height 462
click at [269, 181] on div "body .retro-active { image-rendering : pixelated ; image-rendering : -moz-crisp…" at bounding box center [836, 313] width 1247 height 462
click at [271, 260] on div "body .retro-active { image-rendering : pixelated ; image-rendering : -moz-crisp…" at bounding box center [836, 313] width 1247 height 462
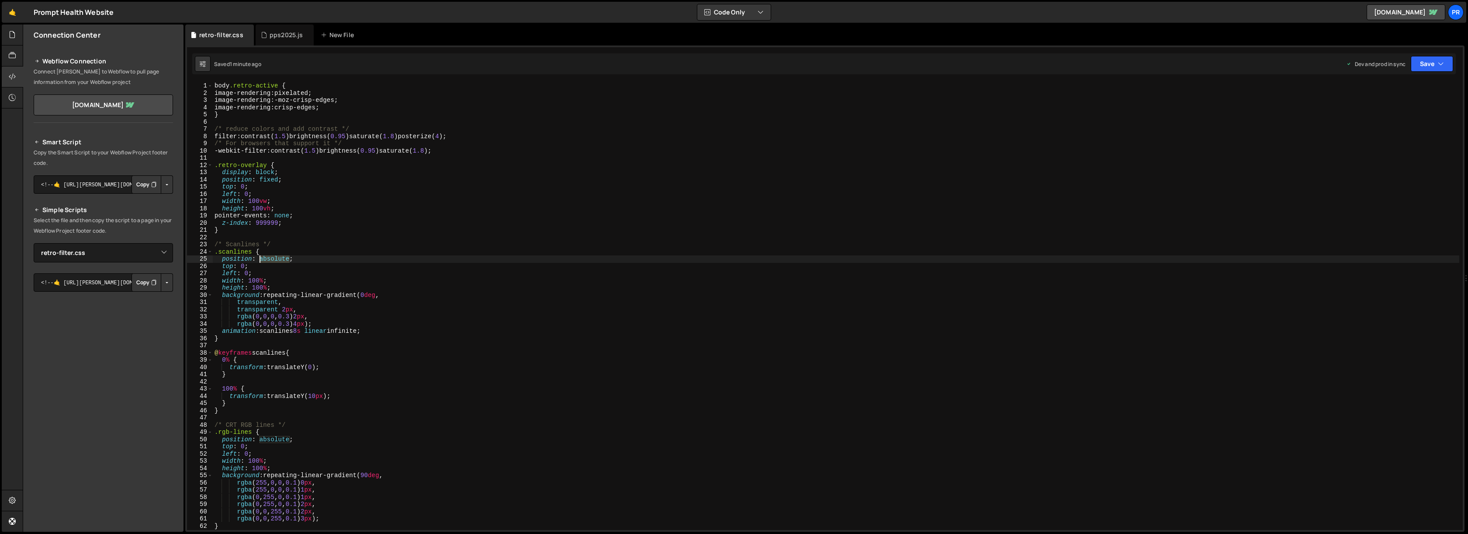
click at [271, 260] on div "body .retro-active { image-rendering : pixelated ; image-rendering : -moz-crisp…" at bounding box center [836, 313] width 1247 height 462
paste textarea "fixed"
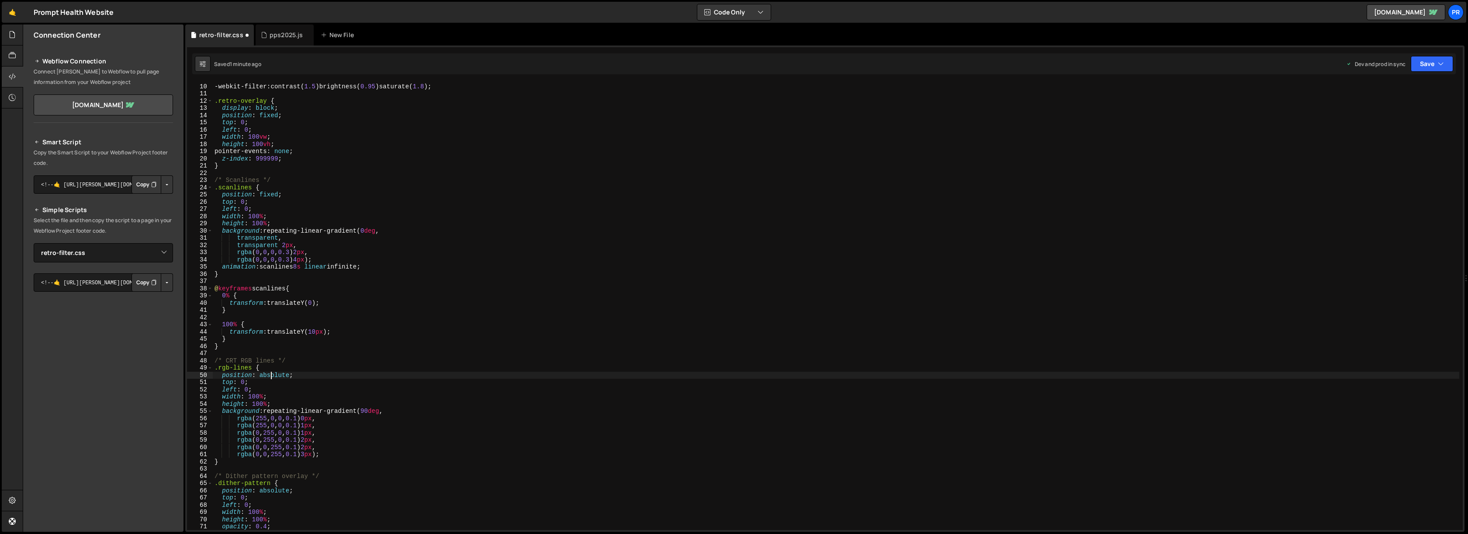
click at [272, 375] on div "/* For browsers that support it */ -webkit-filter : contrast ( 1.5 ) brightness…" at bounding box center [836, 307] width 1247 height 462
paste textarea "fixed"
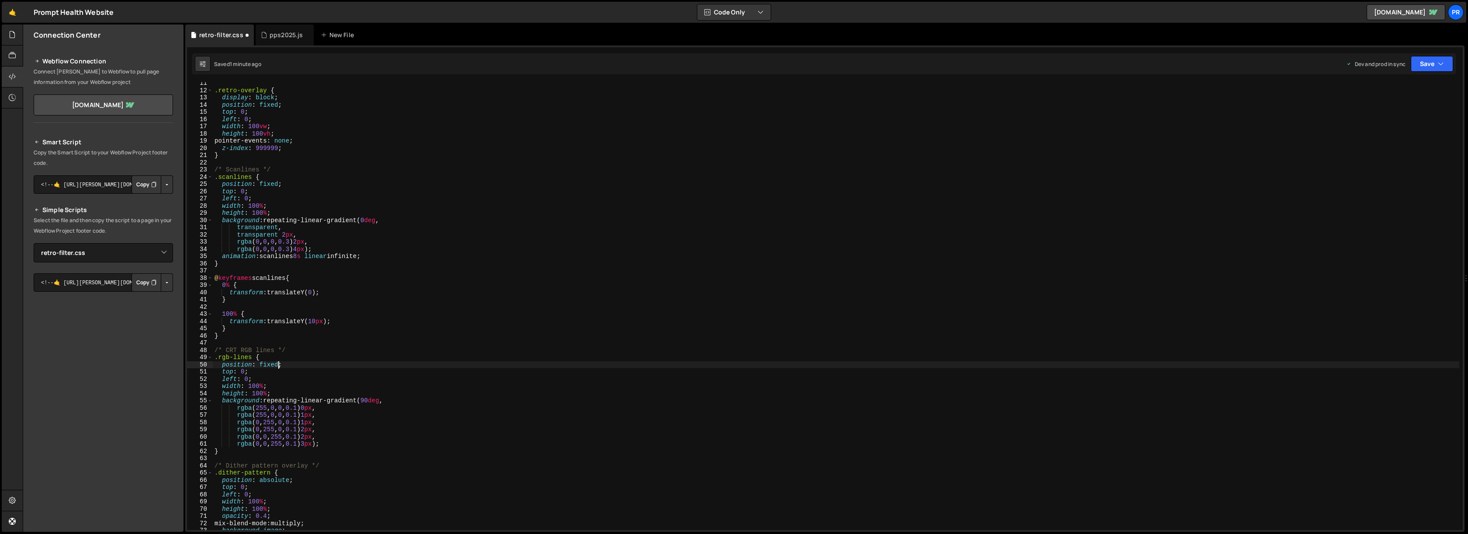
scroll to position [158, 0]
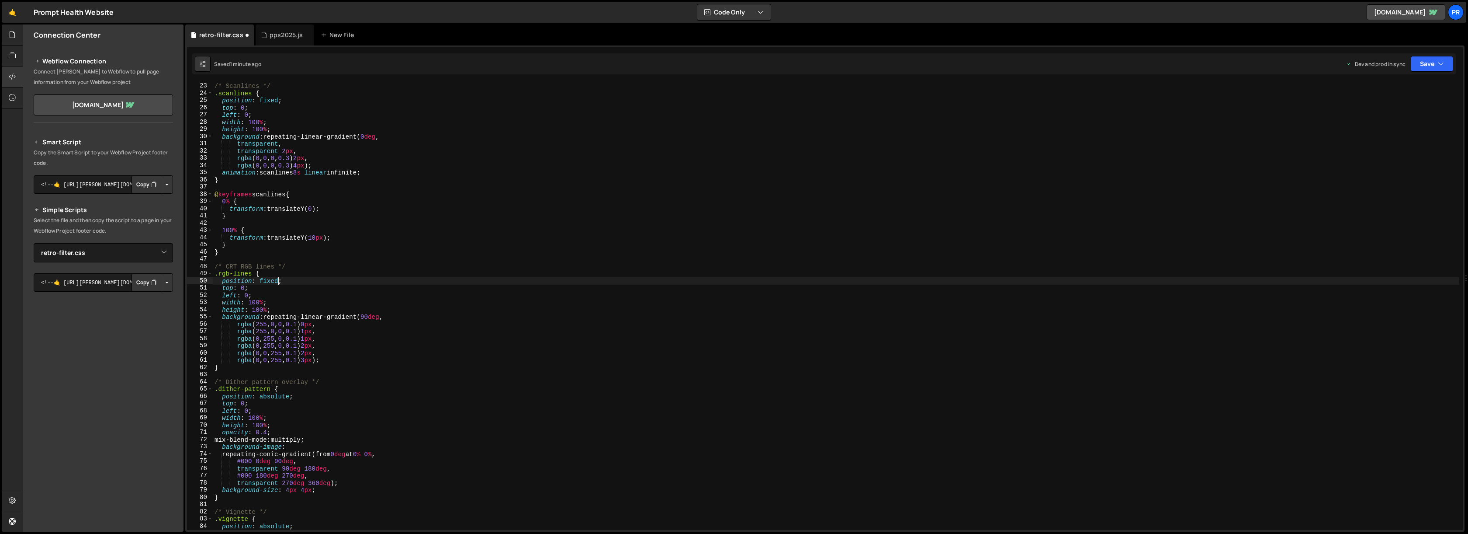
click at [270, 395] on div "/* Scanlines */ .scanlines { position : fixed ; top : 0 ; left : 0 ; width : 10…" at bounding box center [836, 306] width 1247 height 462
paste textarea "fixed"
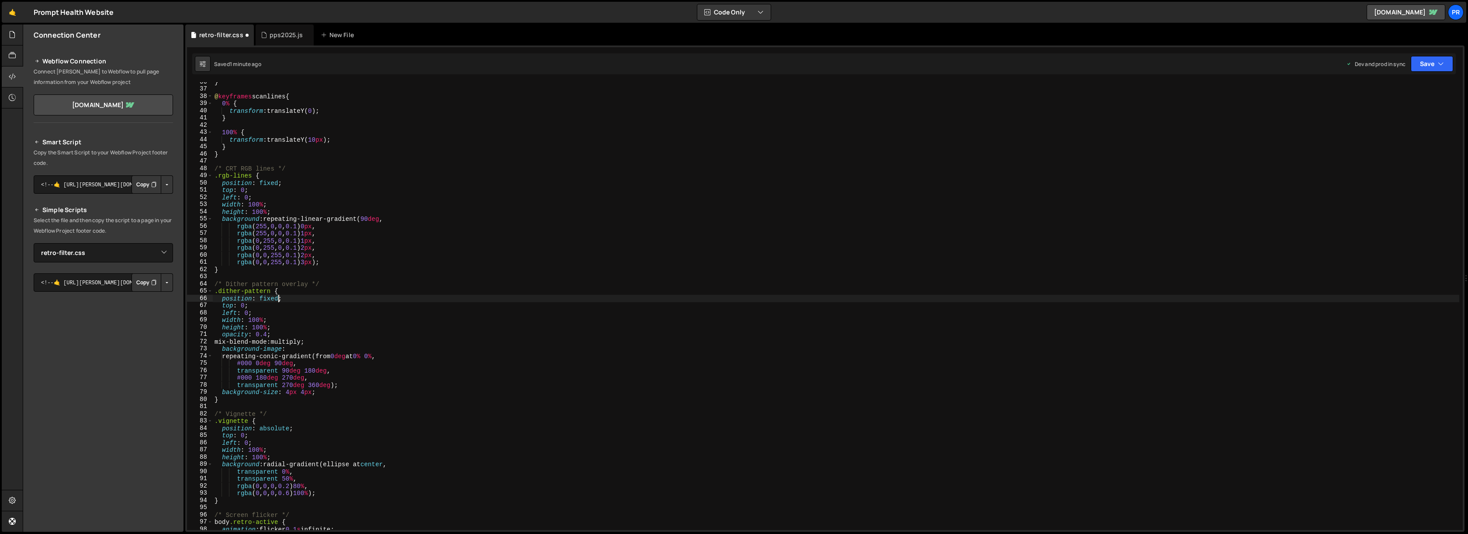
click at [273, 429] on div "} @ keyframes scanlines { 0 % { transform : translateY( 0 ) ; } 100 % { transfo…" at bounding box center [836, 309] width 1247 height 462
paste textarea "fixed"
type textarea "position: fixed;"
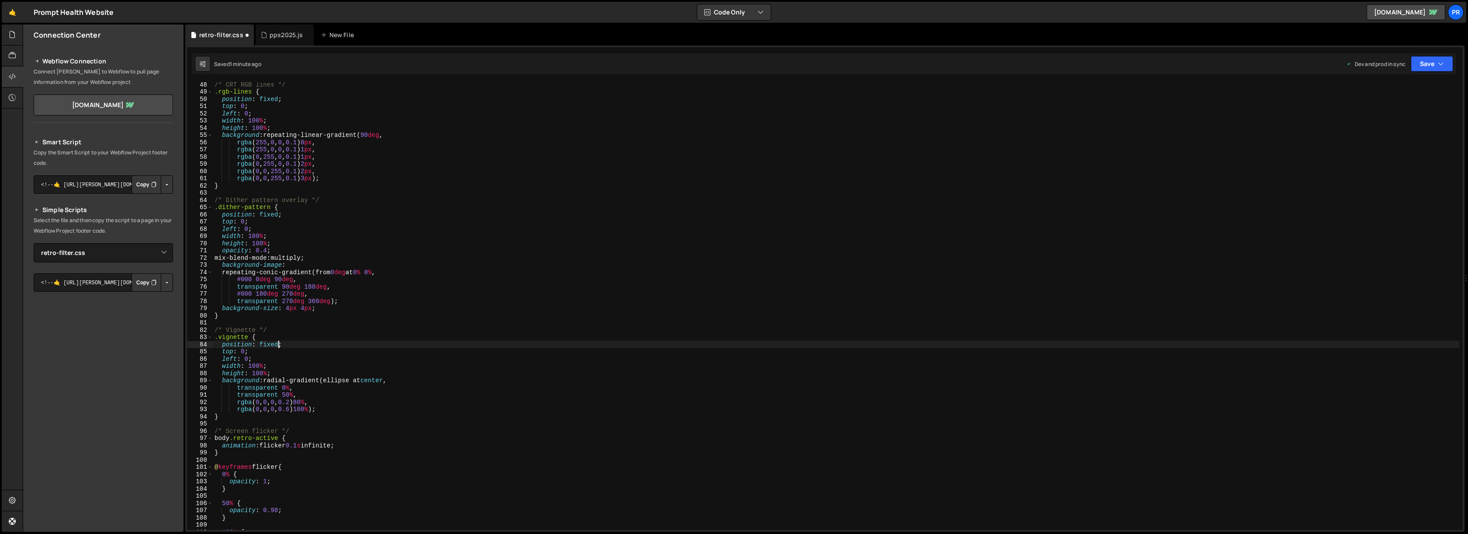
scroll to position [340, 0]
click at [1429, 62] on button "Save" at bounding box center [1432, 64] width 42 height 16
click at [1403, 121] on div "1 minute ago" at bounding box center [1388, 122] width 31 height 7
